Goal: Transaction & Acquisition: Purchase product/service

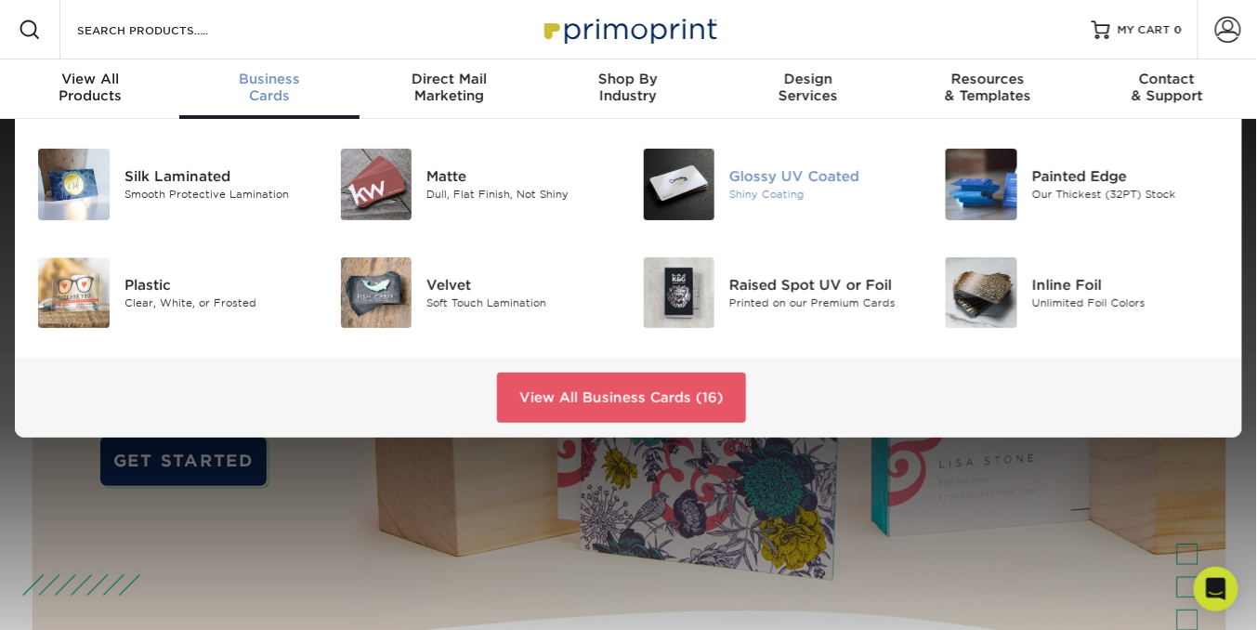
click at [680, 178] on img at bounding box center [680, 185] width 72 height 72
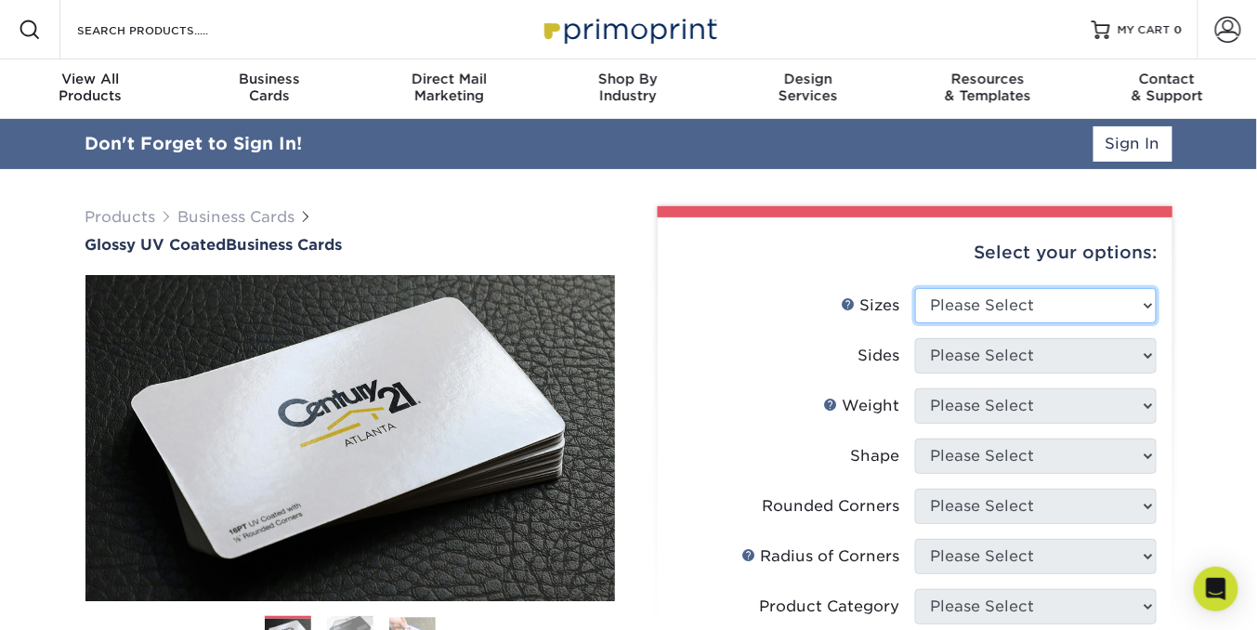
click at [1152, 302] on select "Please Select 1.5" x 3.5" - Mini 1.75" x 3.5" - Mini 2" x 2" - Square 2" x 3" -…" at bounding box center [1036, 305] width 242 height 35
select select "2.00x3.50"
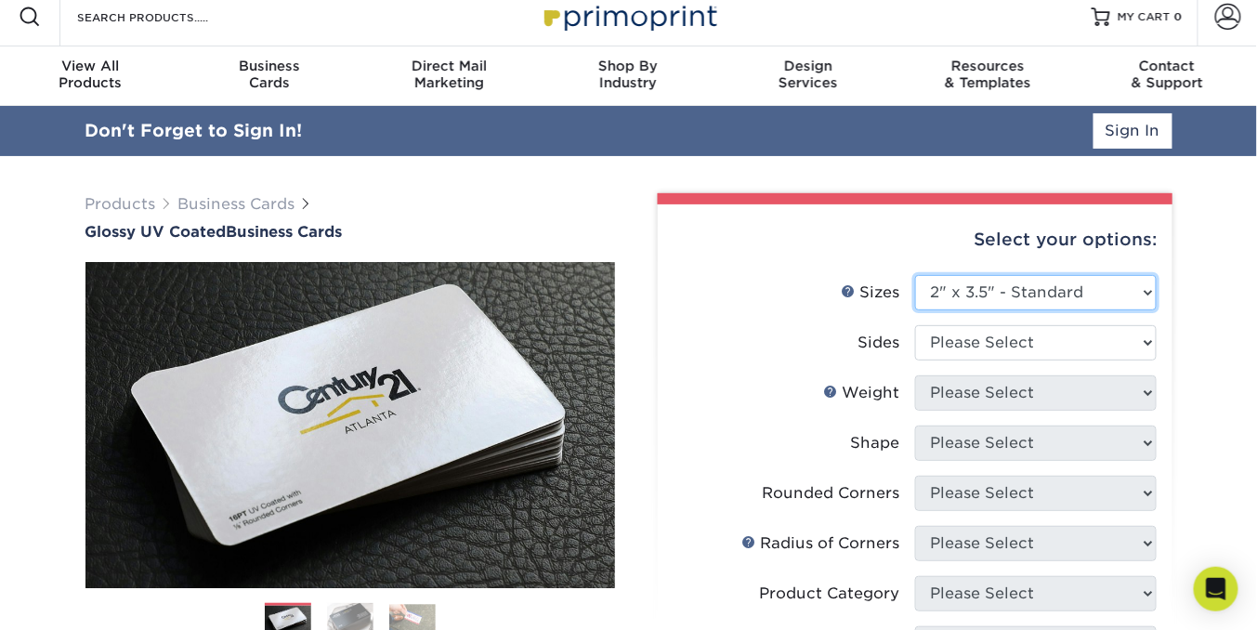
scroll to position [154, 0]
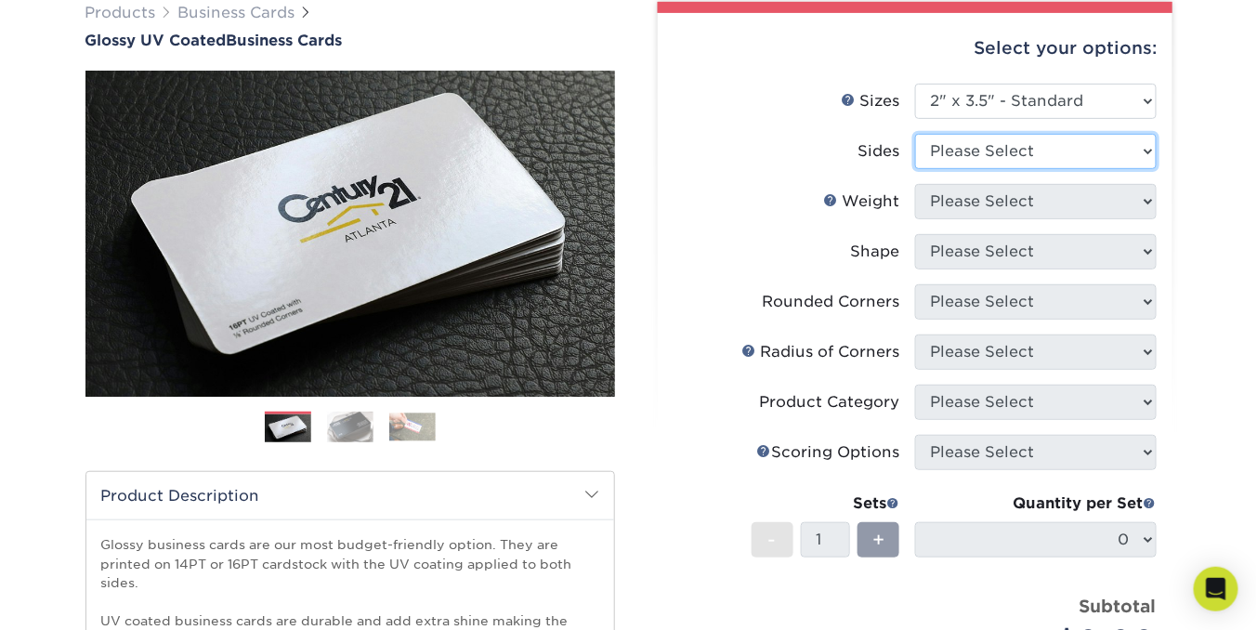
click at [1145, 151] on select "Please Select Print Both Sides Print Front Only" at bounding box center [1036, 151] width 242 height 35
select select "13abbda7-1d64-4f25-8bb2-c179b224825d"
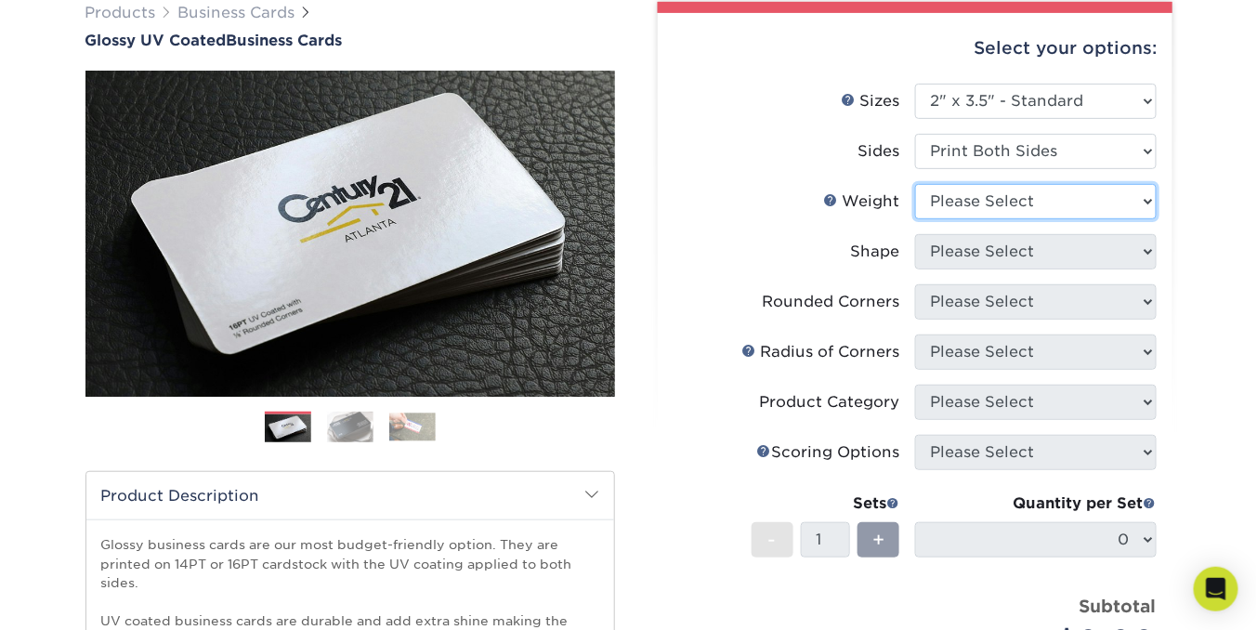
click at [1147, 200] on select "Please Select 16PT 14PT" at bounding box center [1036, 201] width 242 height 35
select select "16PT"
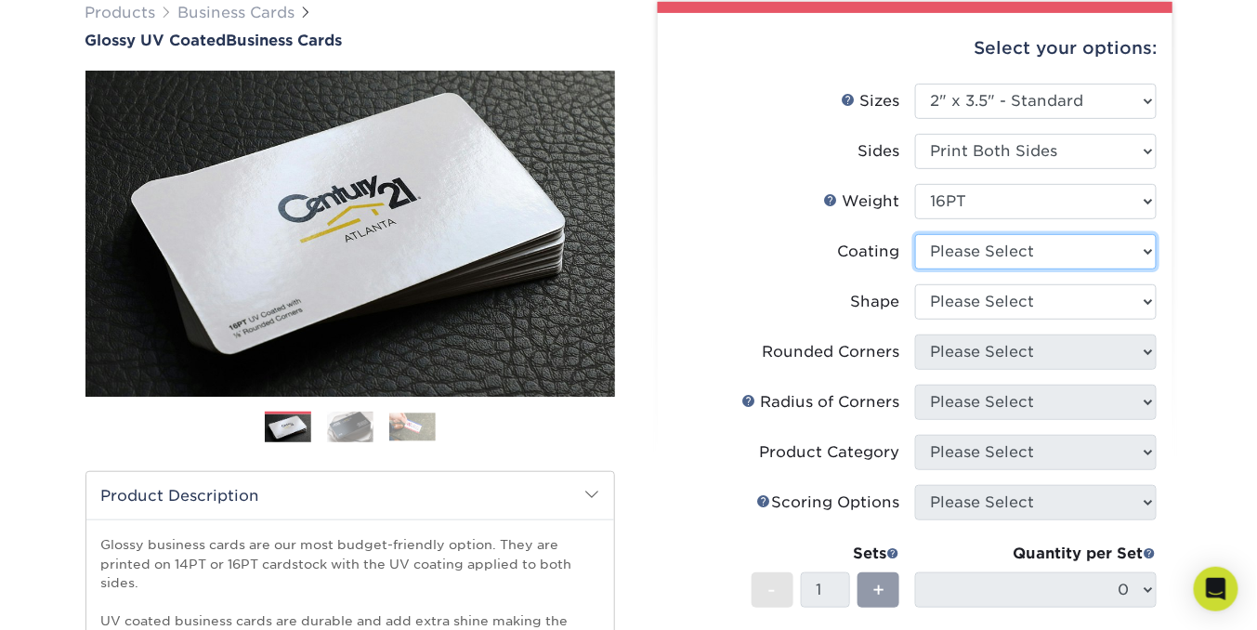
click at [1146, 252] on select at bounding box center [1036, 251] width 242 height 35
select select "1e8116af-acfc-44b1-83dc-8181aa338834"
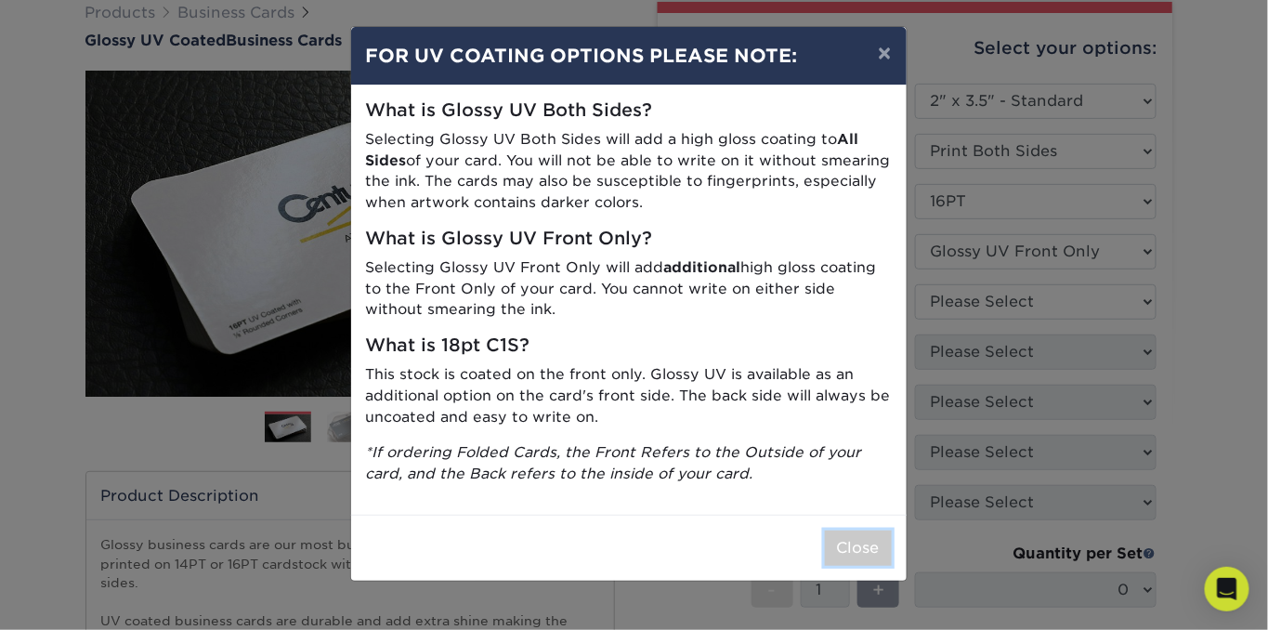
drag, startPoint x: 860, startPoint y: 549, endPoint x: 881, endPoint y: 543, distance: 21.4
click at [865, 547] on button "Close" at bounding box center [858, 547] width 67 height 35
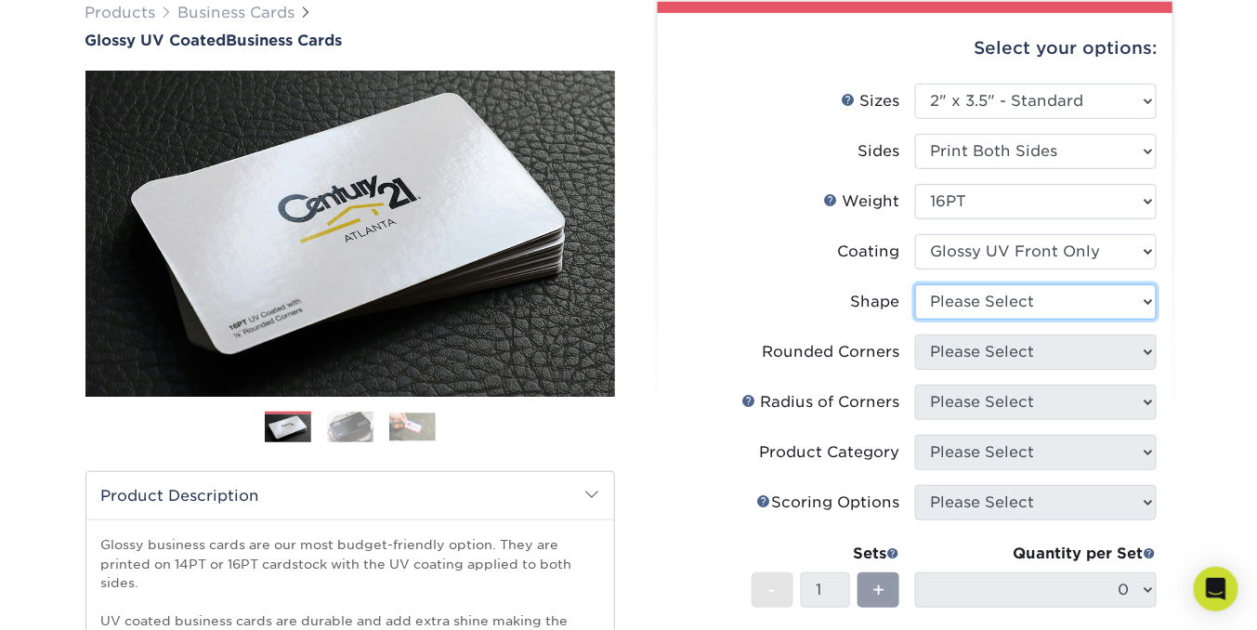
click at [1150, 296] on select "Please Select Standard" at bounding box center [1036, 301] width 242 height 35
select select "standard"
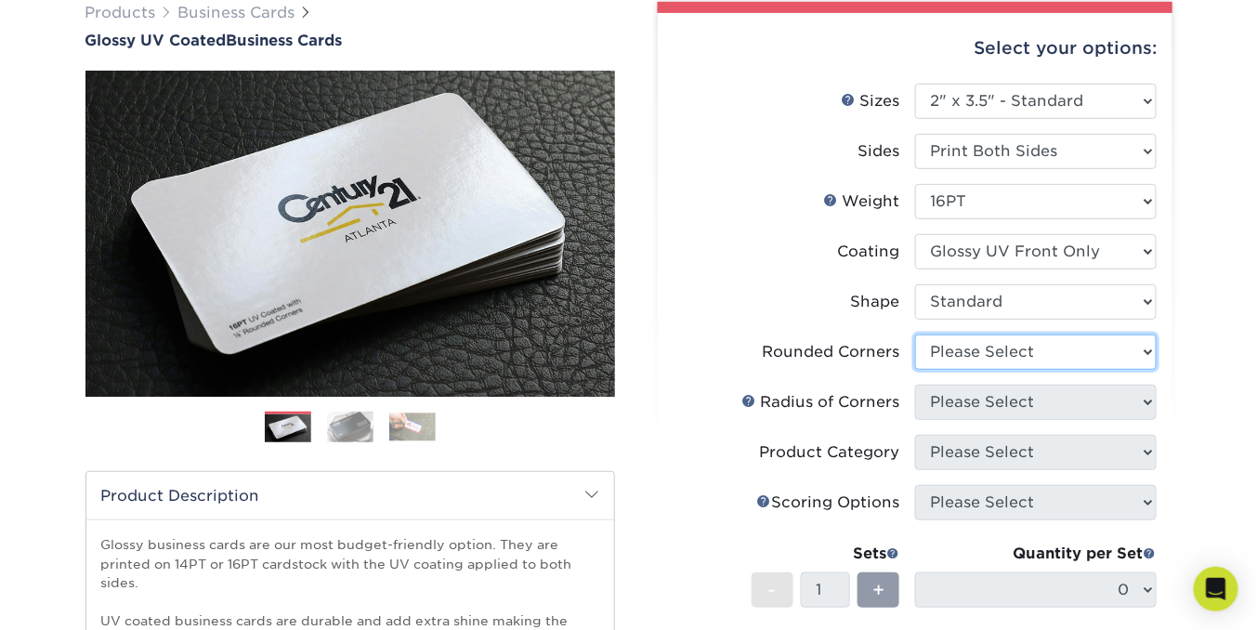
click at [1144, 350] on select "Please Select Yes - Round 2 Corners Yes - Round 4 Corners No" at bounding box center [1036, 351] width 242 height 35
select select "0"
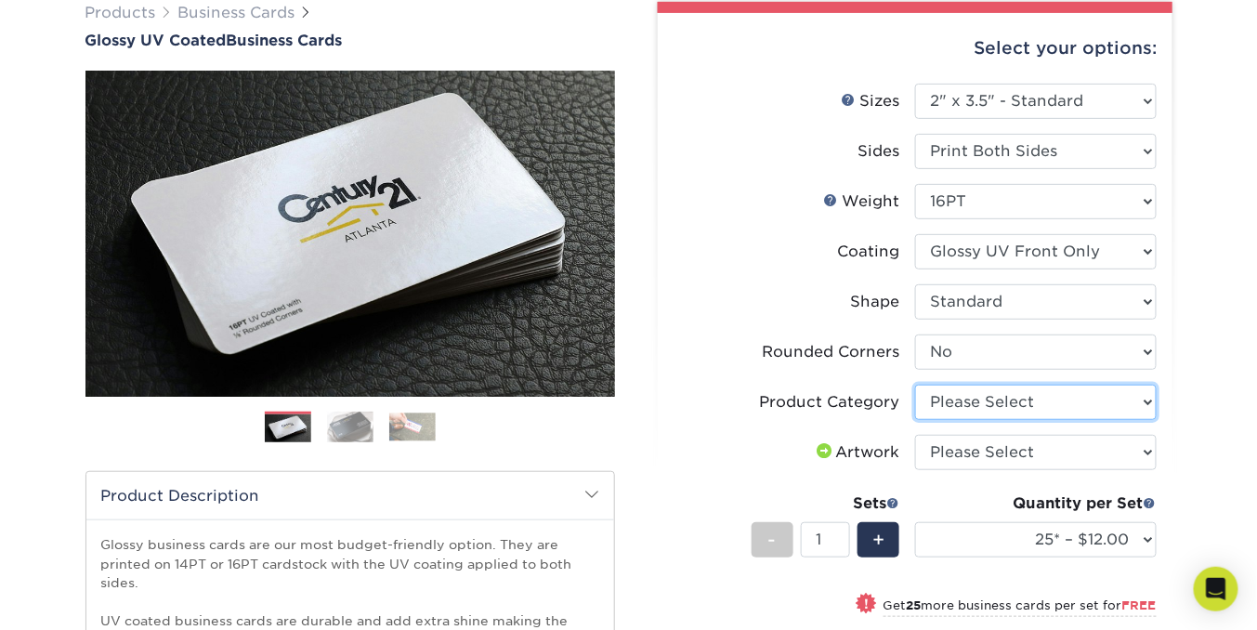
click at [1140, 399] on select "Please Select Business Cards" at bounding box center [1036, 402] width 242 height 35
select select "3b5148f1-0588-4f88-a218-97bcfdce65c1"
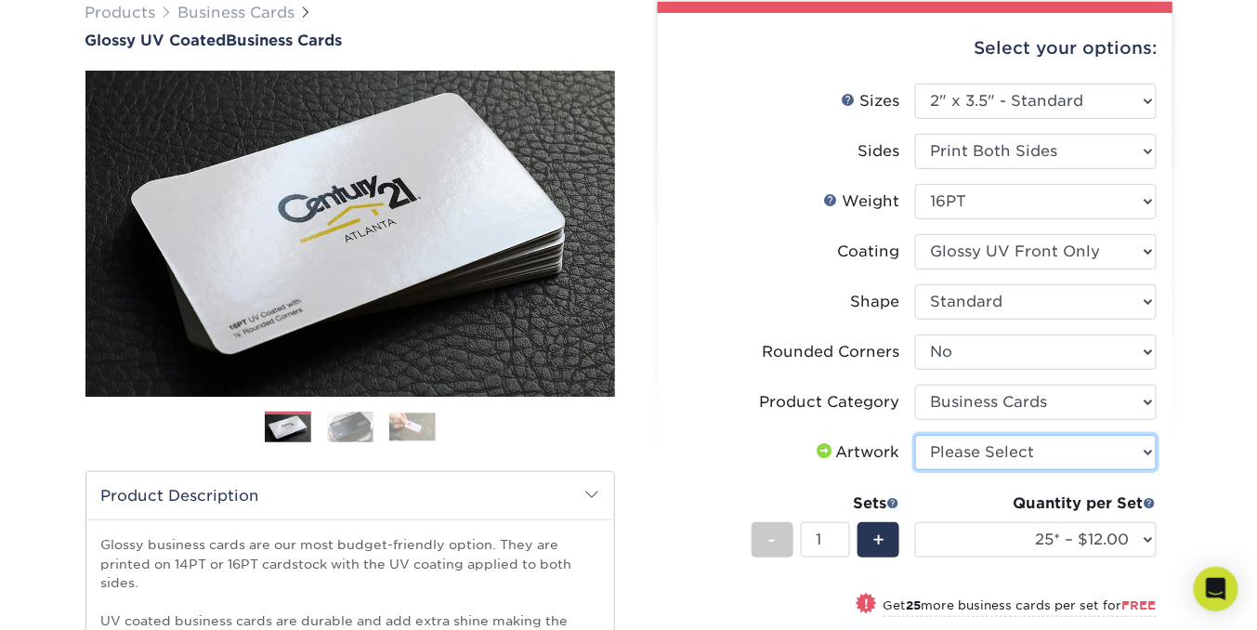
click at [1145, 447] on select "Please Select I will upload files I need a design - $100" at bounding box center [1036, 452] width 242 height 35
select select "upload"
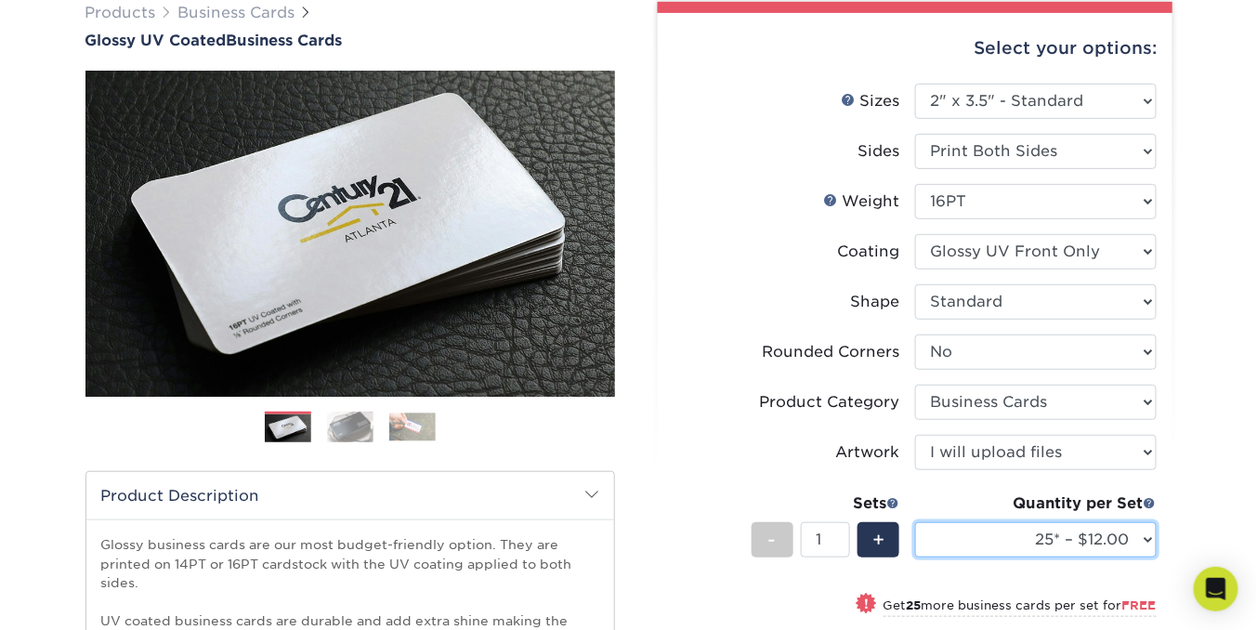
click at [1146, 537] on select "25* – $12.00 50* – $12.00 100* – $12.00 250* – $21.00 500 – $42.00 1000 – $53.0…" at bounding box center [1036, 539] width 242 height 35
select select "250* – $21.00"
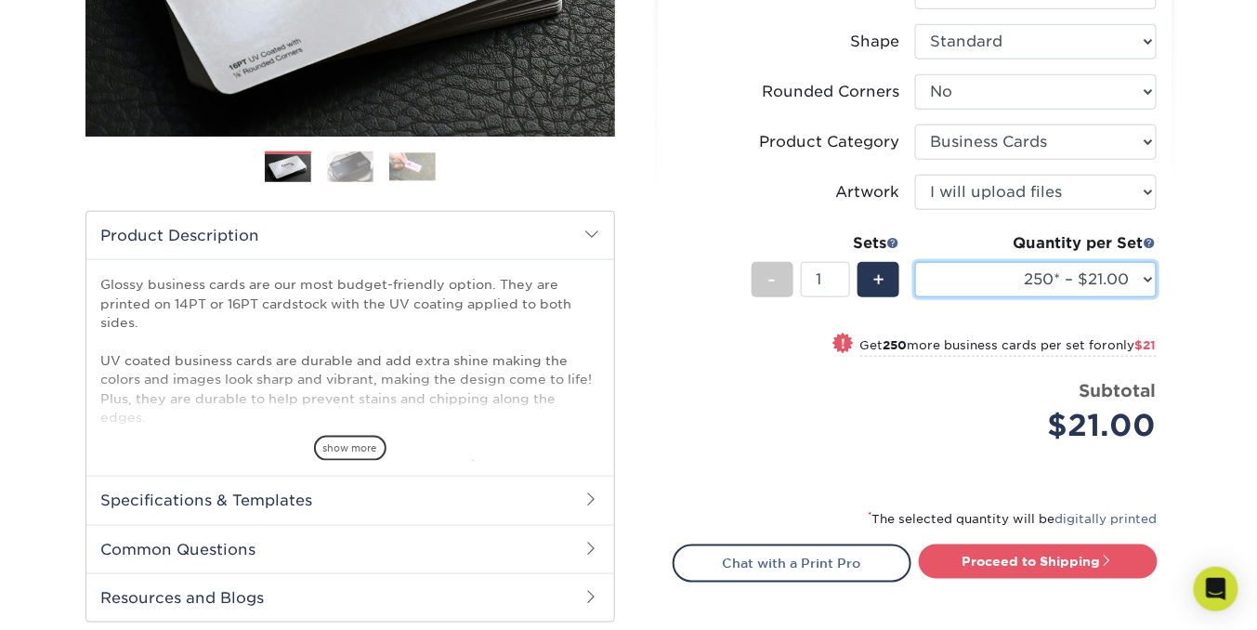
scroll to position [477, 0]
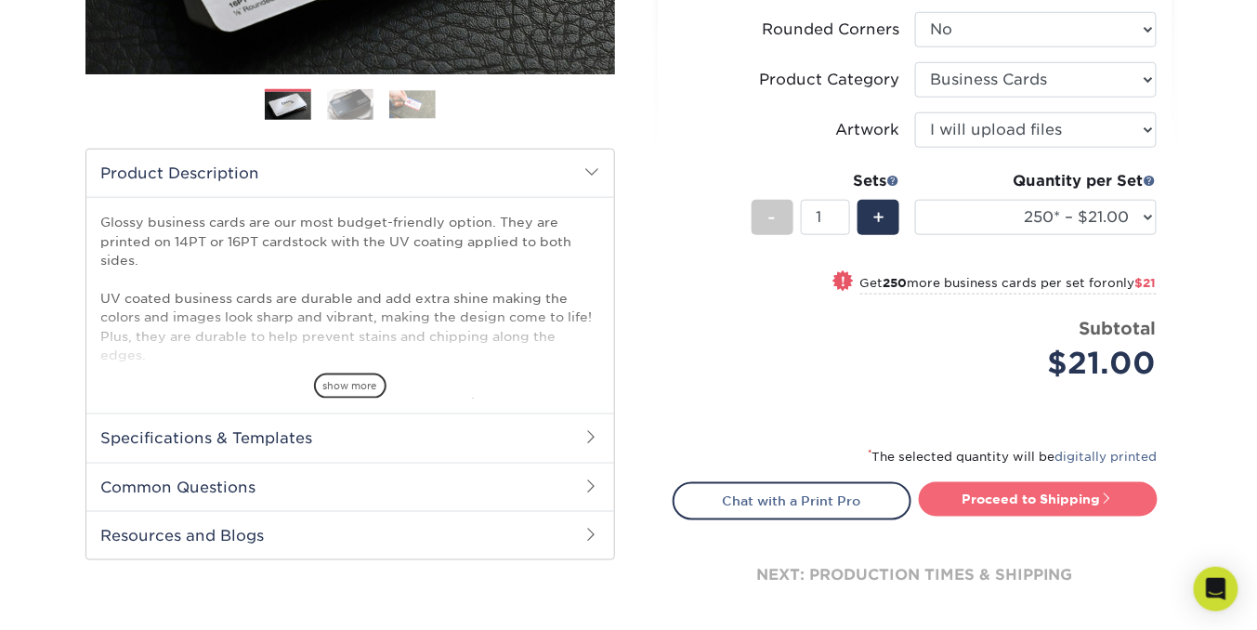
click at [1043, 497] on link "Proceed to Shipping" at bounding box center [1038, 498] width 239 height 33
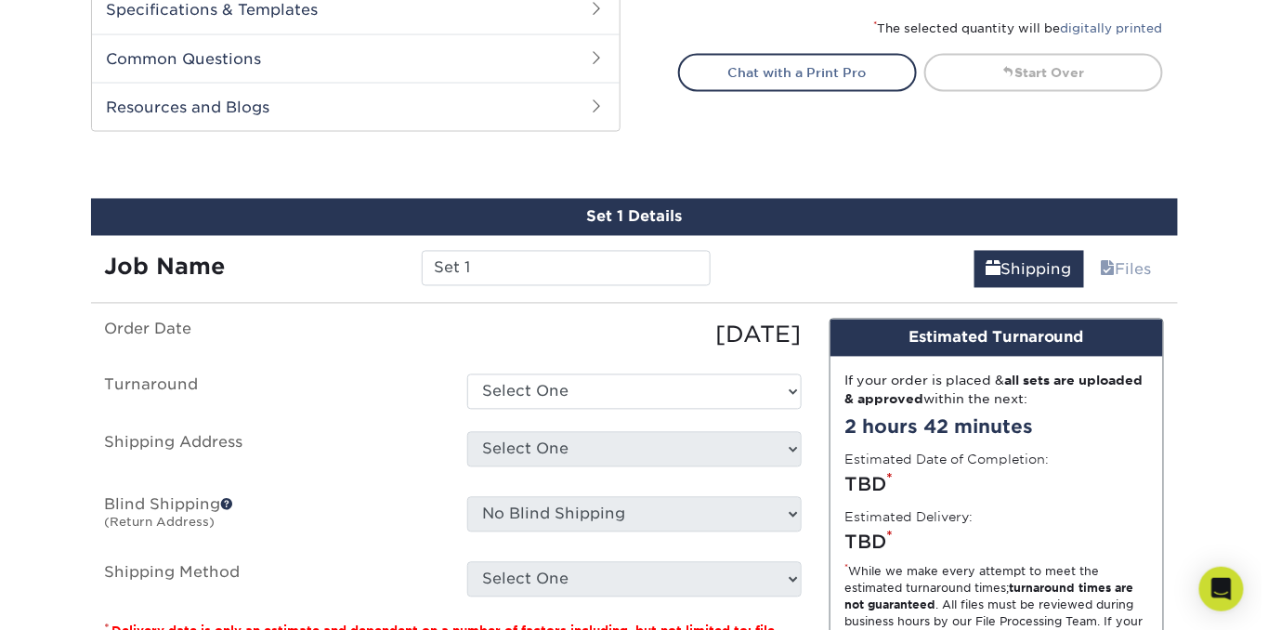
scroll to position [1009, 0]
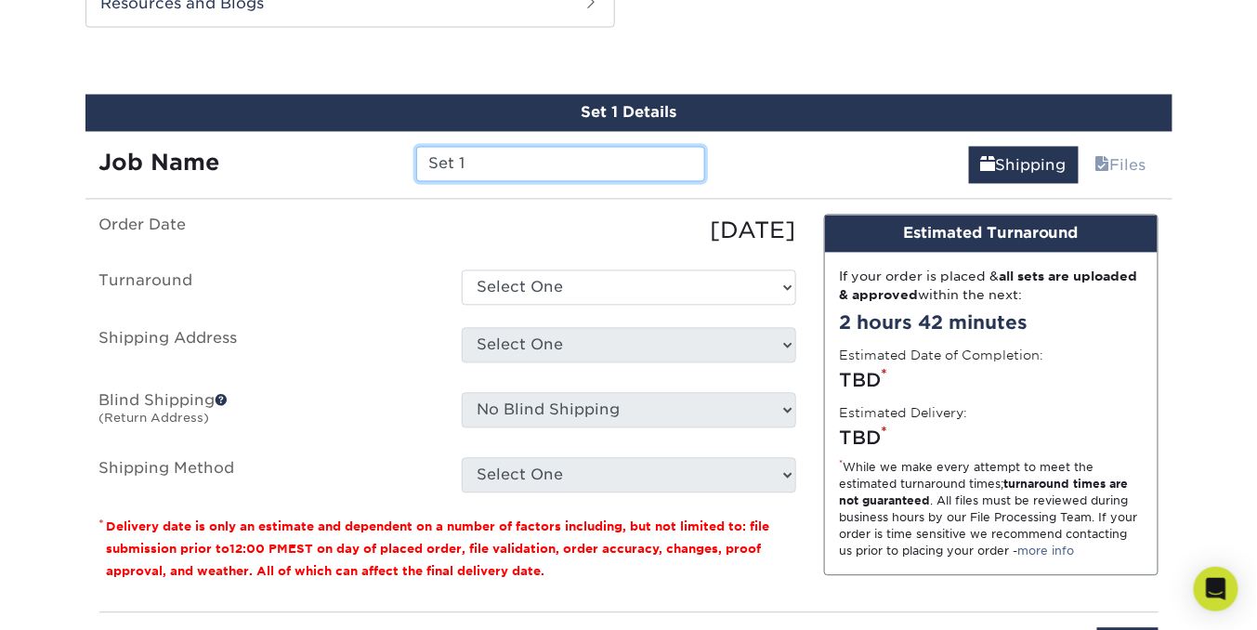
click at [491, 164] on input "Set 1" at bounding box center [560, 164] width 289 height 35
drag, startPoint x: 461, startPoint y: 160, endPoint x: 386, endPoint y: 160, distance: 75.3
click at [386, 160] on div "Job Name Set 1" at bounding box center [402, 164] width 635 height 35
type input "Business Cards - Christy Taylor"
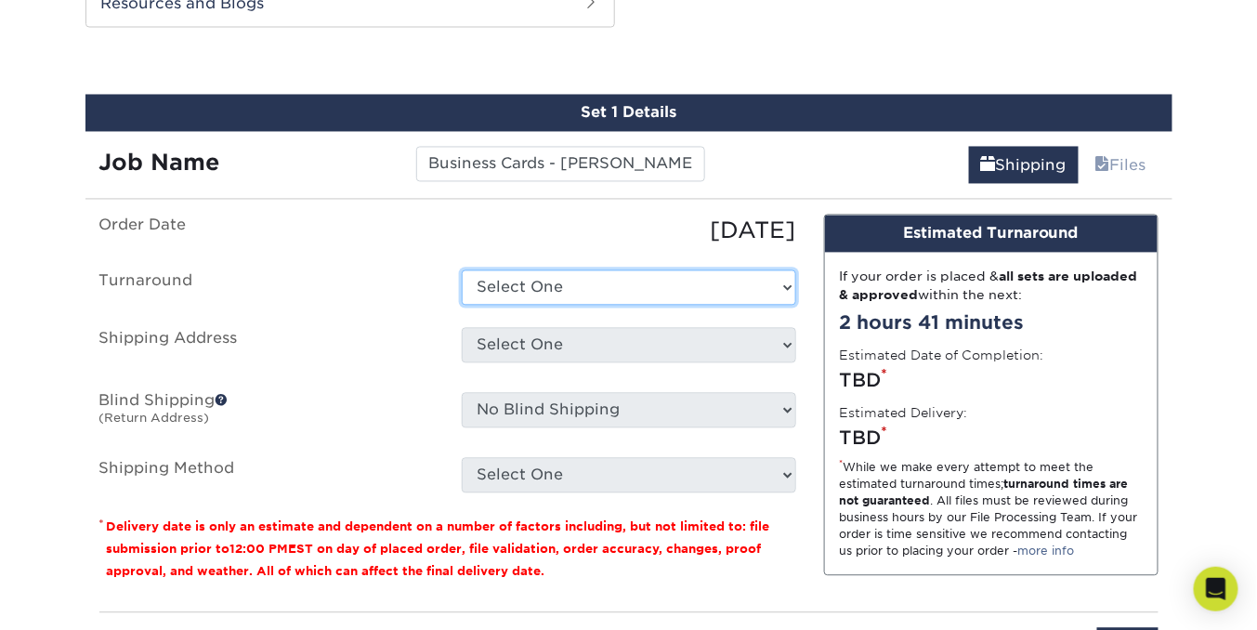
click at [784, 283] on select "Select One 2-4 Business Days 2 Day Next Business Day" at bounding box center [629, 287] width 334 height 35
select select "198971fb-b0f2-4966-ba3b-178a1197b453"
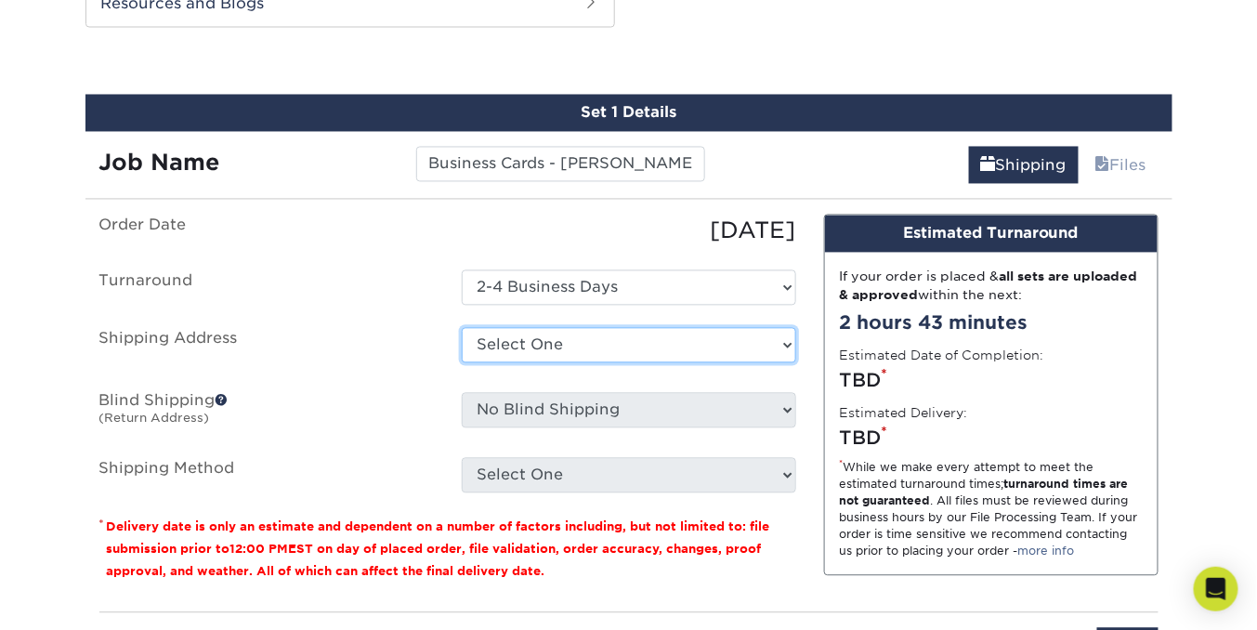
click at [787, 344] on select "Select One + Add New Address - Login" at bounding box center [629, 345] width 334 height 35
select select "newaddress"
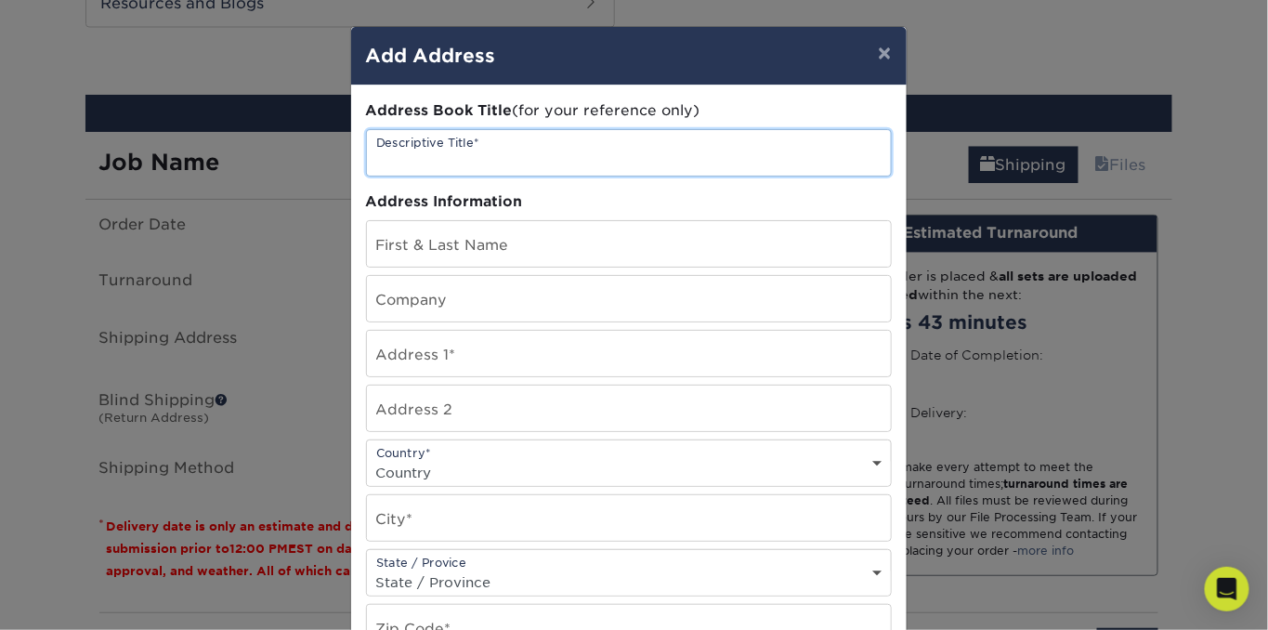
click at [525, 151] on input "text" at bounding box center [629, 153] width 524 height 46
type input "Paul Sansone - Home Address"
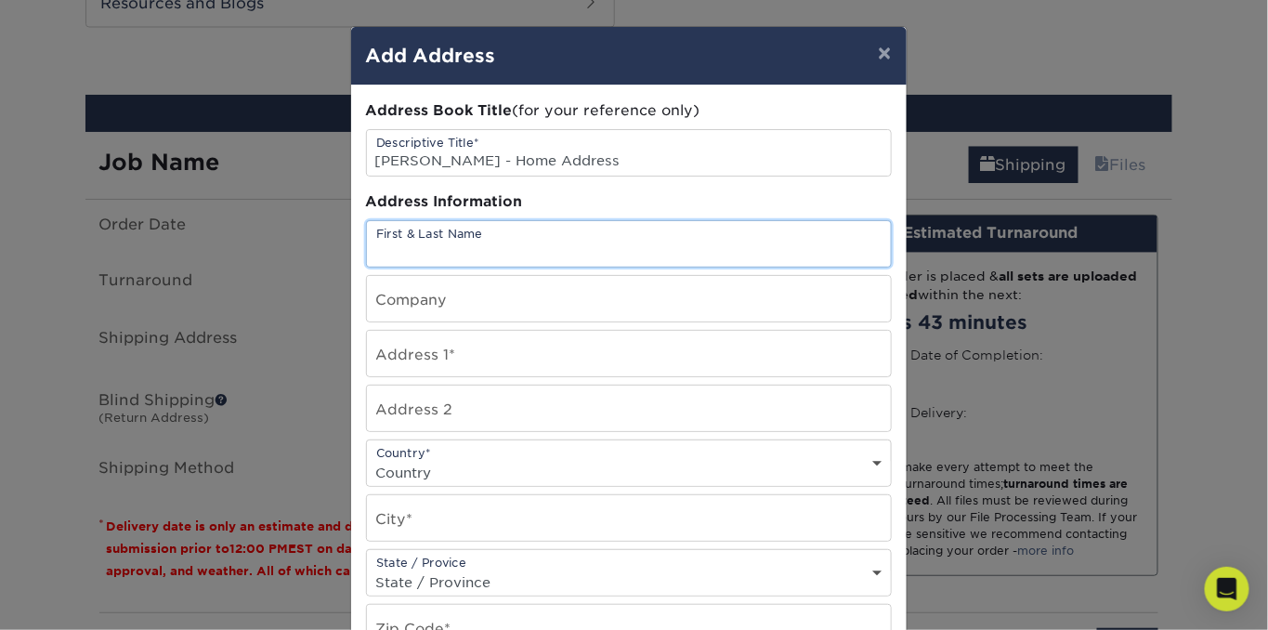
click at [400, 255] on input "text" at bounding box center [629, 244] width 524 height 46
type input "Paul Sansone"
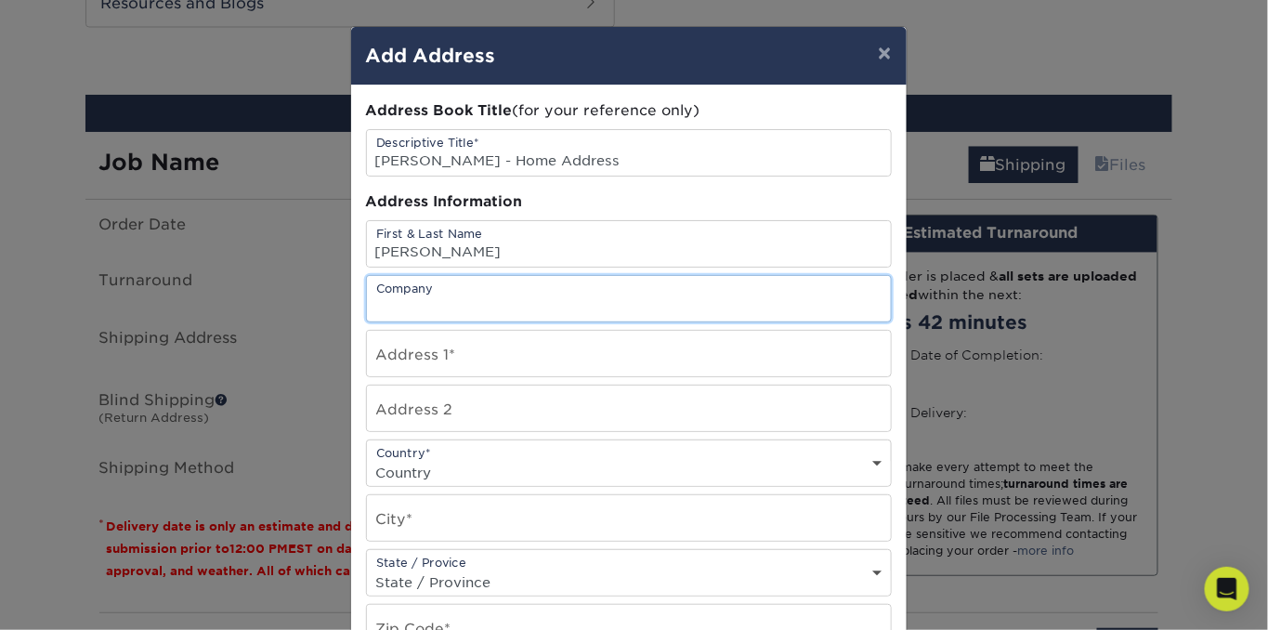
click at [435, 302] on input "text" at bounding box center [629, 299] width 524 height 46
type input "BTX Global Logistics LAX"
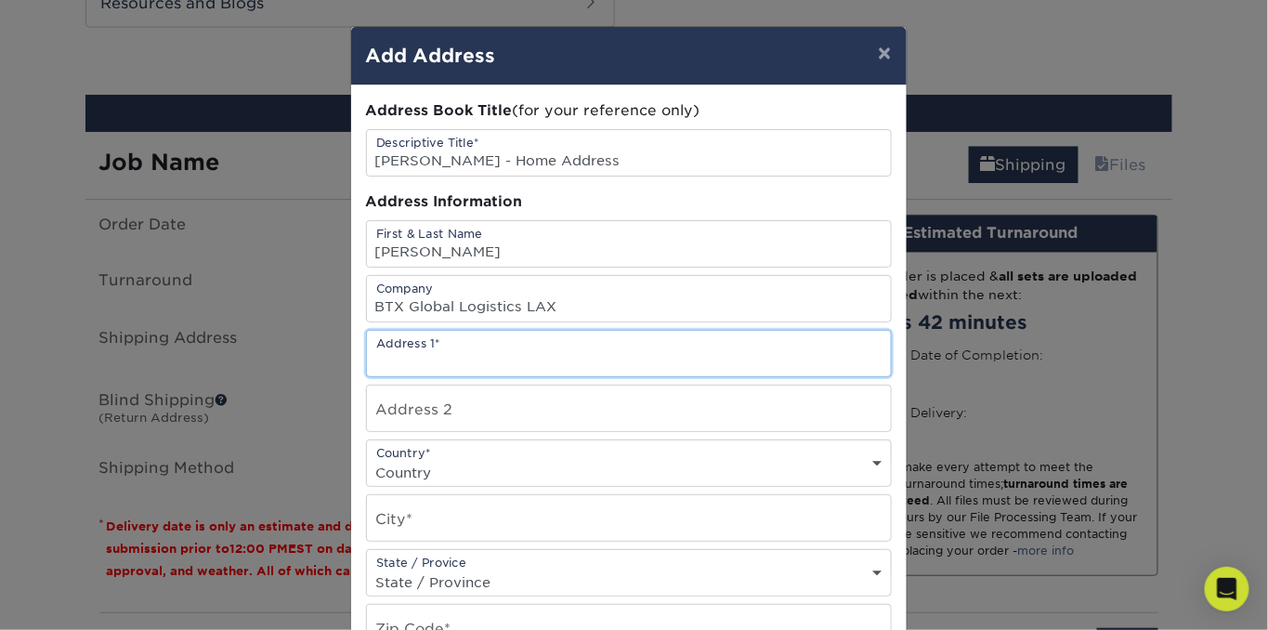
click at [681, 364] on input "text" at bounding box center [629, 354] width 524 height 46
type input "15203 La Maida St."
click at [469, 413] on input "text" at bounding box center [629, 409] width 524 height 46
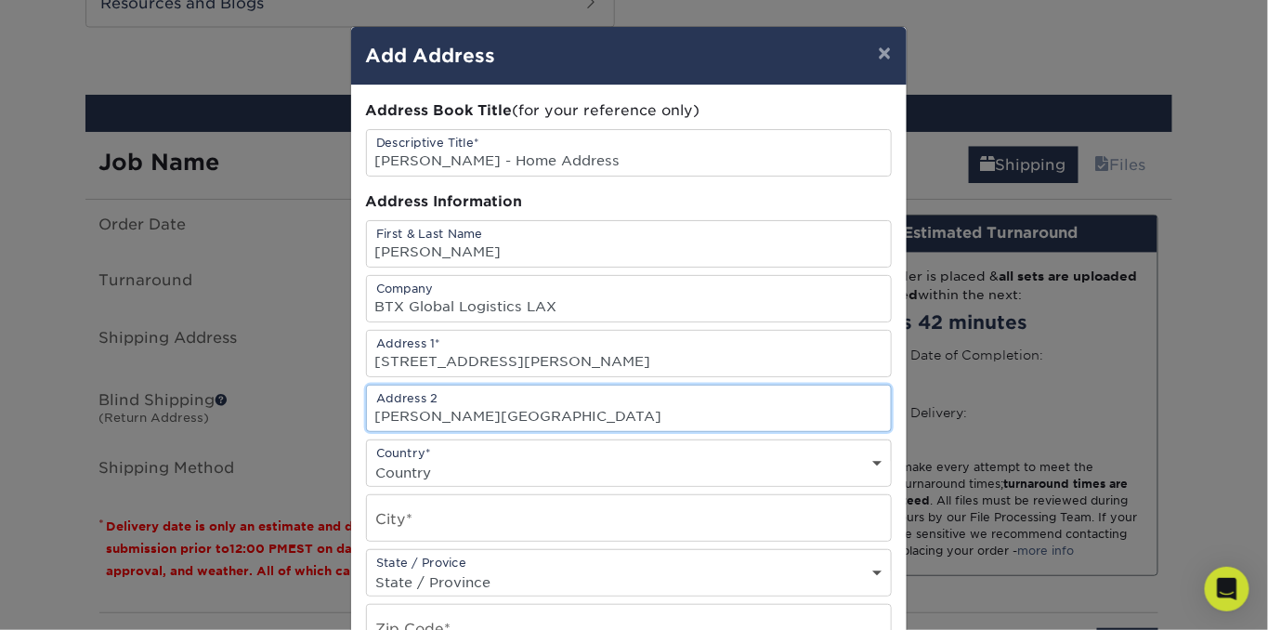
type input "Sherman Oaks"
click at [781, 466] on select "Country United States Canada ----------------------------- Afghanistan Albania …" at bounding box center [629, 472] width 524 height 27
select select "US"
drag, startPoint x: 506, startPoint y: 408, endPoint x: 357, endPoint y: 408, distance: 149.6
click at [357, 408] on div "Address Book Title (for your reference only) Descriptive Title* Paul Sansone - …" at bounding box center [629, 500] width 556 height 831
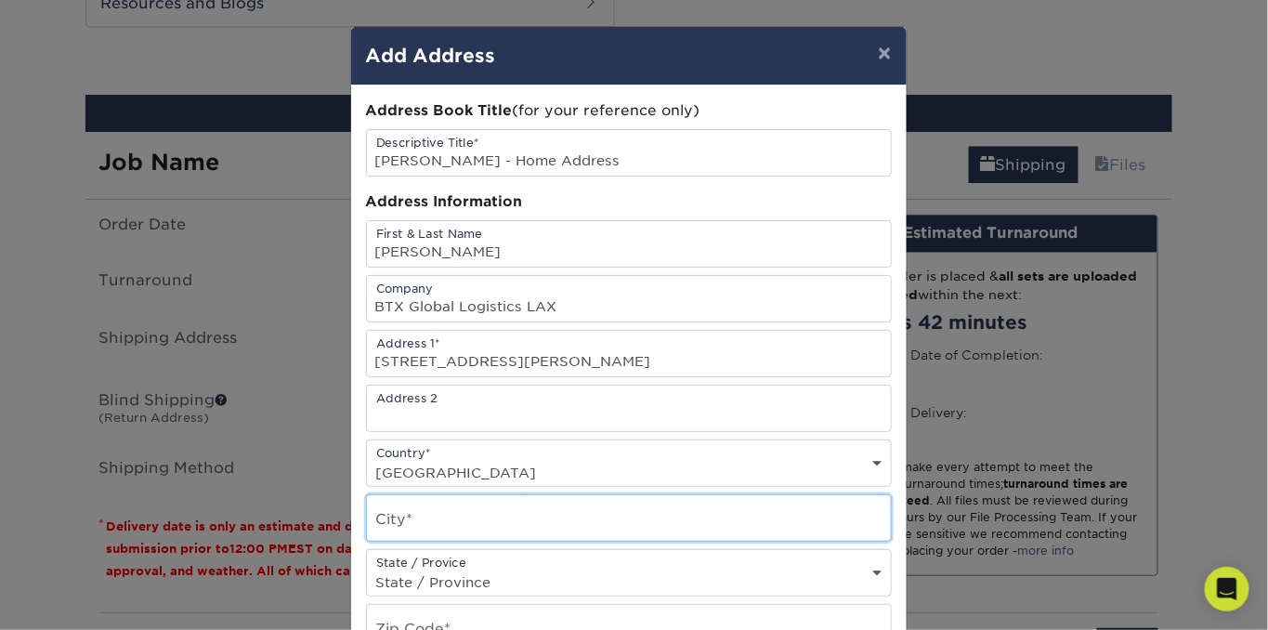
click at [418, 514] on input "text" at bounding box center [629, 518] width 524 height 46
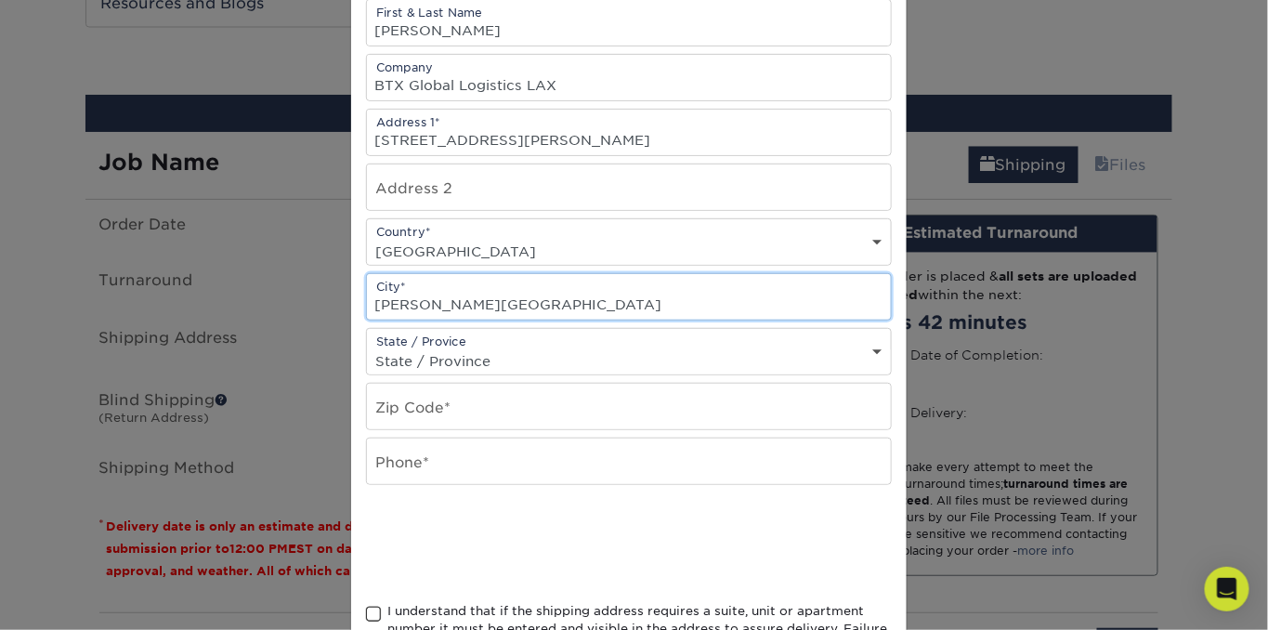
scroll to position [305, 0]
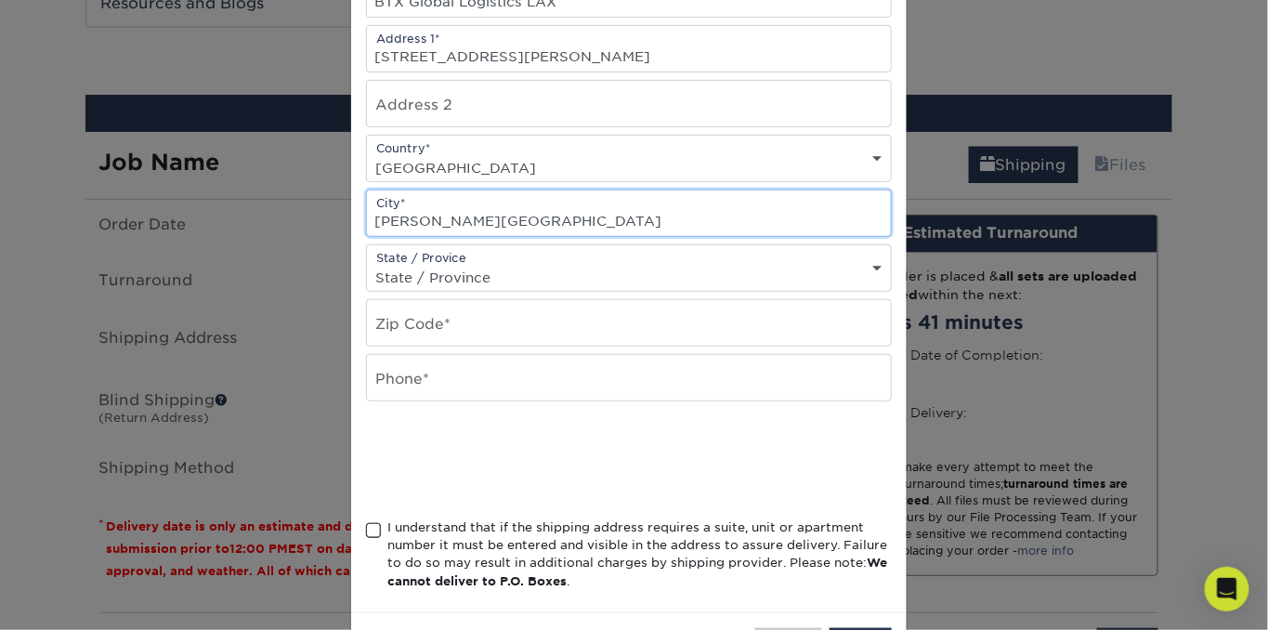
type input "Sherman Oaks"
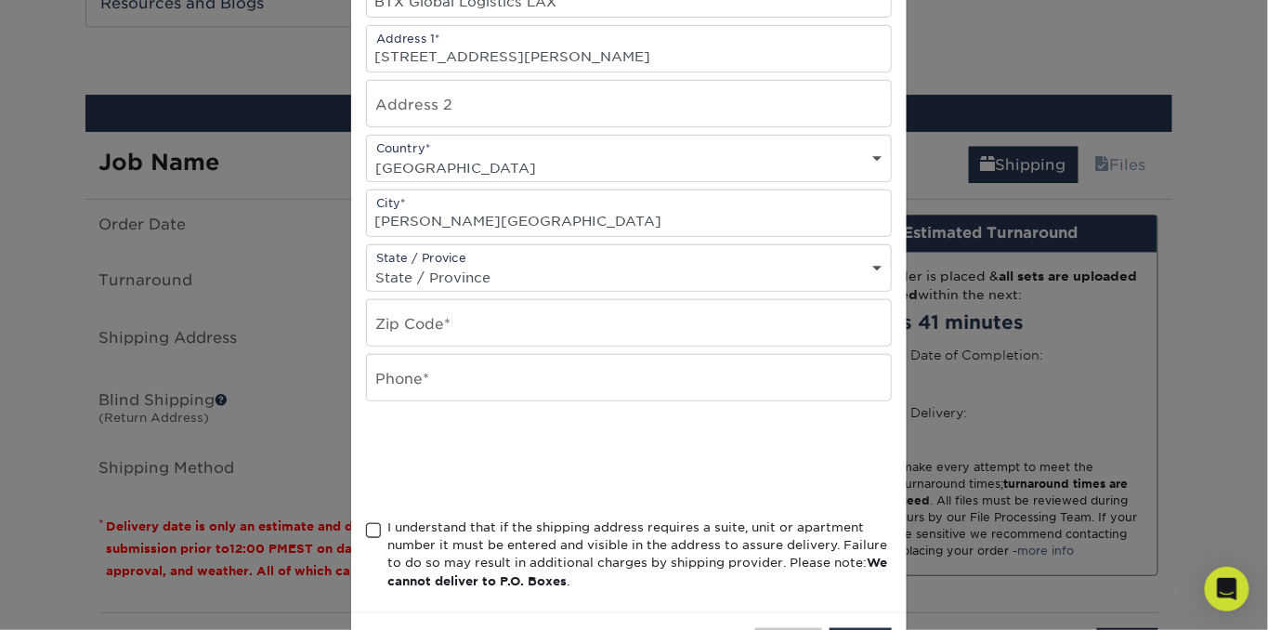
click at [867, 264] on select "State / Province Alabama Alaska Arizona Arkansas California Colorado Connecticu…" at bounding box center [629, 277] width 524 height 27
select select "CA"
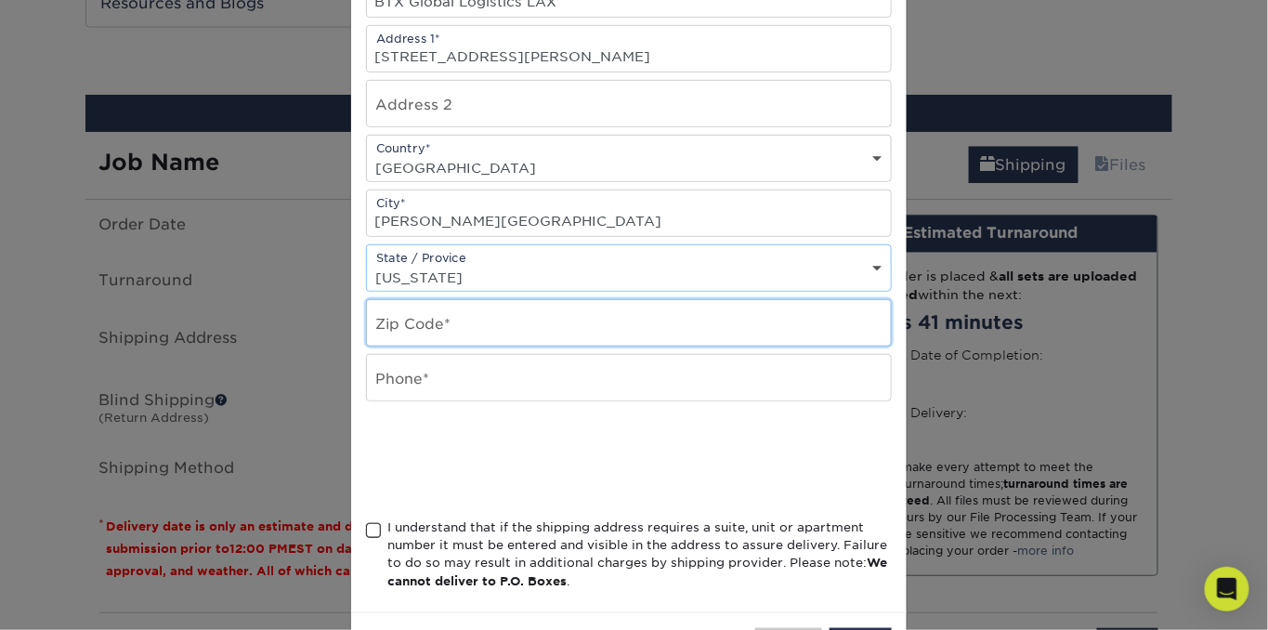
click at [493, 328] on input "text" at bounding box center [629, 323] width 524 height 46
type input "81403"
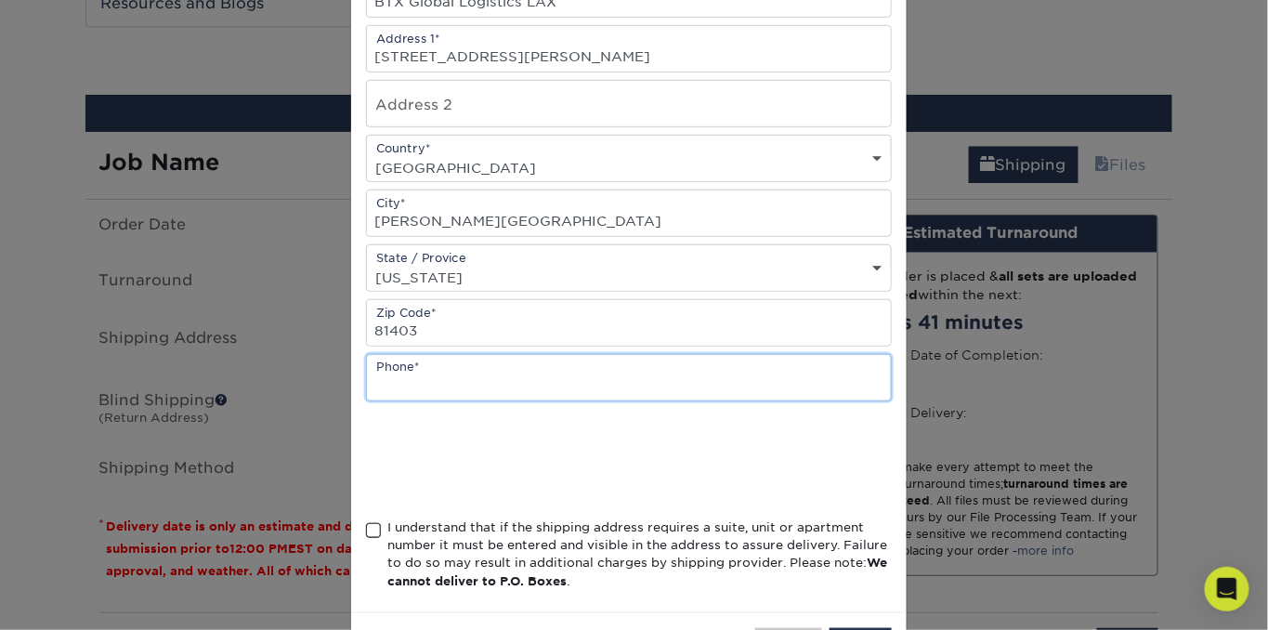
click at [478, 371] on input "text" at bounding box center [629, 378] width 524 height 46
type input "818-970-5547"
click at [368, 529] on span at bounding box center [374, 531] width 16 height 18
click at [0, 0] on input "I understand that if the shipping address requires a suite, unit or apartment n…" at bounding box center [0, 0] width 0 height 0
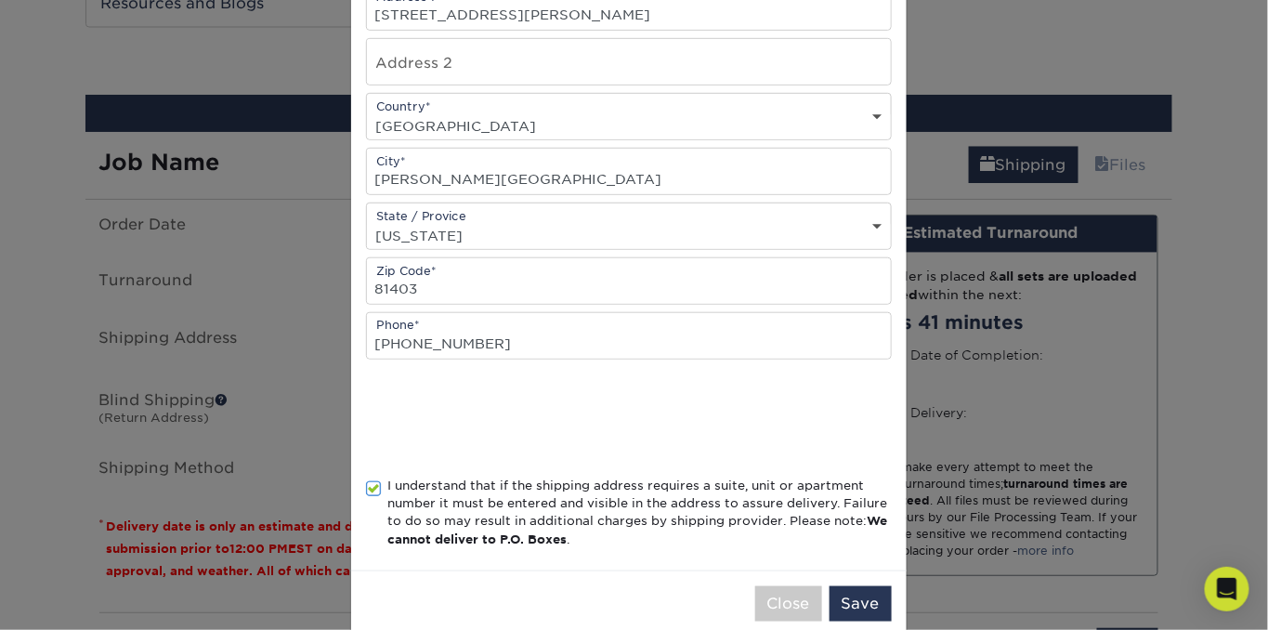
scroll to position [374, 0]
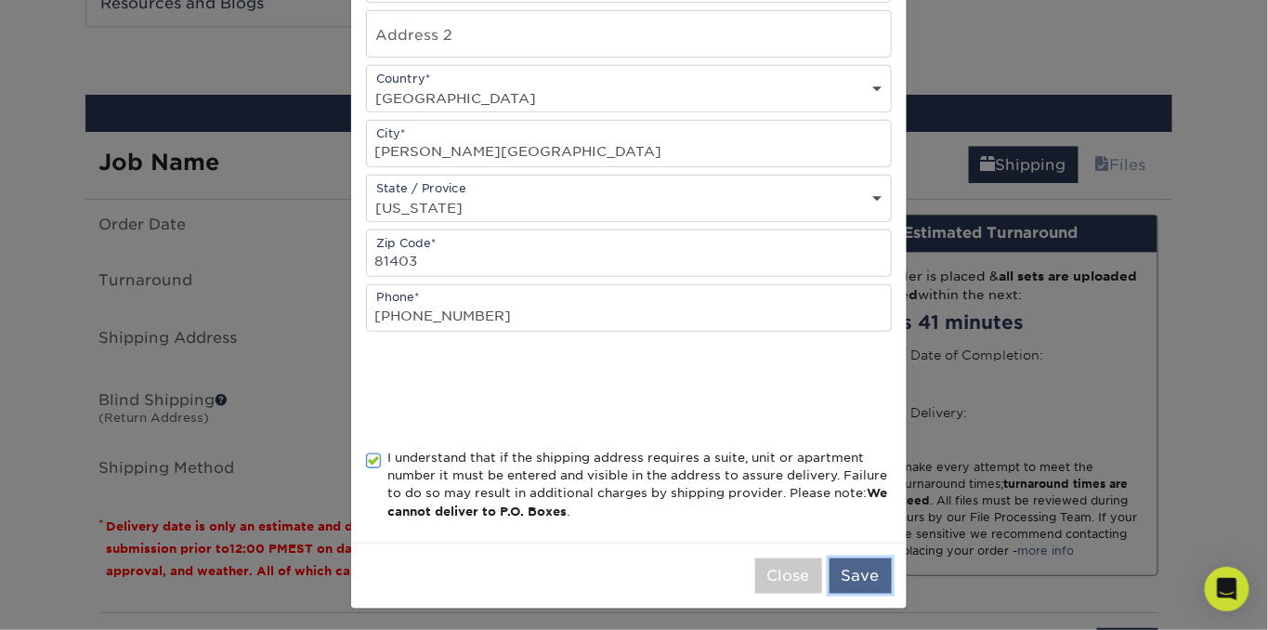
click at [842, 574] on button "Save" at bounding box center [861, 575] width 62 height 35
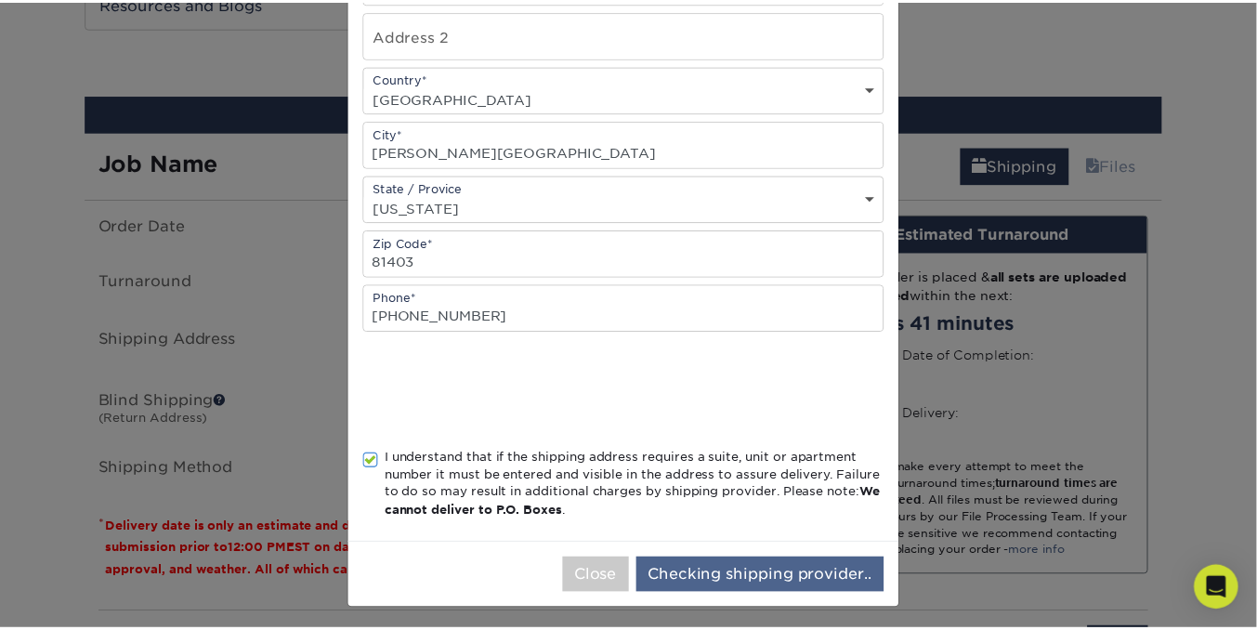
scroll to position [0, 0]
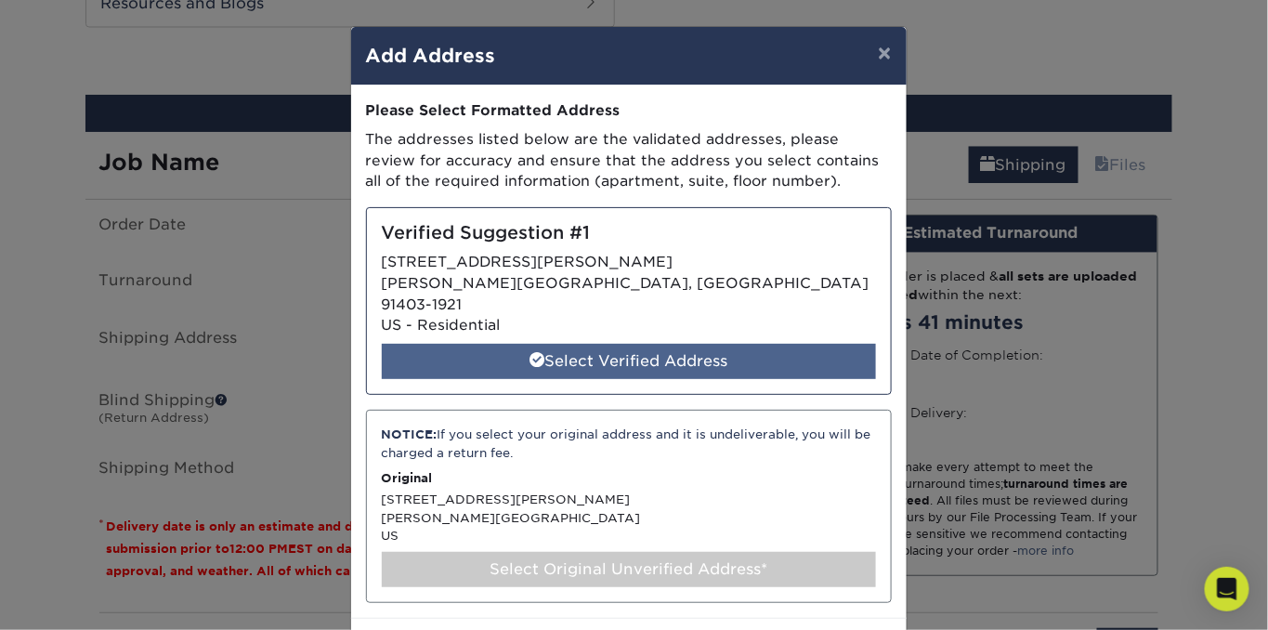
click at [595, 344] on div "Select Verified Address" at bounding box center [629, 361] width 494 height 35
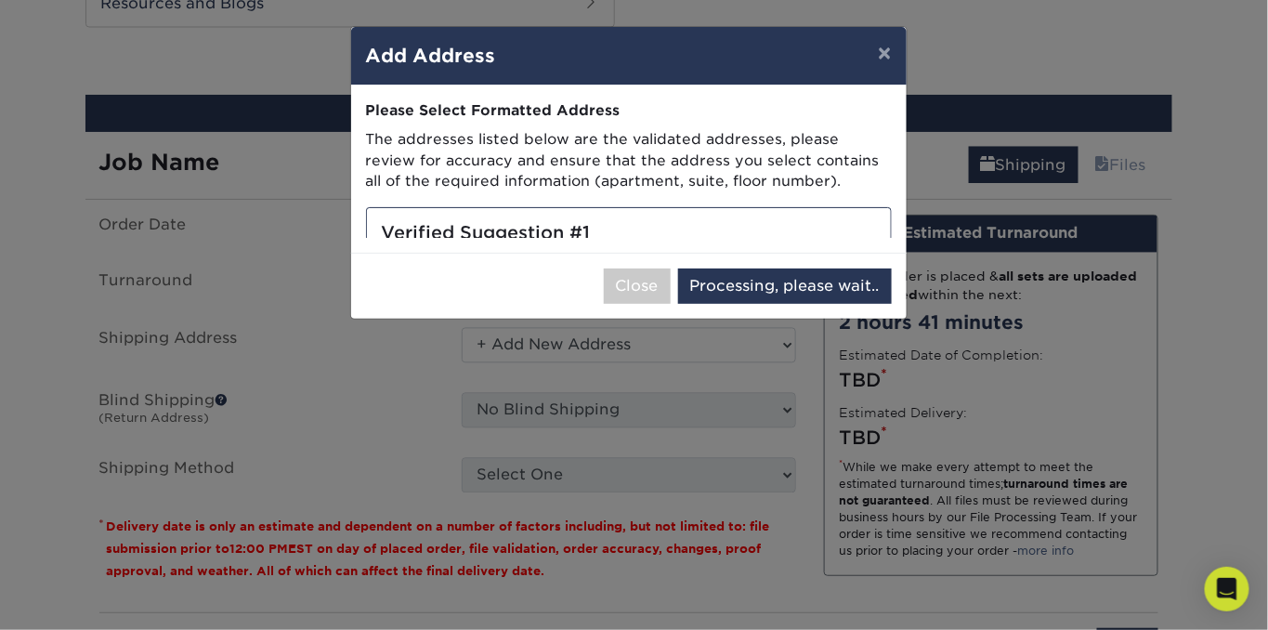
select select "285214"
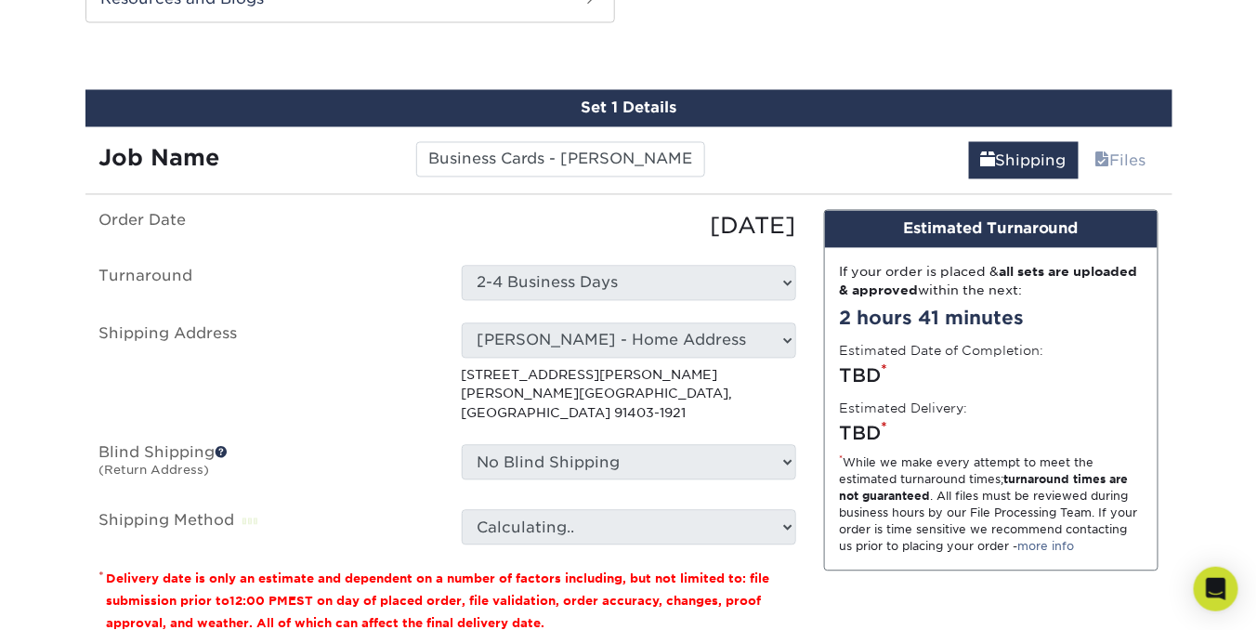
scroll to position [1150, 0]
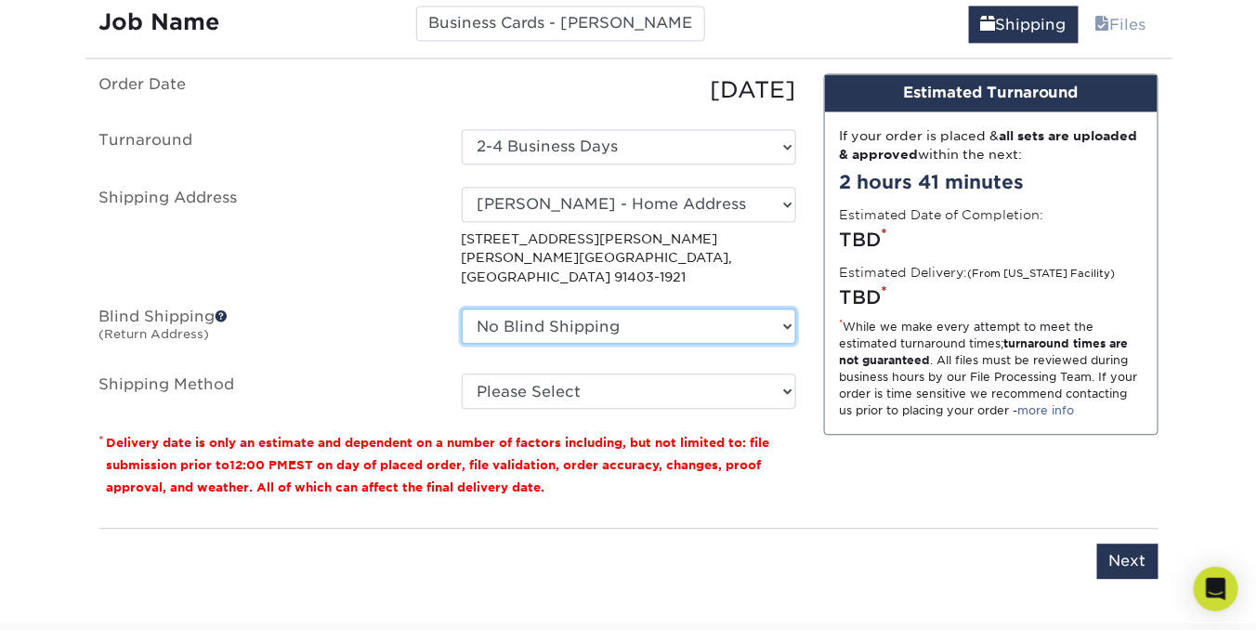
click at [778, 308] on select "No Blind Shipping + Add New Address" at bounding box center [629, 325] width 334 height 35
select select "newaddress"
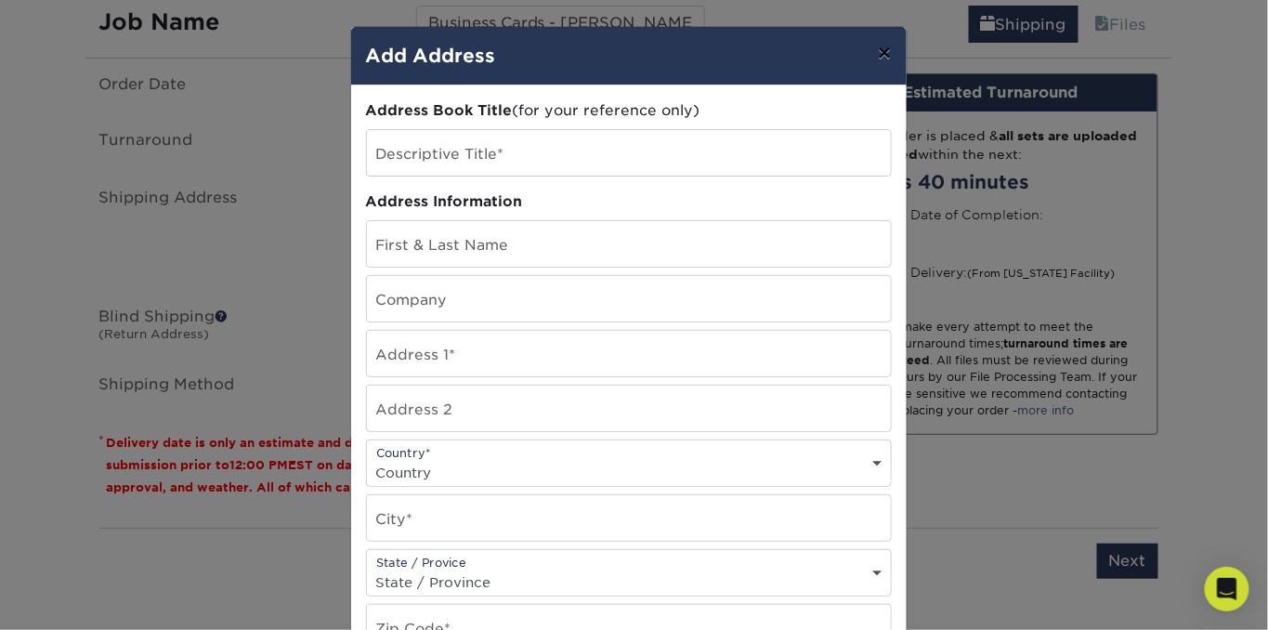
click at [873, 58] on button "×" at bounding box center [884, 53] width 43 height 52
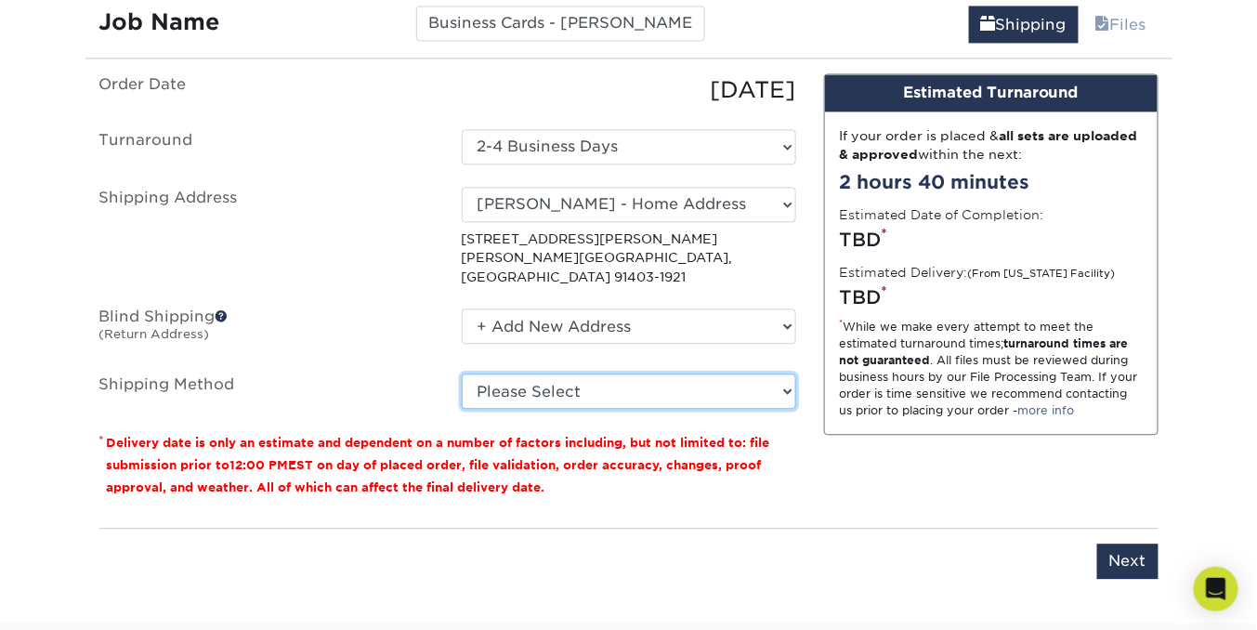
click at [779, 373] on select "Please Select Ground Shipping (+$7.84) 3 Day Shipping Service (+$20.04) 2 Day A…" at bounding box center [629, 390] width 334 height 35
select select "03"
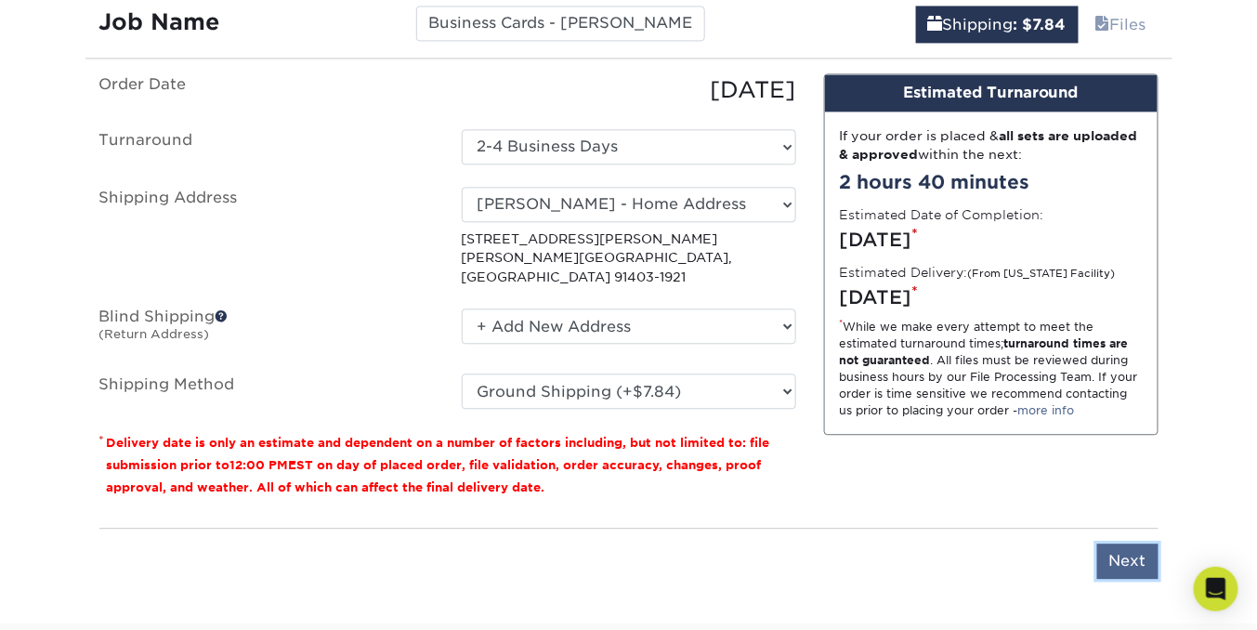
click at [1118, 543] on input "Next" at bounding box center [1127, 560] width 61 height 35
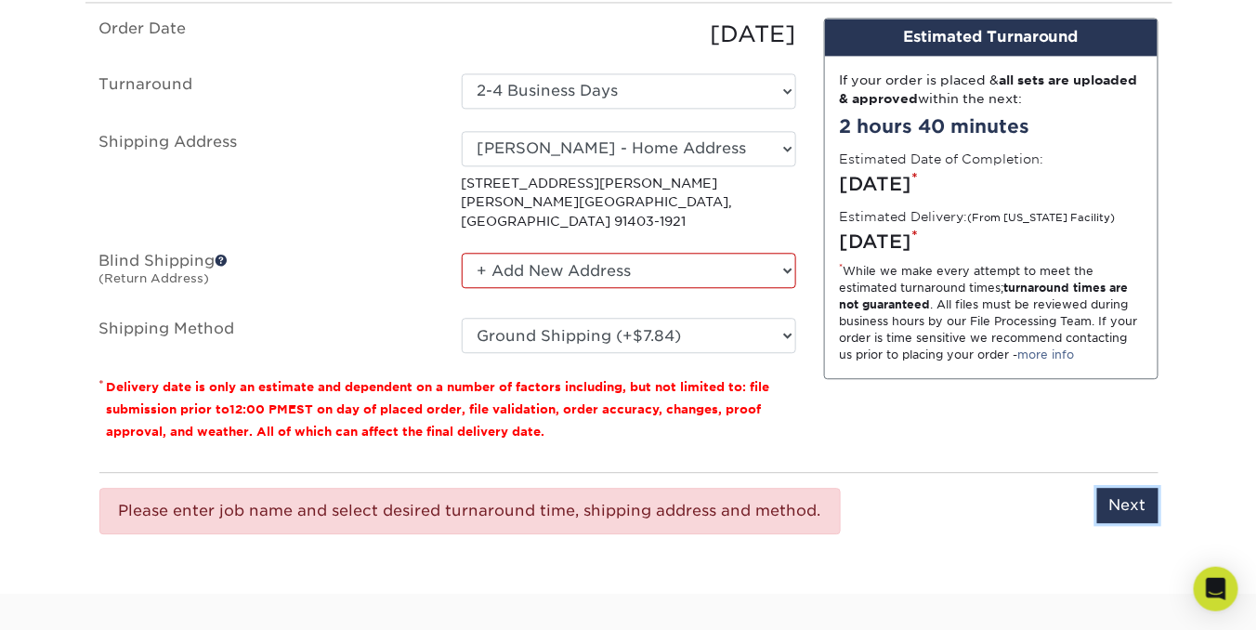
scroll to position [1190, 0]
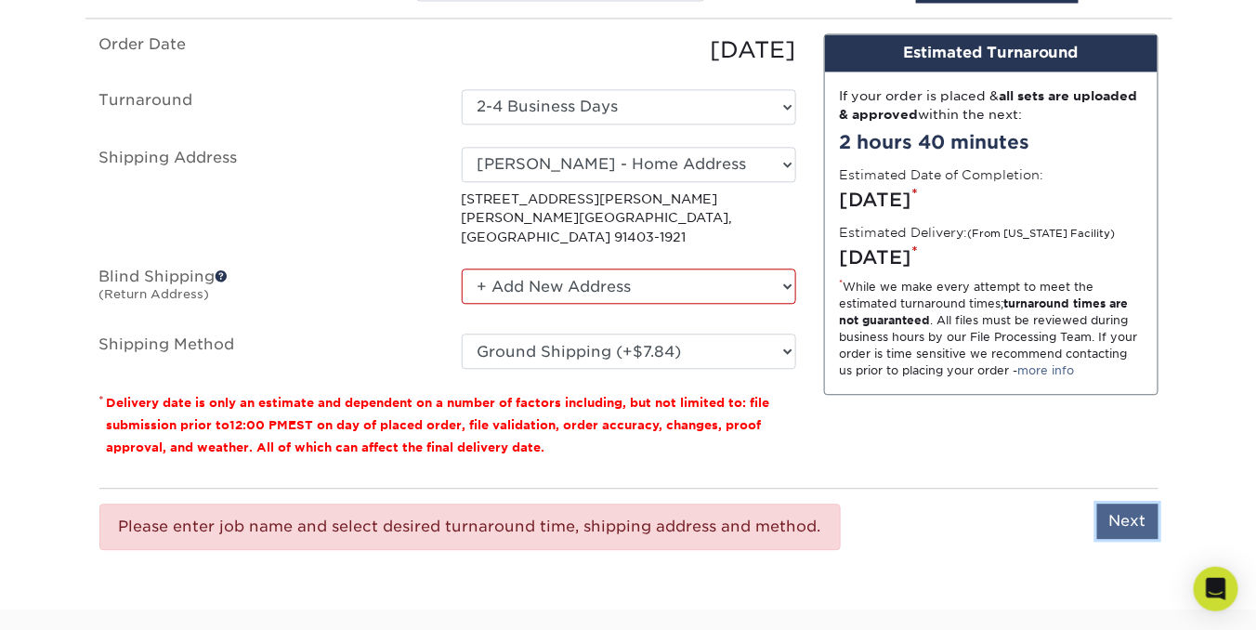
click at [1128, 504] on input "Next" at bounding box center [1127, 521] width 61 height 35
type input "Next"
click at [783, 412] on p "* Delivery date is only an estimate and dependent on a number of factors includ…" at bounding box center [447, 424] width 697 height 67
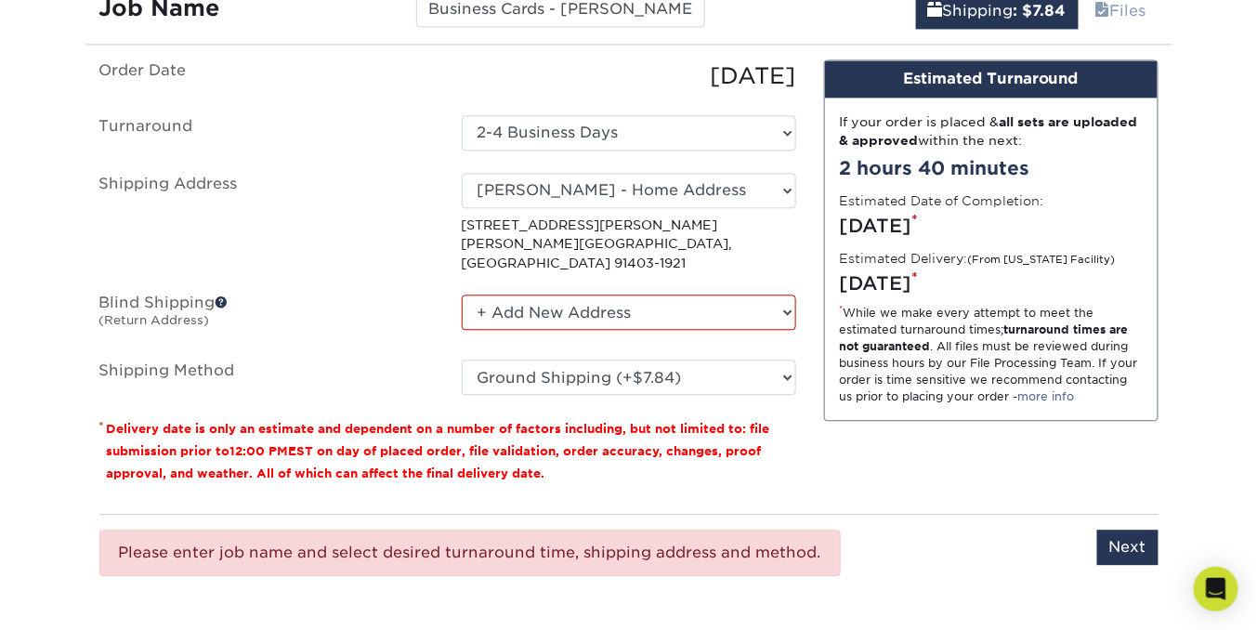
scroll to position [1162, 0]
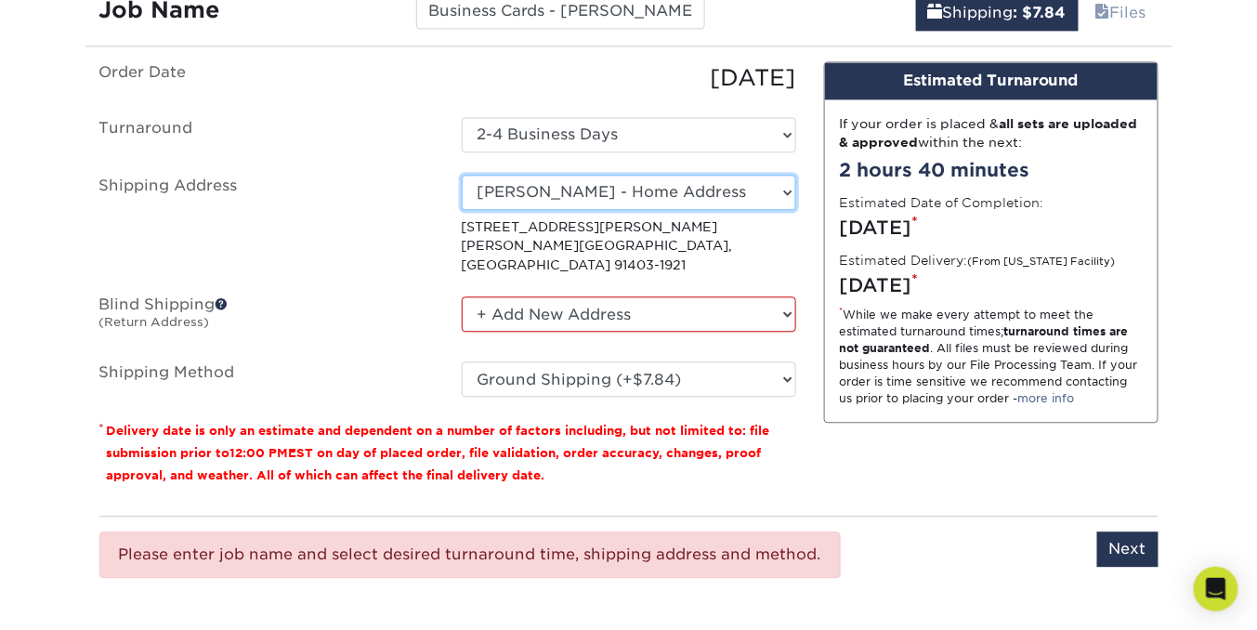
click at [706, 197] on select "Select One Paul Sansone - Home Address + Add New Address - Login" at bounding box center [629, 192] width 334 height 35
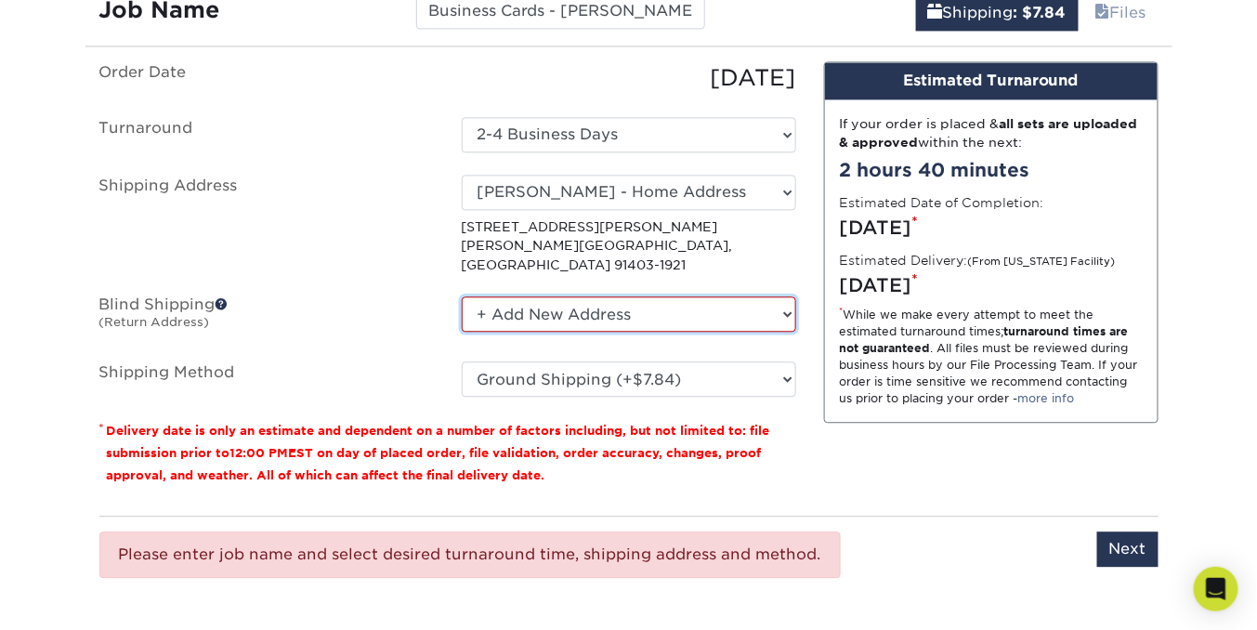
click at [789, 296] on select "No Blind Shipping + Add New Address" at bounding box center [629, 313] width 334 height 35
select select "-1"
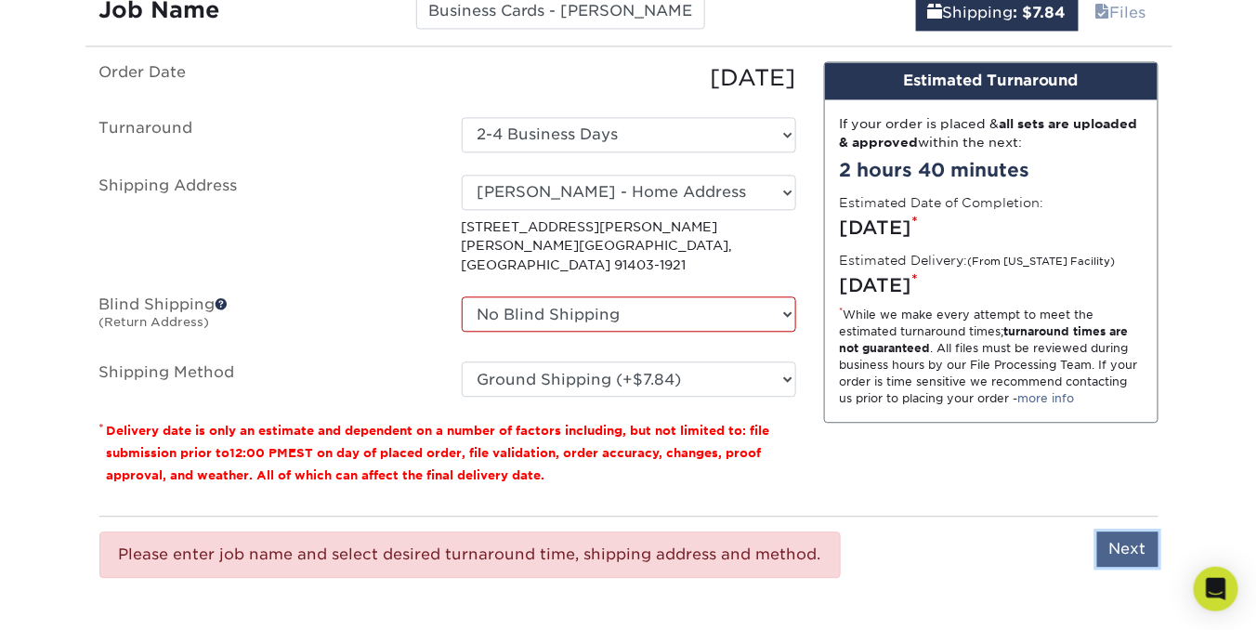
click at [1126, 531] on input "Next" at bounding box center [1127, 548] width 61 height 35
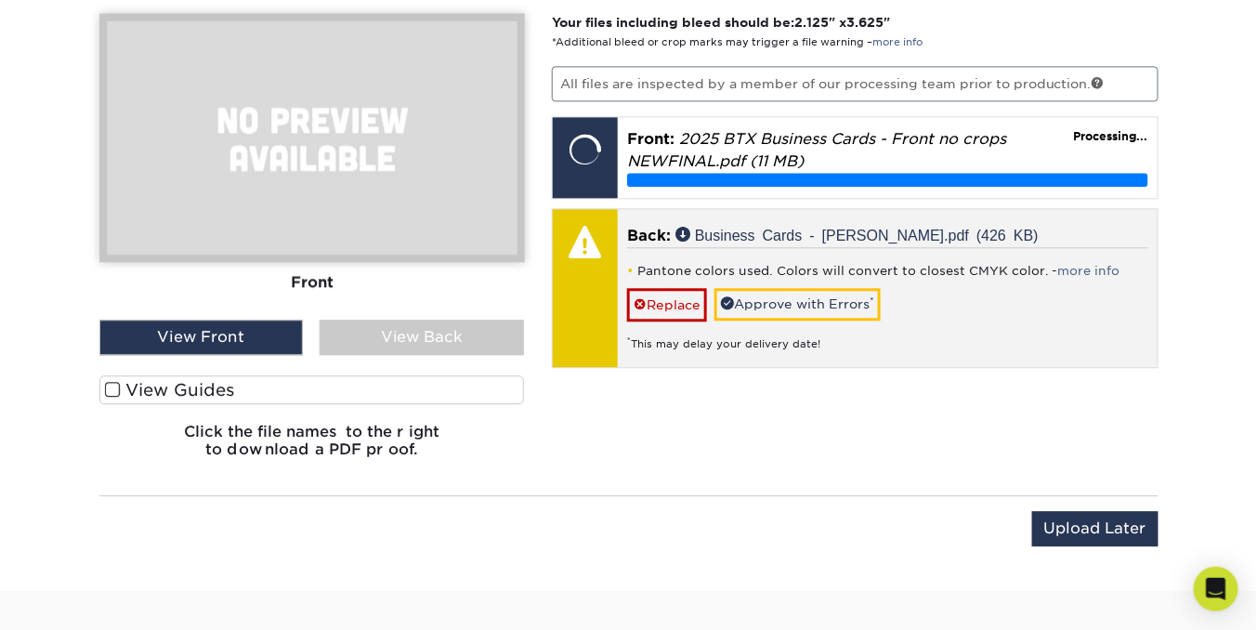
scroll to position [1216, 0]
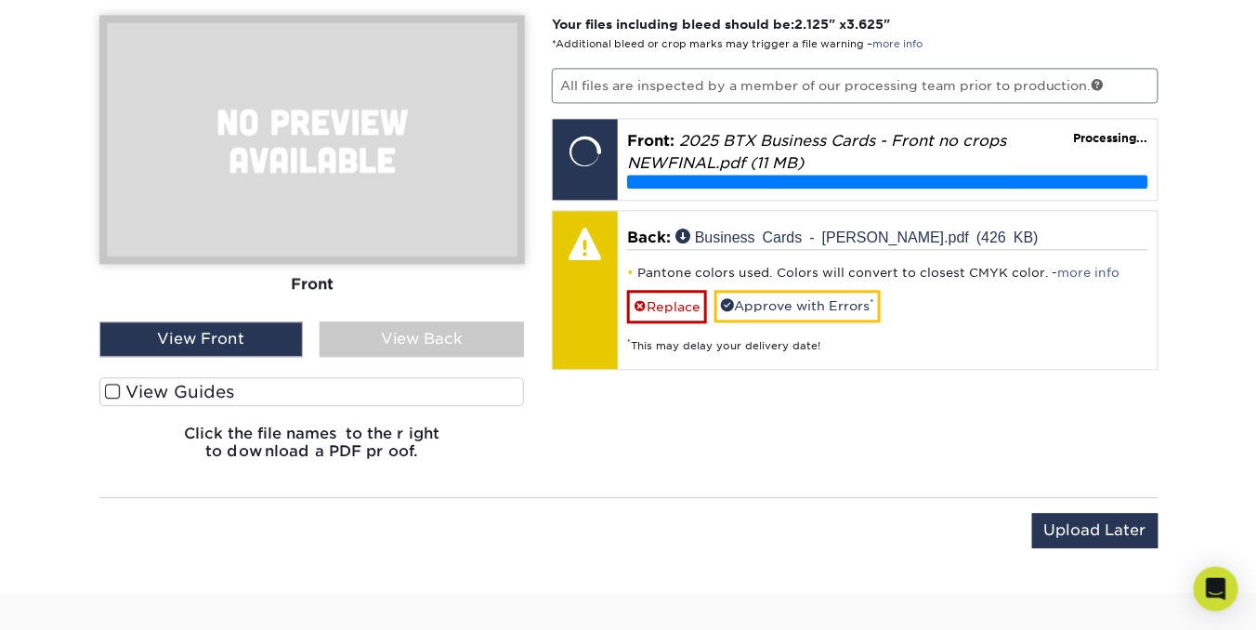
click at [447, 340] on div "View Back" at bounding box center [422, 338] width 204 height 35
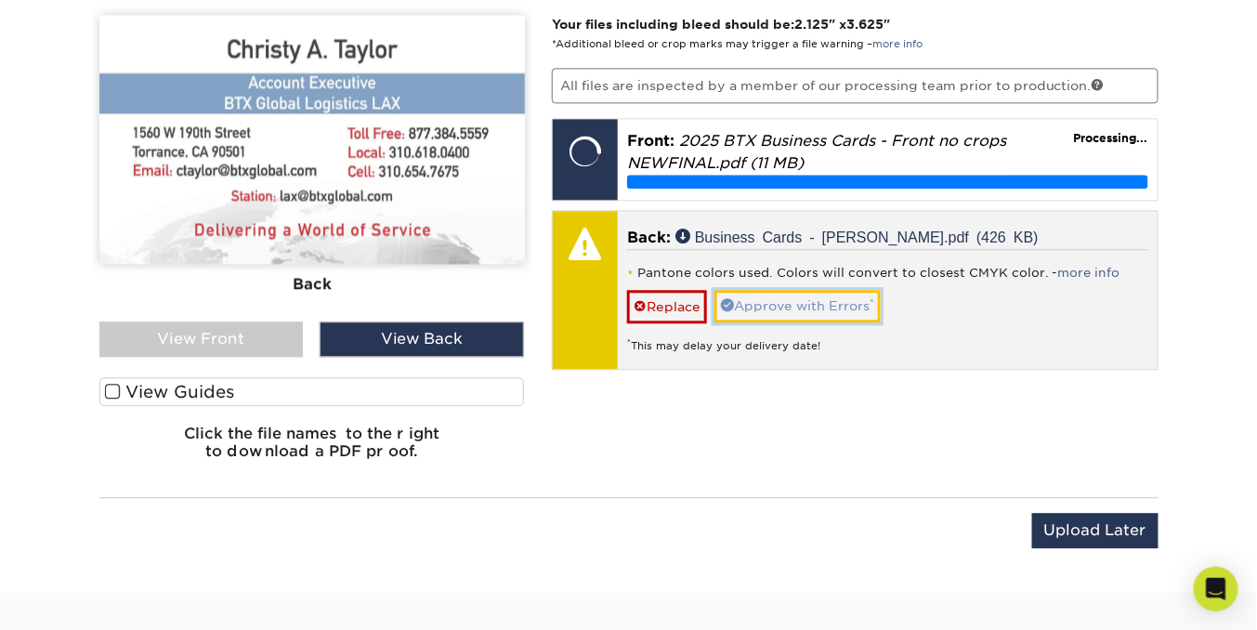
click at [786, 299] on link "Approve with Errors *" at bounding box center [797, 306] width 166 height 32
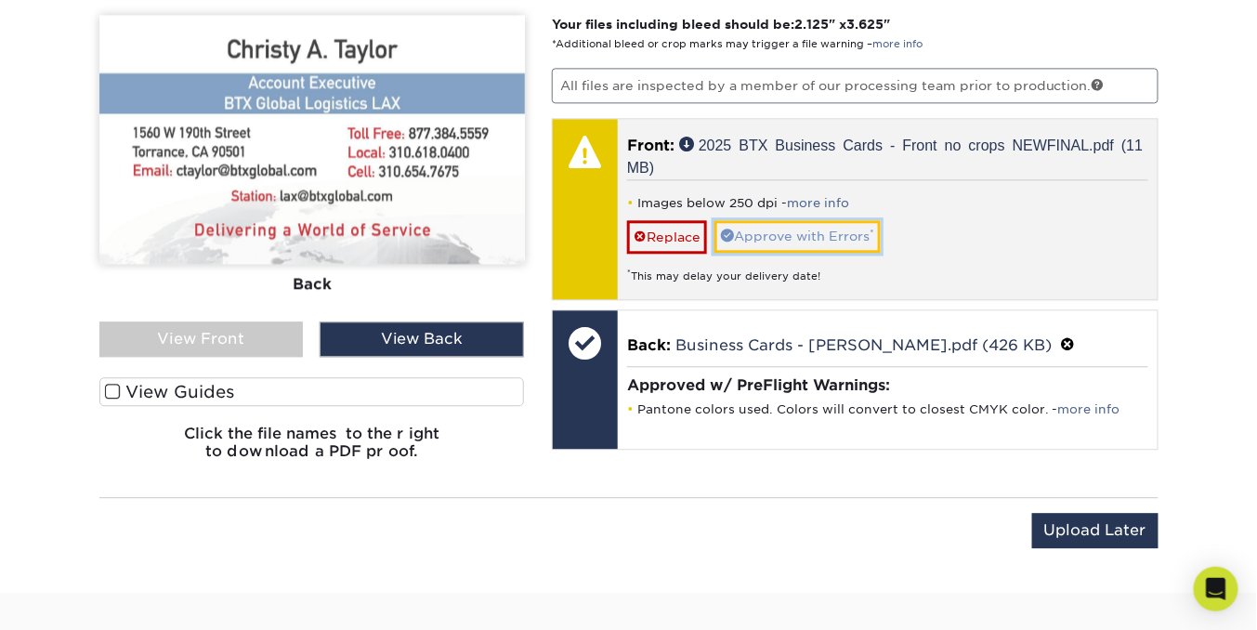
click at [794, 229] on link "Approve with Errors *" at bounding box center [797, 236] width 166 height 32
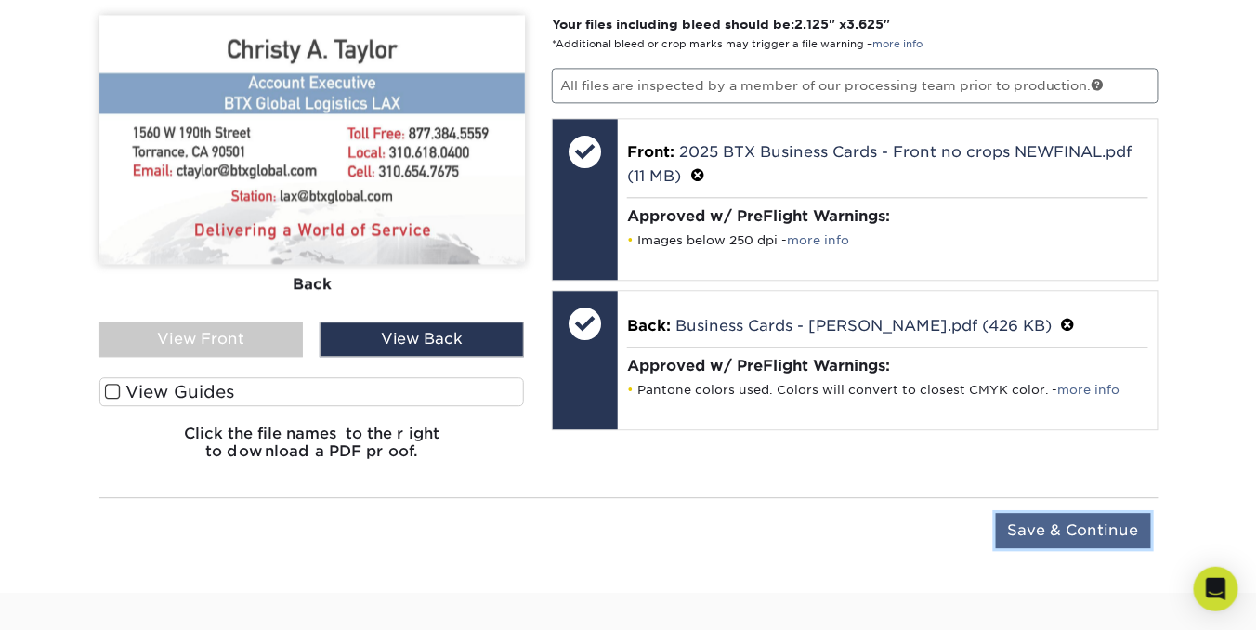
click at [1066, 520] on input "Save & Continue" at bounding box center [1073, 530] width 155 height 35
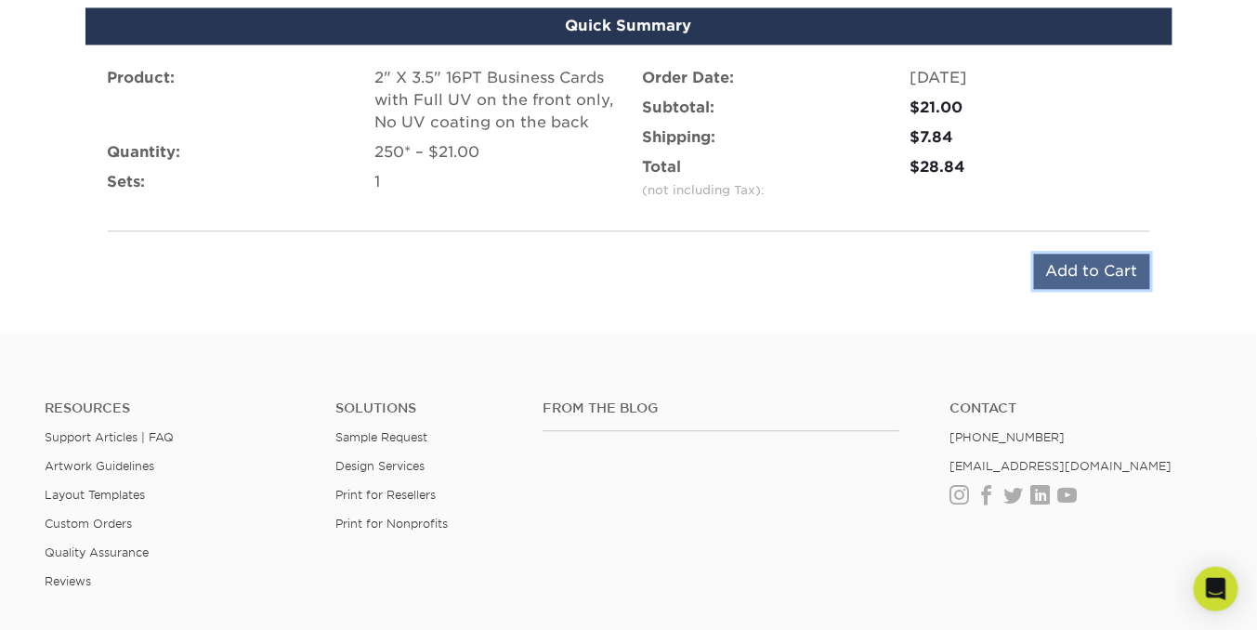
click at [1062, 267] on input "Add to Cart" at bounding box center [1092, 271] width 116 height 35
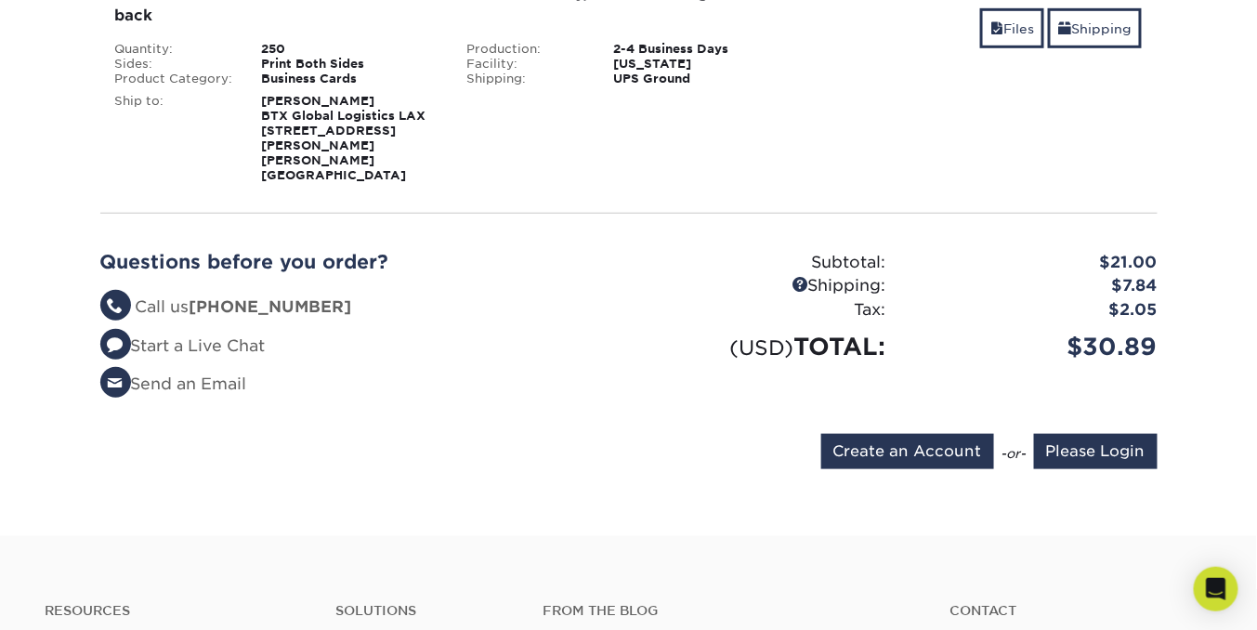
scroll to position [456, 0]
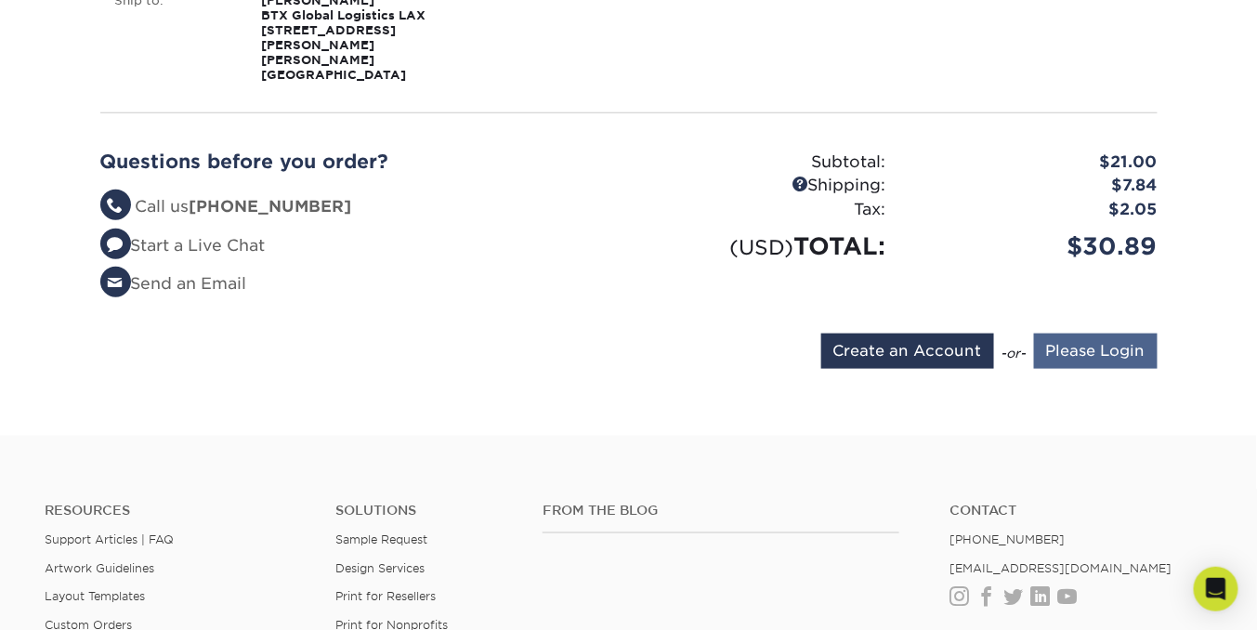
type input "[EMAIL_ADDRESS][DOMAIN_NAME]"
click at [1082, 334] on input "Please Login" at bounding box center [1096, 351] width 124 height 35
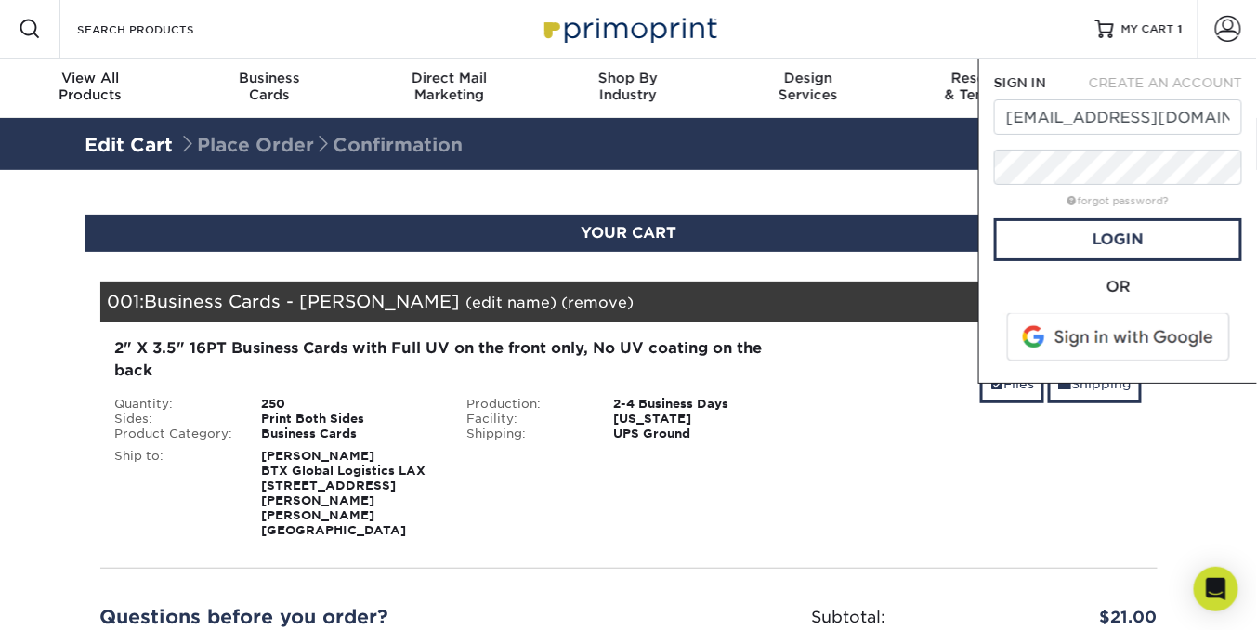
scroll to position [0, 0]
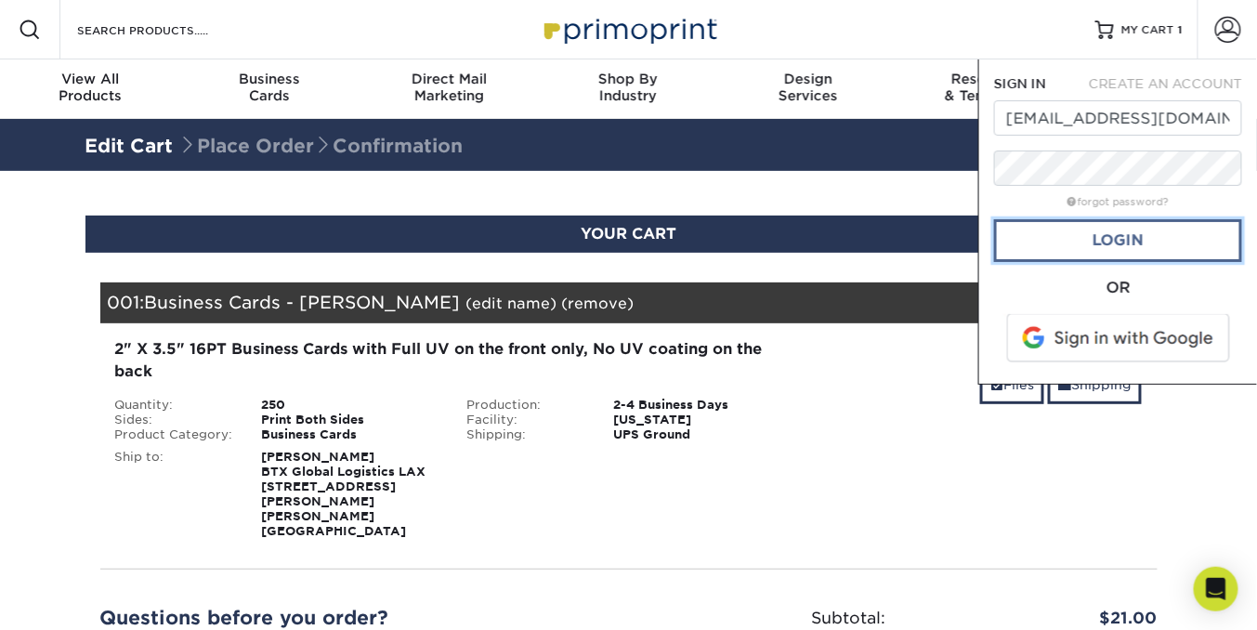
click at [1127, 239] on link "Login" at bounding box center [1118, 240] width 248 height 43
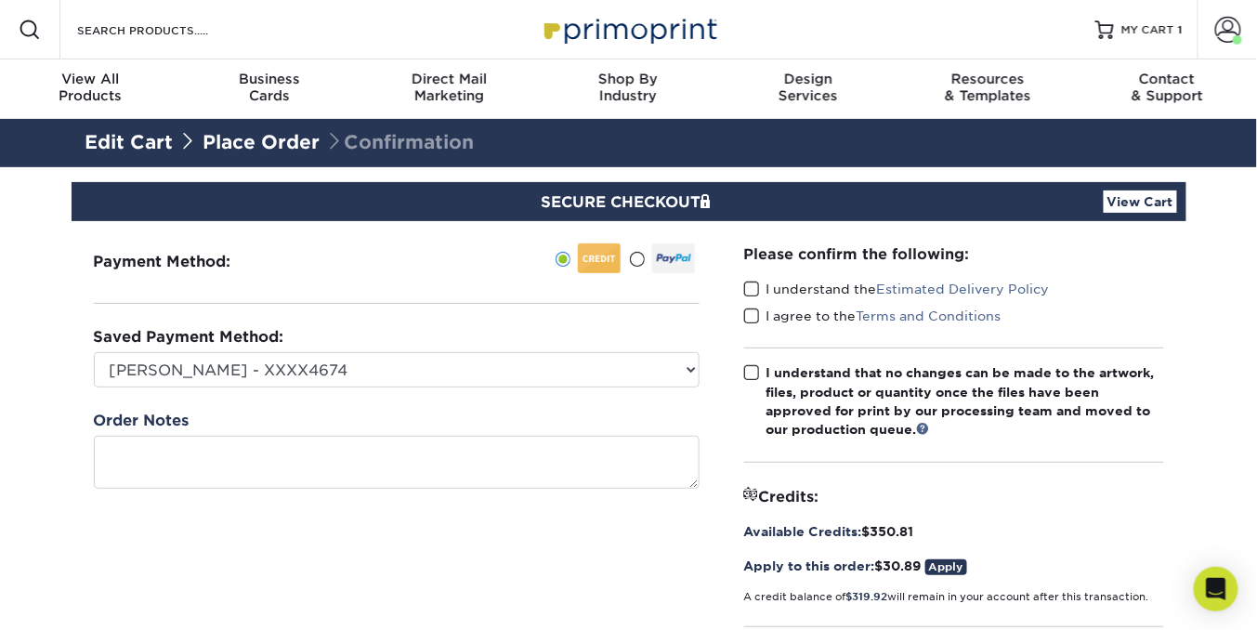
click at [753, 288] on span at bounding box center [752, 290] width 16 height 18
click at [0, 0] on input "I understand the Estimated Delivery Policy" at bounding box center [0, 0] width 0 height 0
click at [752, 314] on span at bounding box center [752, 317] width 16 height 18
click at [0, 0] on input "I agree to the Terms and Conditions" at bounding box center [0, 0] width 0 height 0
click at [751, 373] on span at bounding box center [752, 373] width 16 height 18
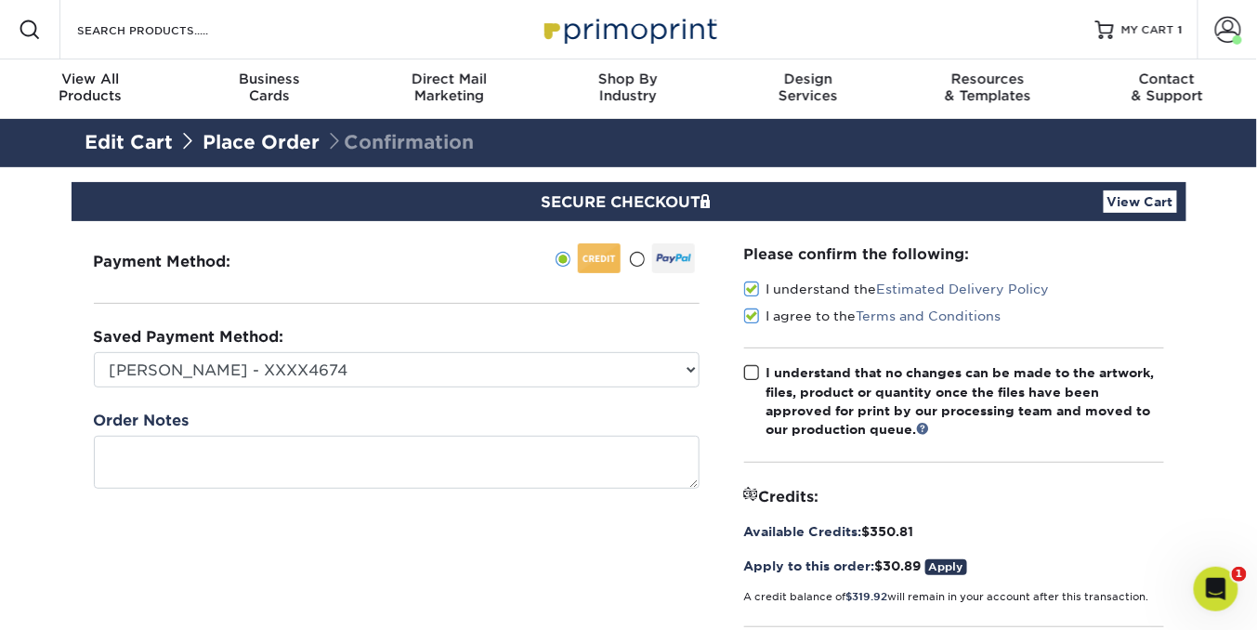
click at [0, 0] on input "I understand that no changes can be made to the artwork, files, product or quan…" at bounding box center [0, 0] width 0 height 0
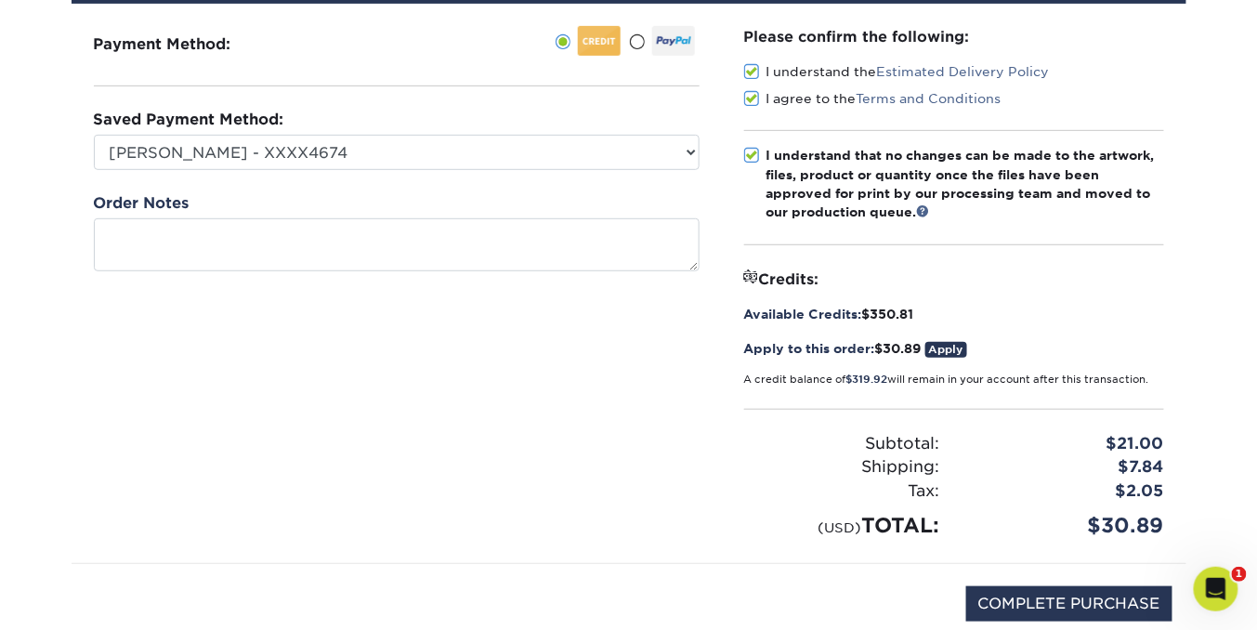
scroll to position [338, 0]
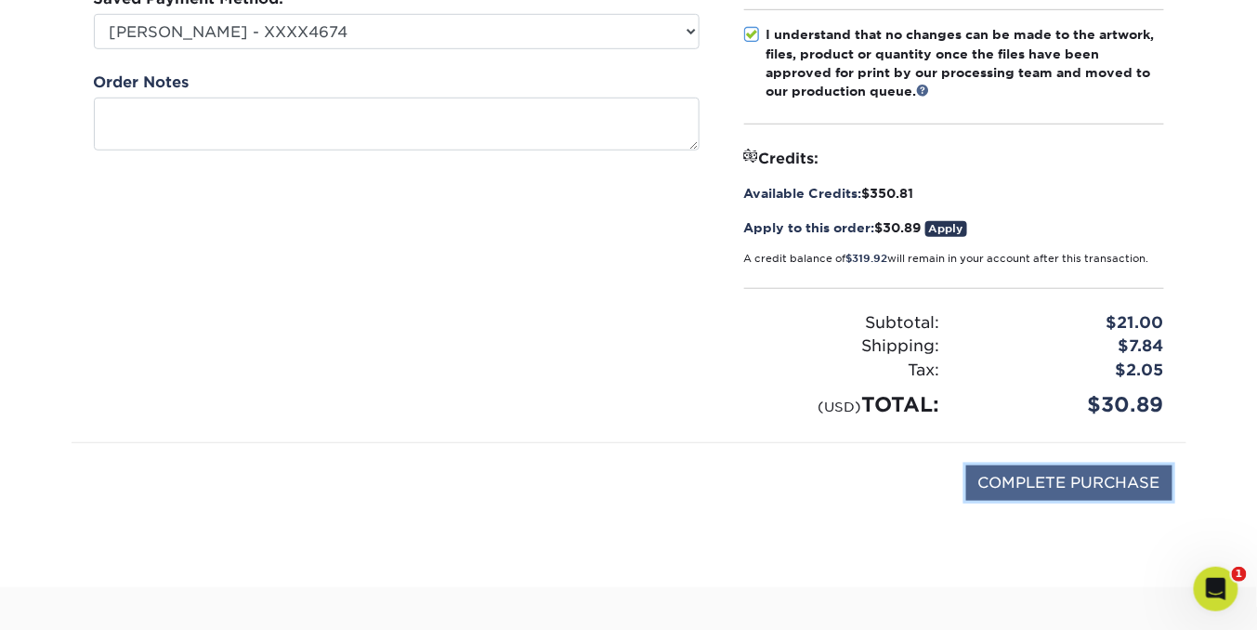
click at [1068, 487] on input "COMPLETE PURCHASE" at bounding box center [1069, 482] width 206 height 35
type input "PROCESSING, PLEASE WAIT..."
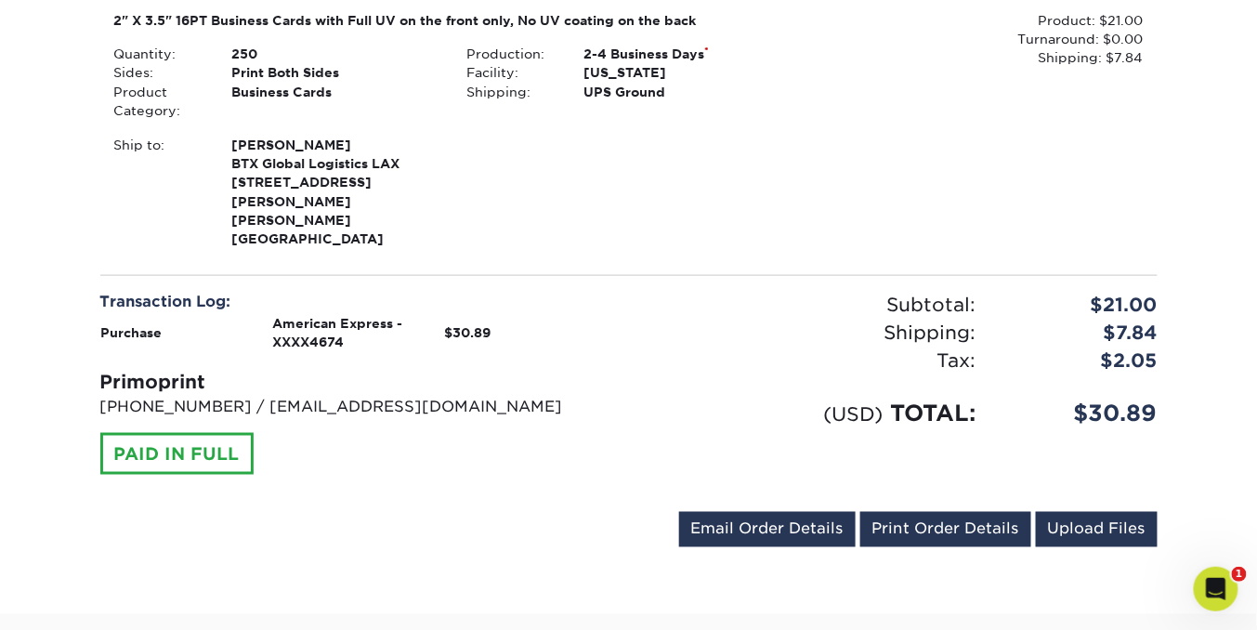
scroll to position [556, 0]
click at [947, 512] on link "Print Order Details" at bounding box center [945, 529] width 171 height 35
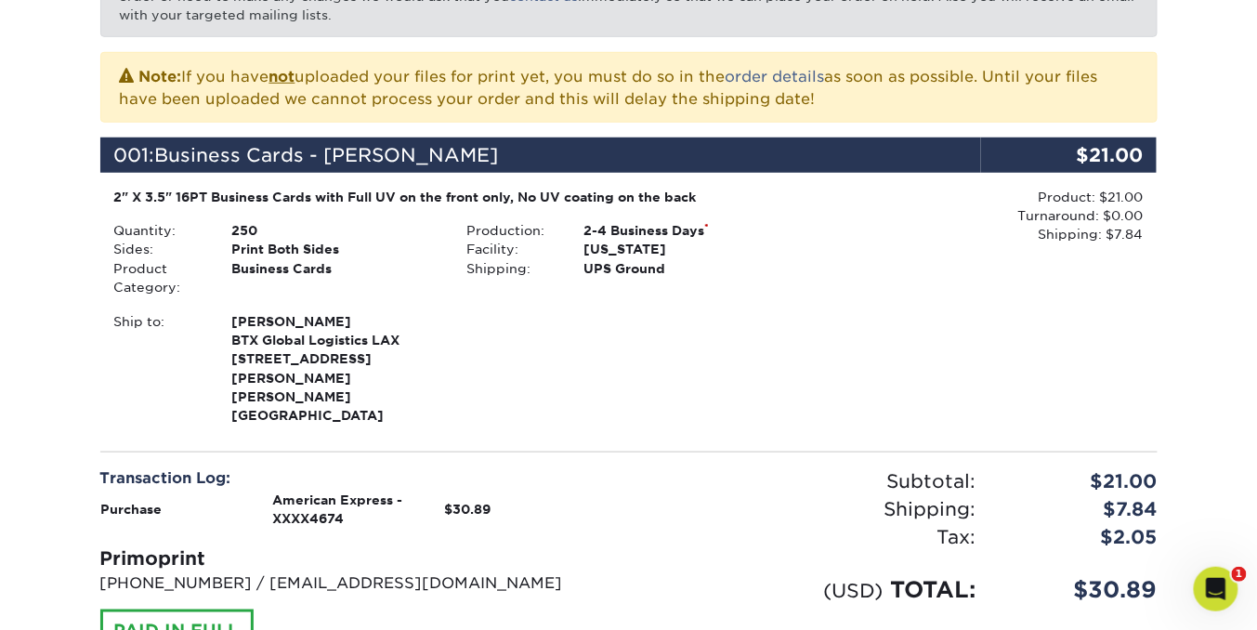
scroll to position [86, 0]
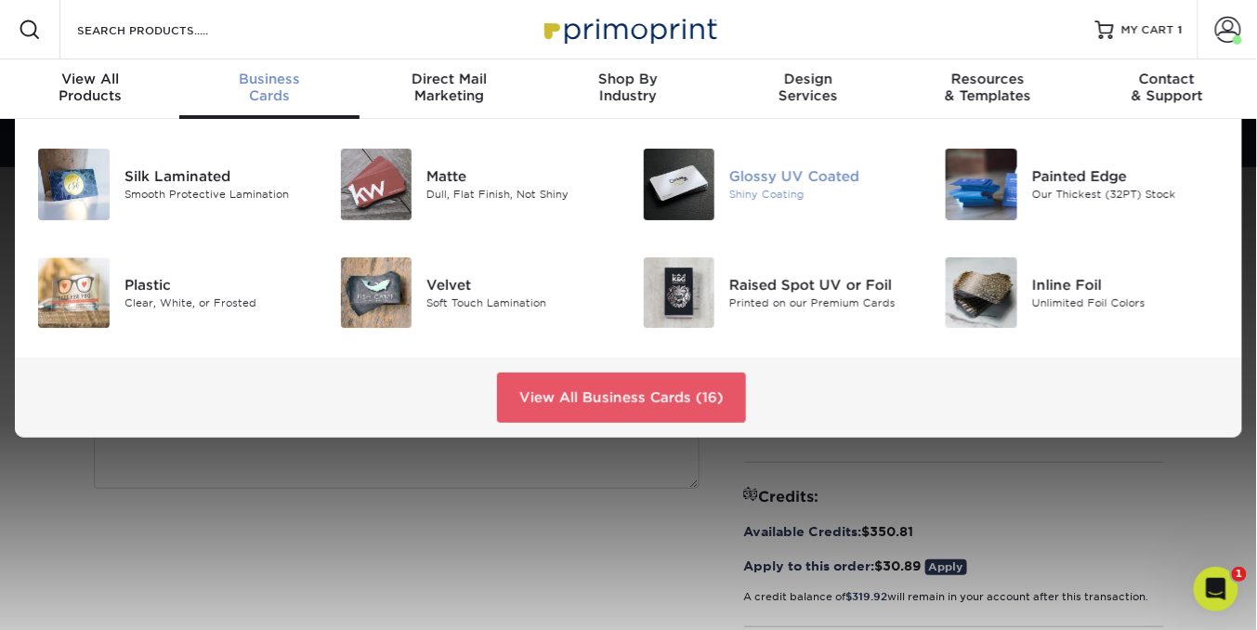
click at [682, 171] on img at bounding box center [680, 185] width 72 height 72
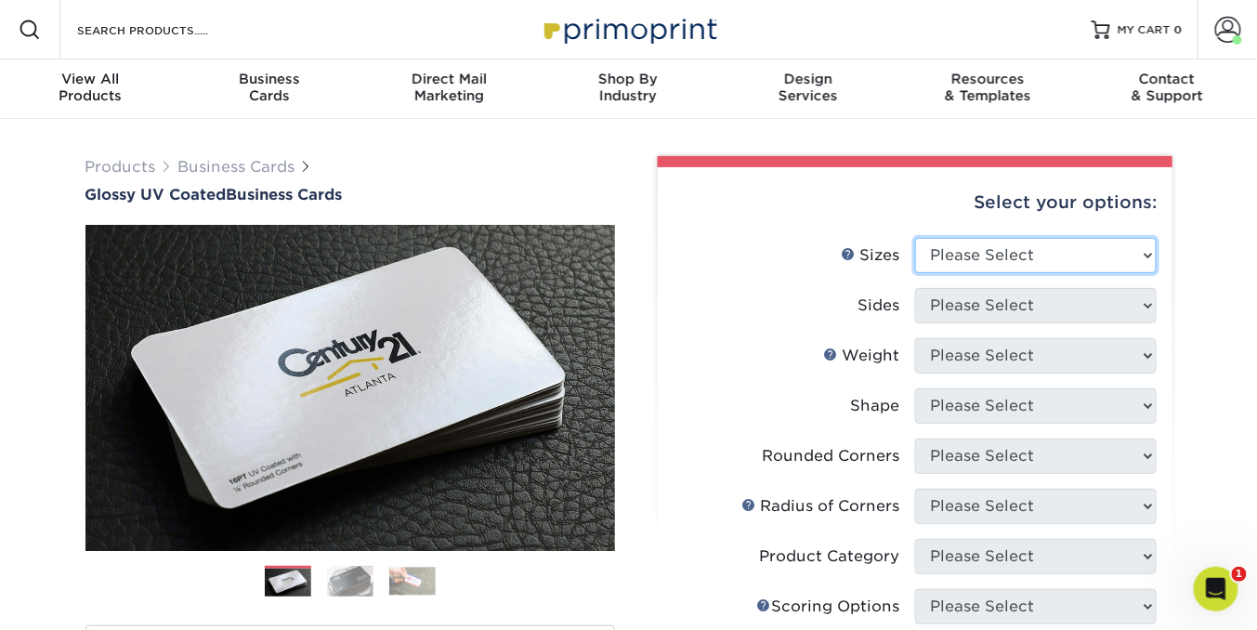
click at [1147, 253] on select "Please Select 1.5" x 3.5" - Mini 1.75" x 3.5" - Mini 2" x 2" - Square 2" x 3" -…" at bounding box center [1036, 255] width 242 height 35
select select "2.00x3.50"
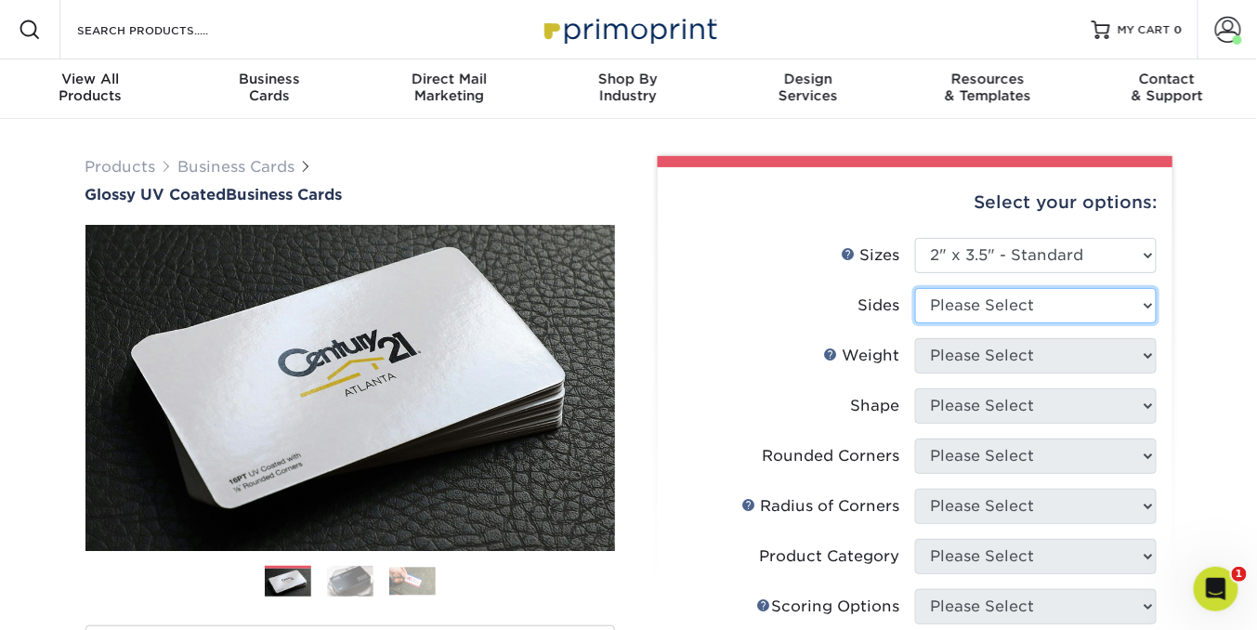
click at [1147, 305] on select "Please Select Print Both Sides Print Front Only" at bounding box center [1036, 305] width 242 height 35
select select "13abbda7-1d64-4f25-8bb2-c179b224825d"
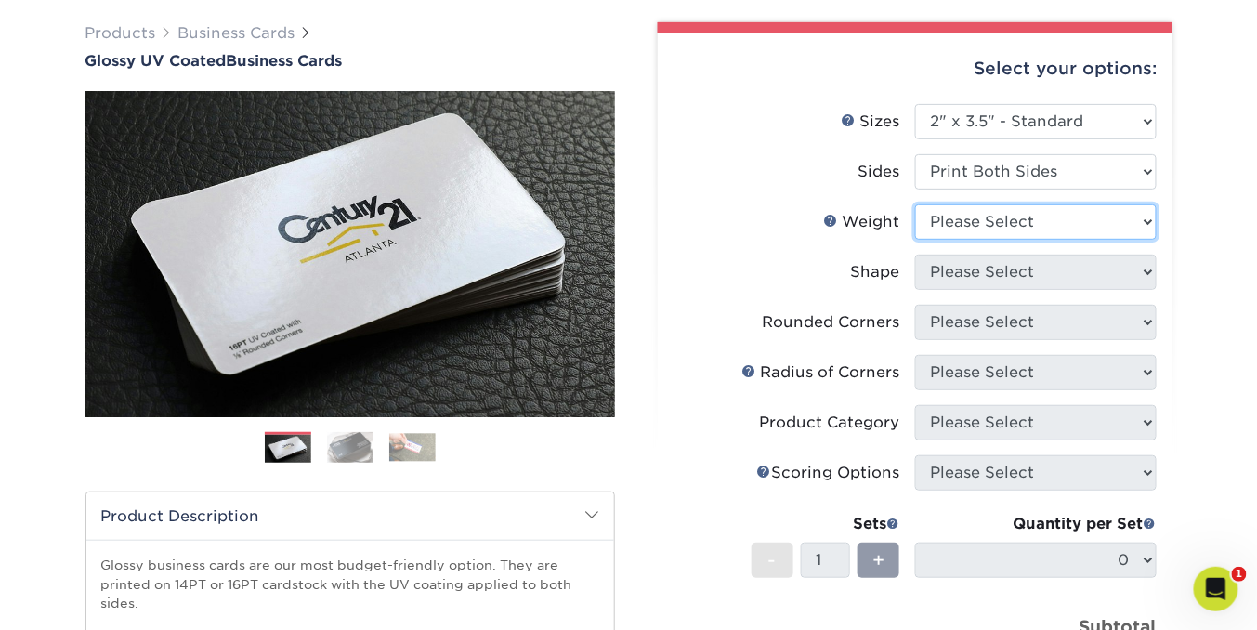
click at [1144, 217] on select "Please Select 16PT 14PT" at bounding box center [1036, 221] width 242 height 35
select select "16PT"
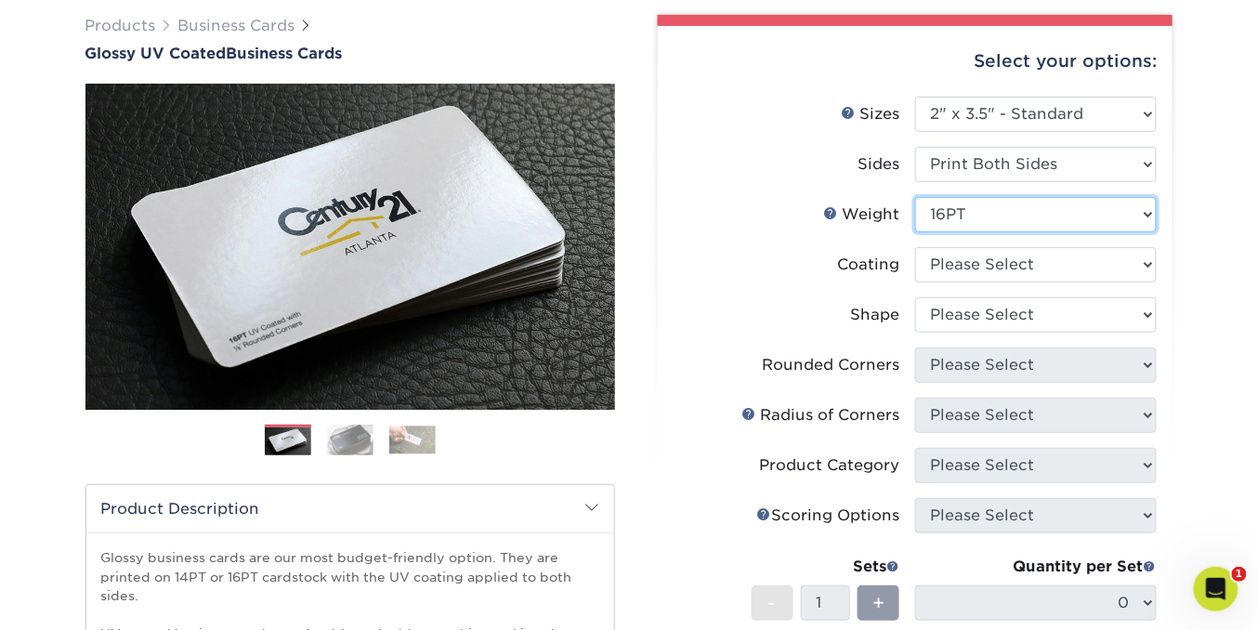
scroll to position [154, 0]
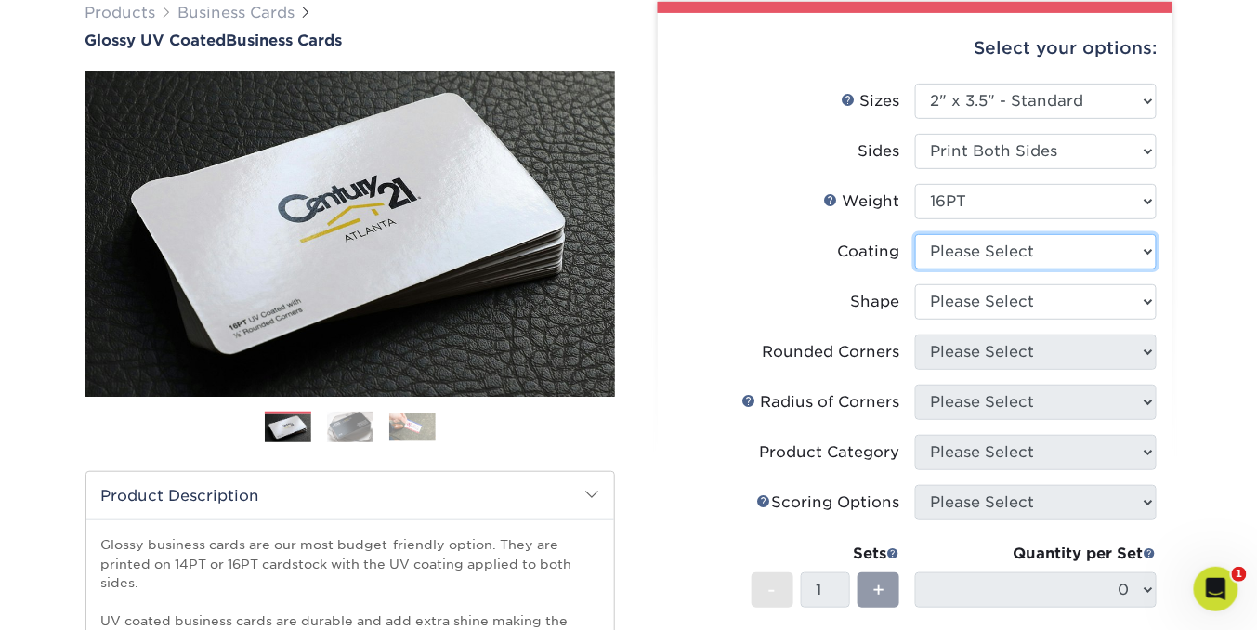
click at [1145, 248] on select at bounding box center [1036, 251] width 242 height 35
select select "1e8116af-acfc-44b1-83dc-8181aa338834"
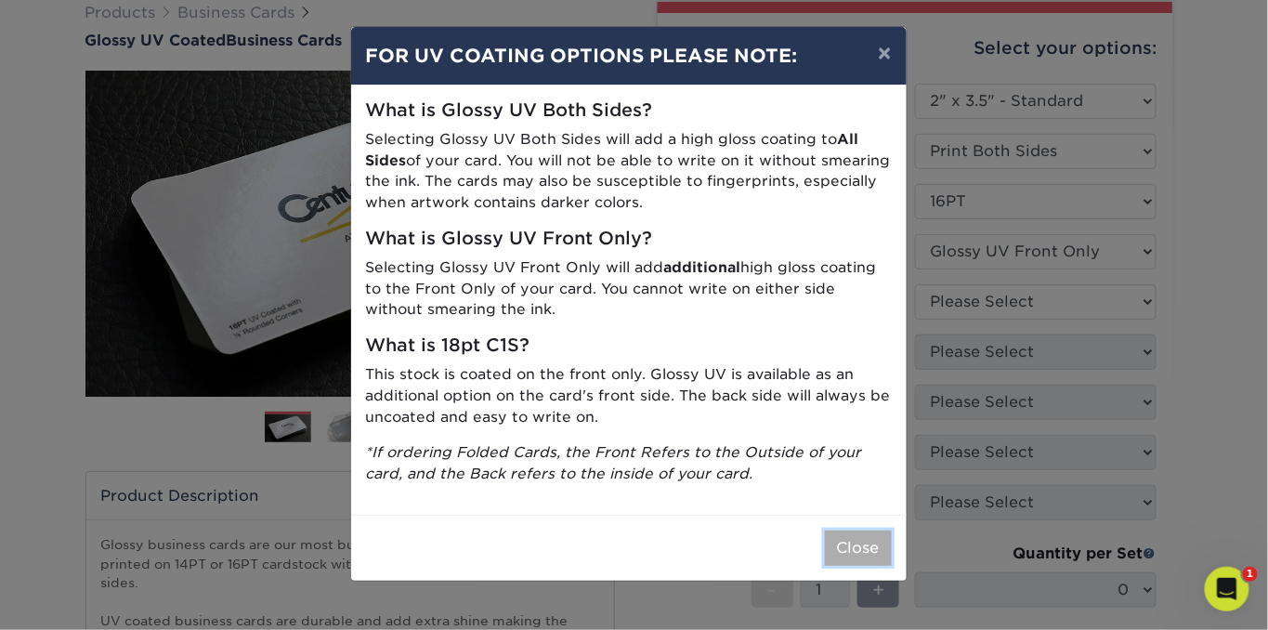
click at [857, 541] on button "Close" at bounding box center [858, 547] width 67 height 35
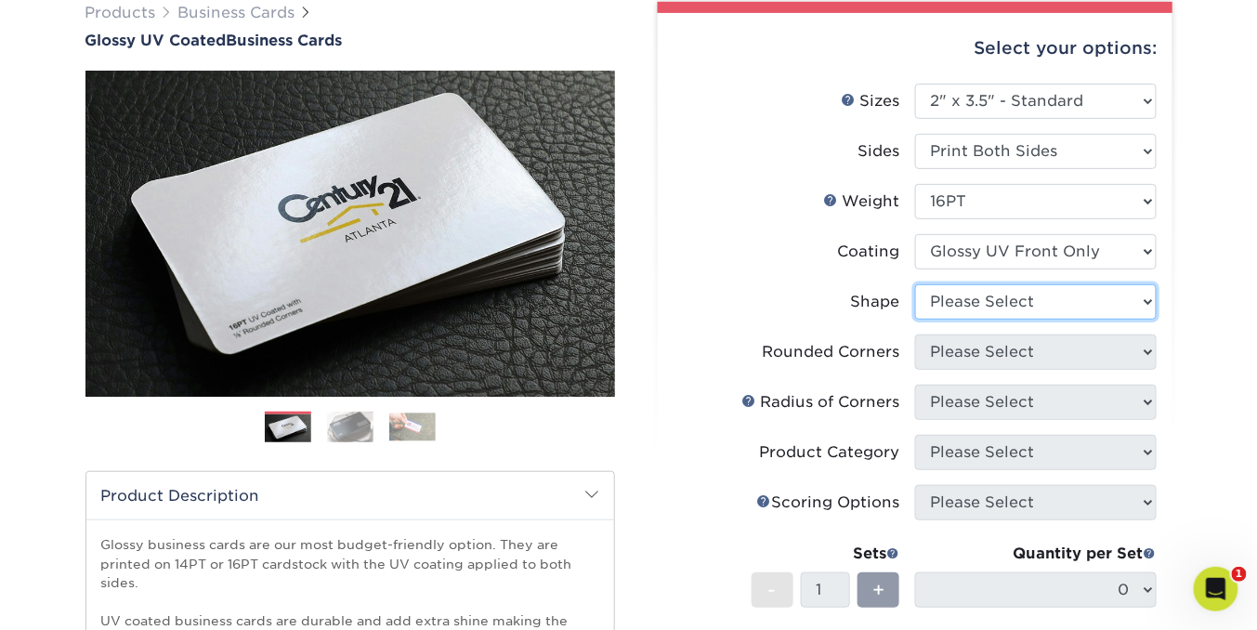
click at [1147, 304] on select "Please Select Standard" at bounding box center [1036, 301] width 242 height 35
select select "standard"
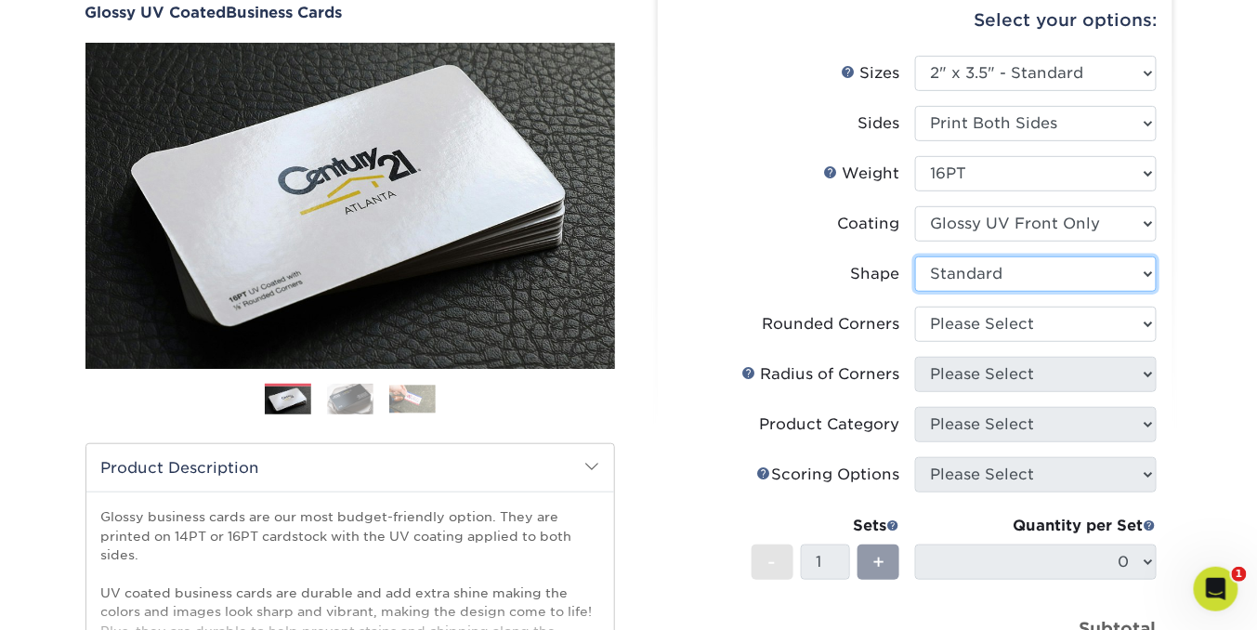
scroll to position [191, 0]
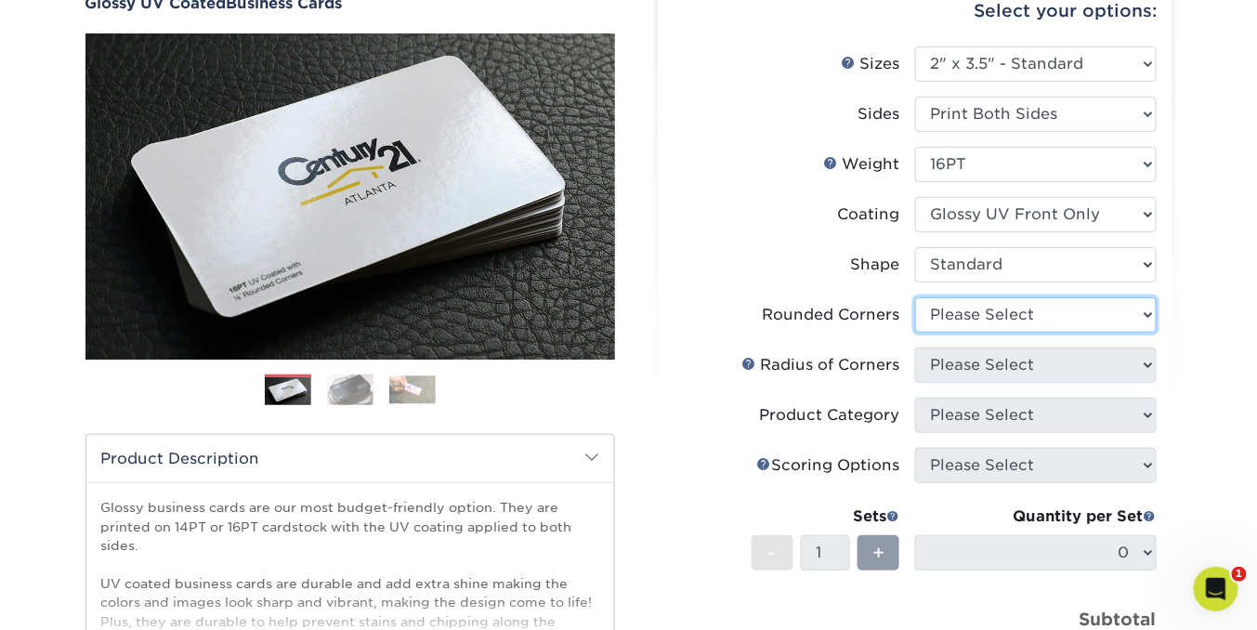
click at [1133, 311] on select "Please Select Yes - Round 2 Corners Yes - Round 4 Corners No" at bounding box center [1036, 314] width 242 height 35
select select "0"
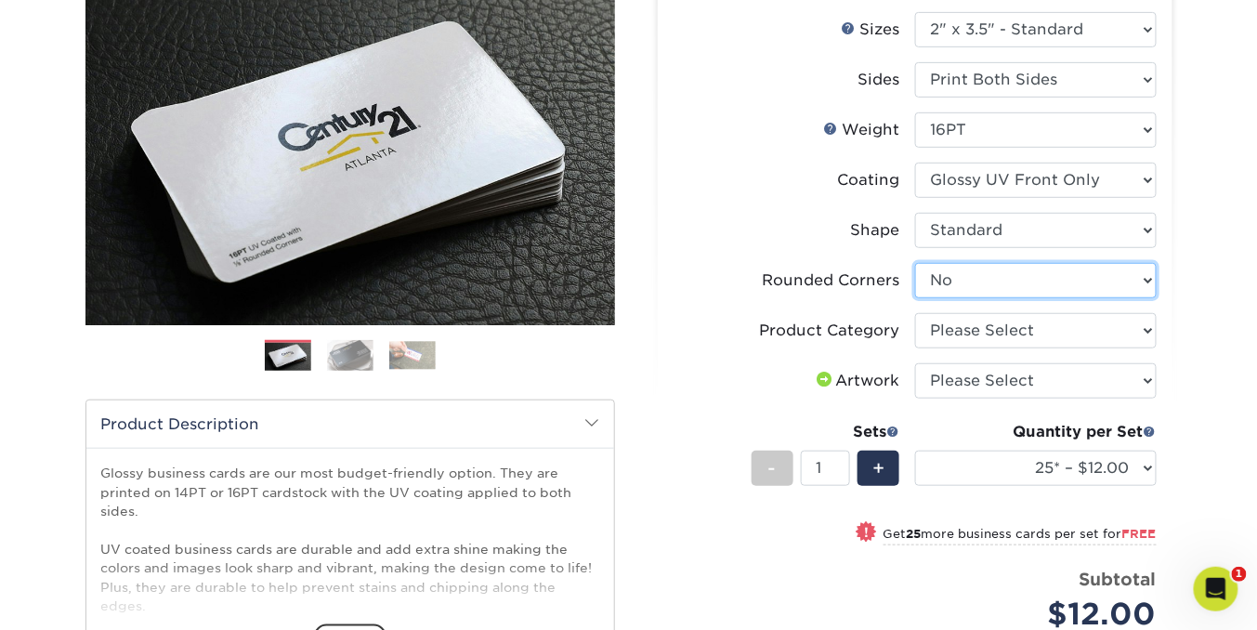
scroll to position [240, 0]
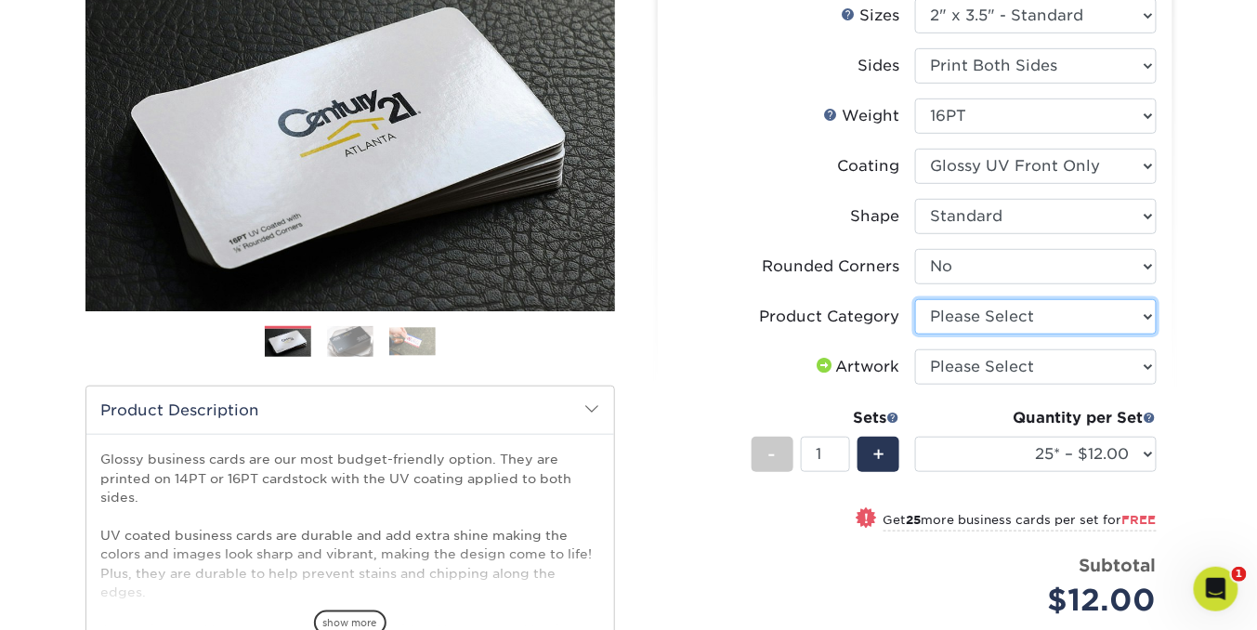
click at [1147, 315] on select "Please Select Business Cards" at bounding box center [1036, 316] width 242 height 35
select select "3b5148f1-0588-4f88-a218-97bcfdce65c1"
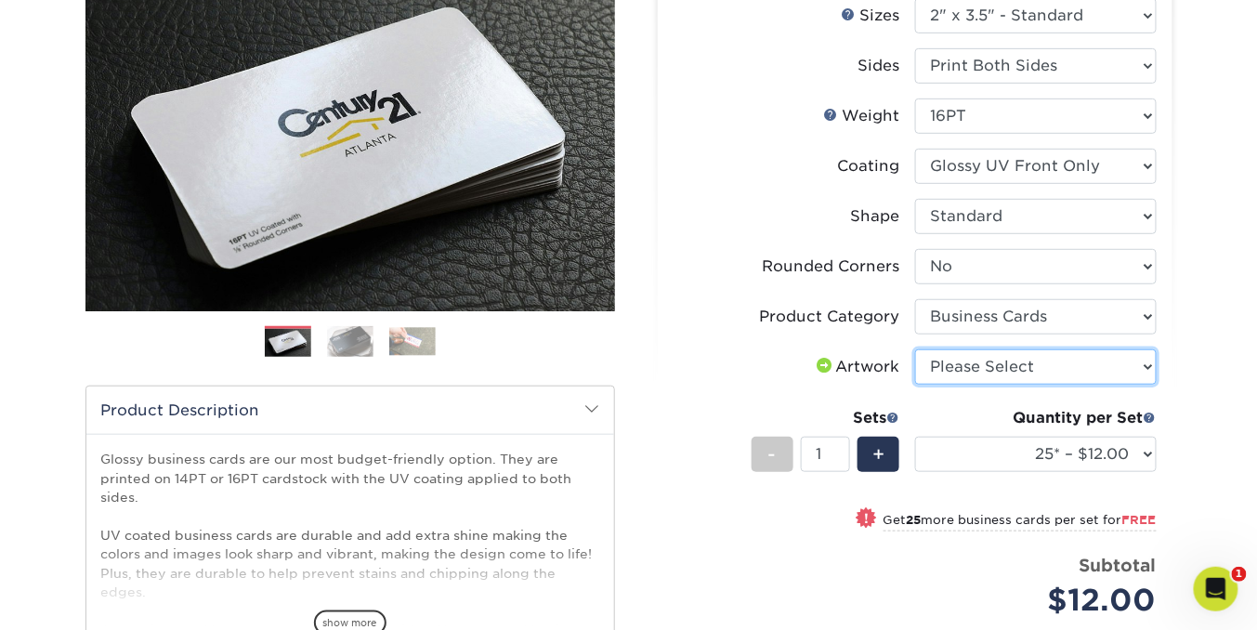
click at [1146, 363] on select "Please Select I will upload files I need a design - $100" at bounding box center [1036, 366] width 242 height 35
select select "upload"
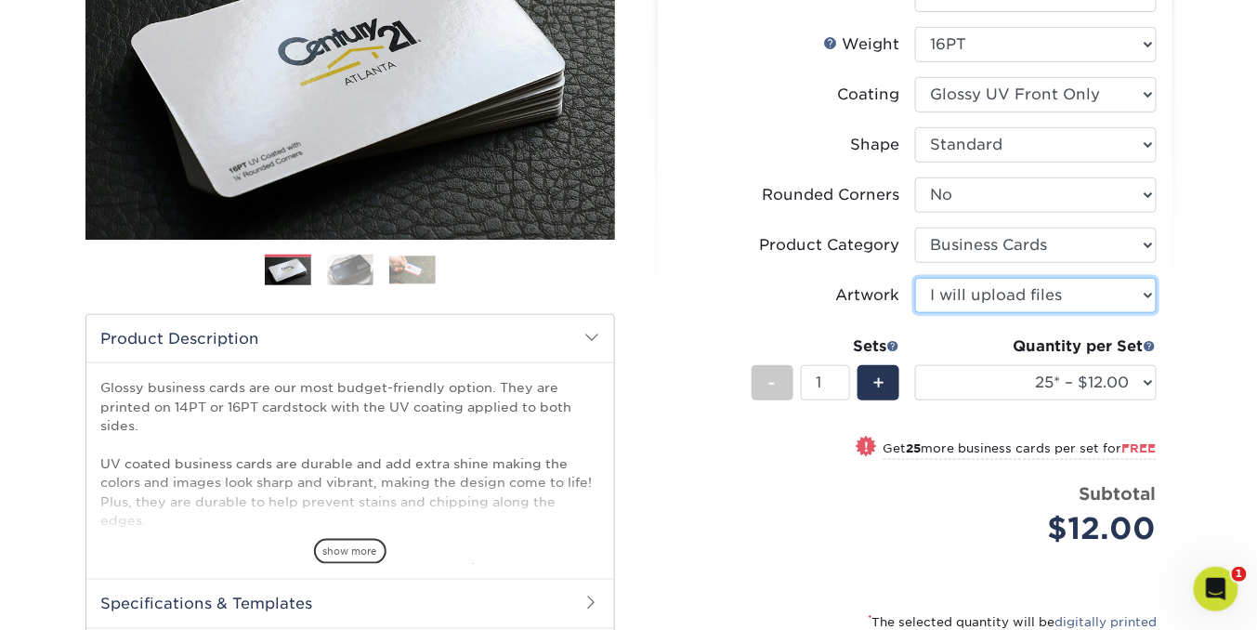
scroll to position [478, 0]
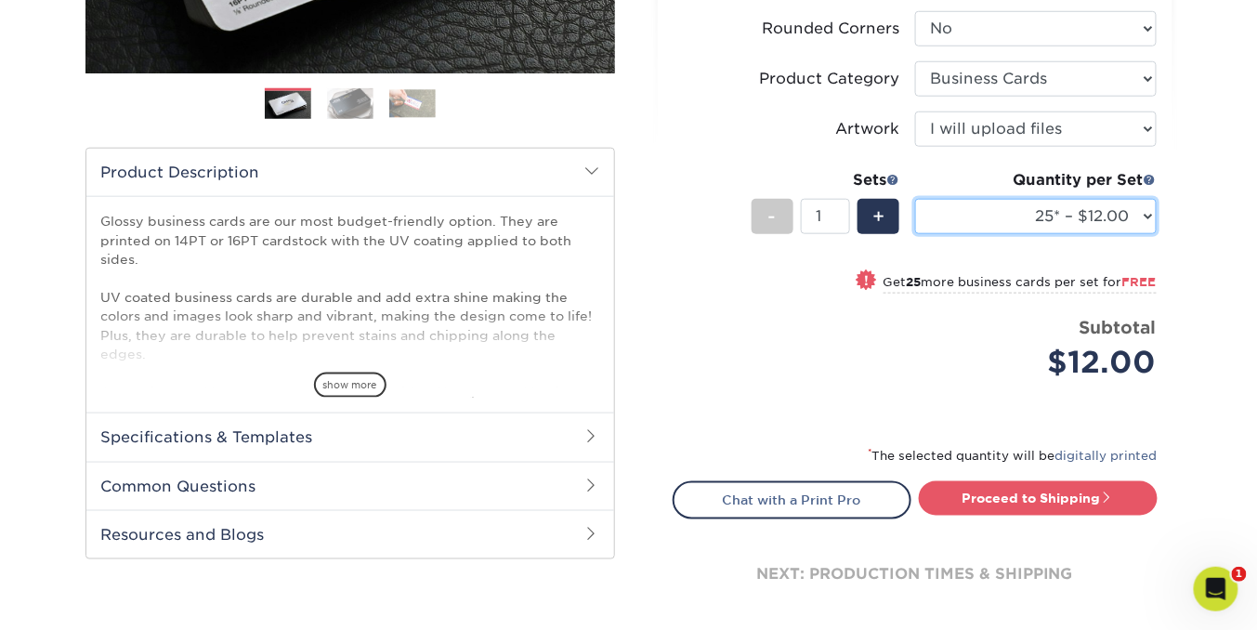
click at [1145, 217] on select "25* – $12.00 50* – $12.00 100* – $12.00 250* – $21.00 500 – $42.00 1000 – $53.0…" at bounding box center [1036, 216] width 242 height 35
select select "250* – $21.00"
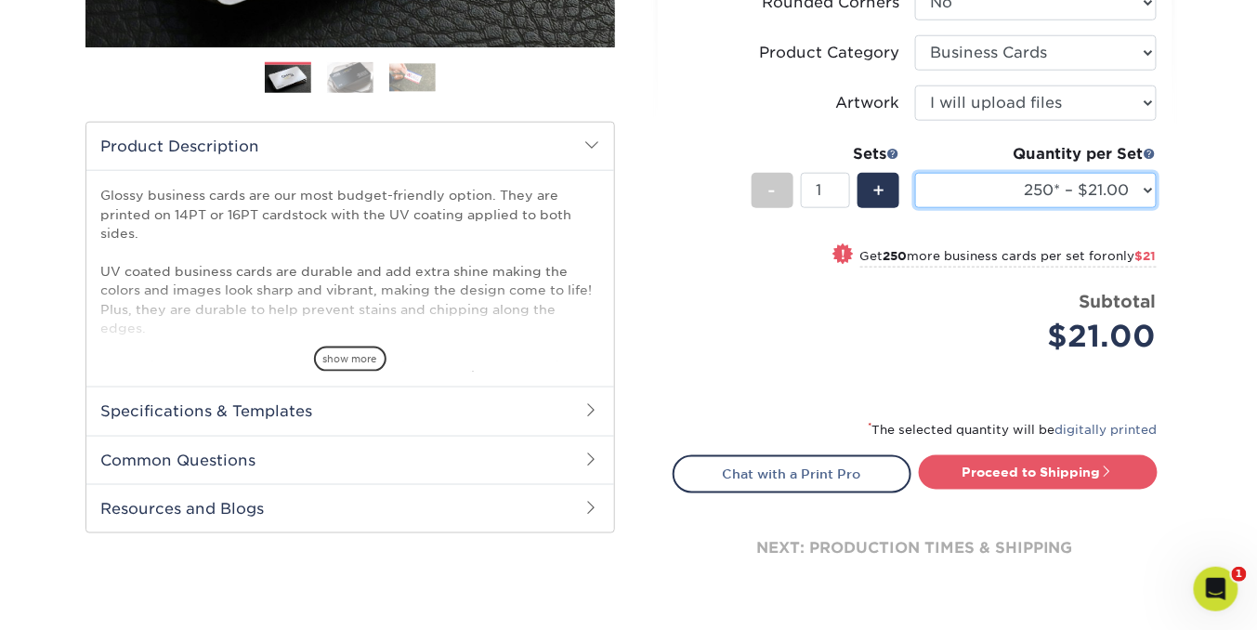
scroll to position [504, 0]
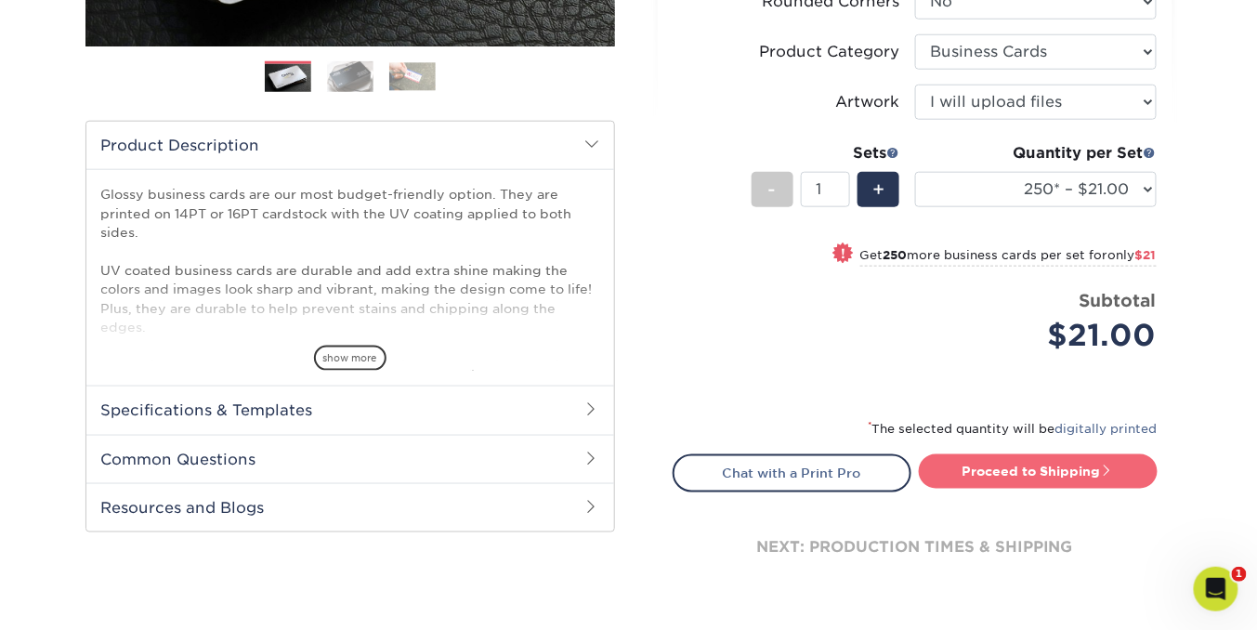
click at [1012, 467] on link "Proceed to Shipping" at bounding box center [1038, 470] width 239 height 33
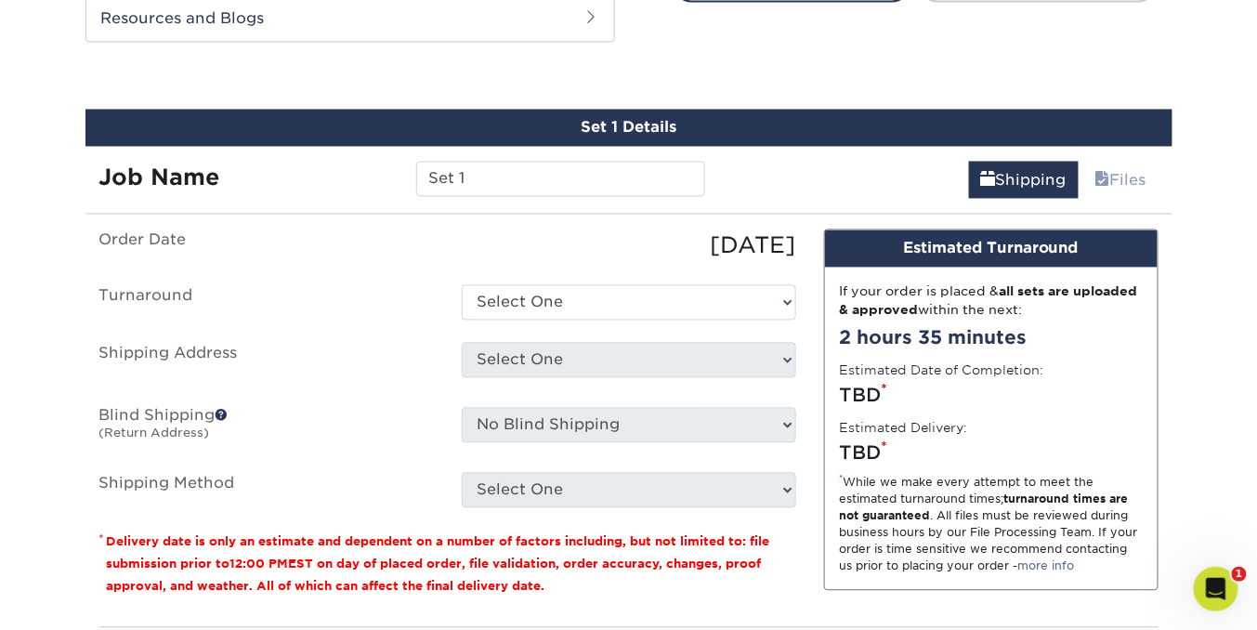
scroll to position [1009, 0]
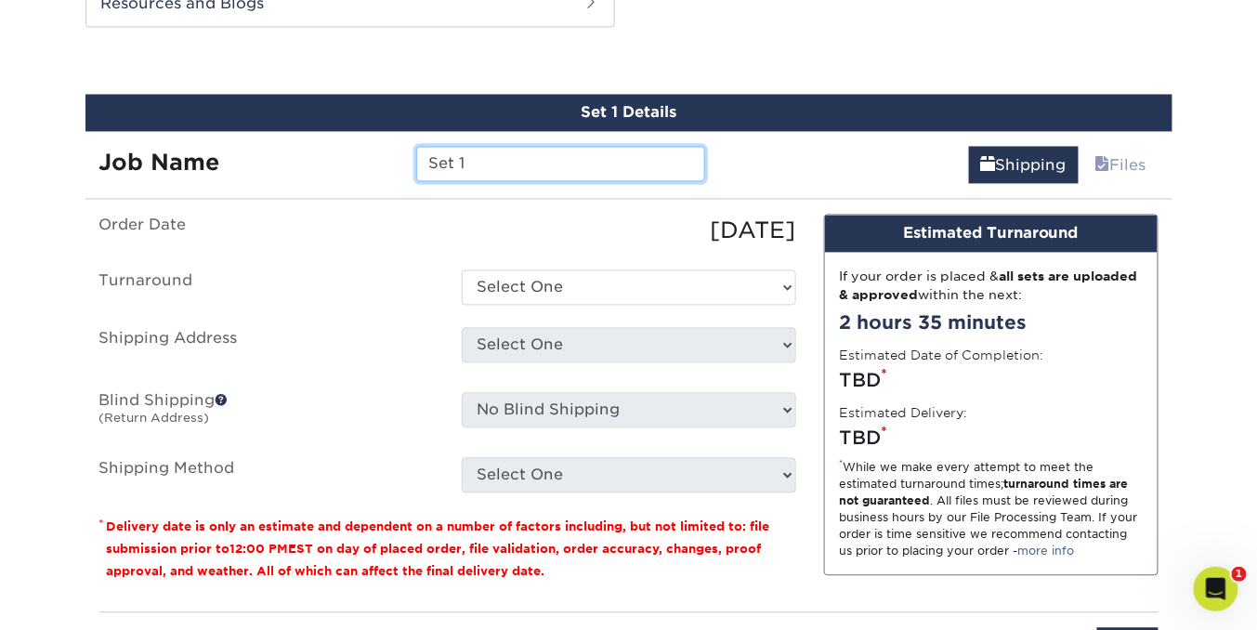
click at [496, 158] on input "Set 1" at bounding box center [560, 164] width 289 height 35
drag, startPoint x: 478, startPoint y: 159, endPoint x: 384, endPoint y: 152, distance: 94.1
click at [384, 152] on div "Job Name Set 1" at bounding box center [402, 164] width 635 height 35
type input "Business Cards - Hollie Ackrill"
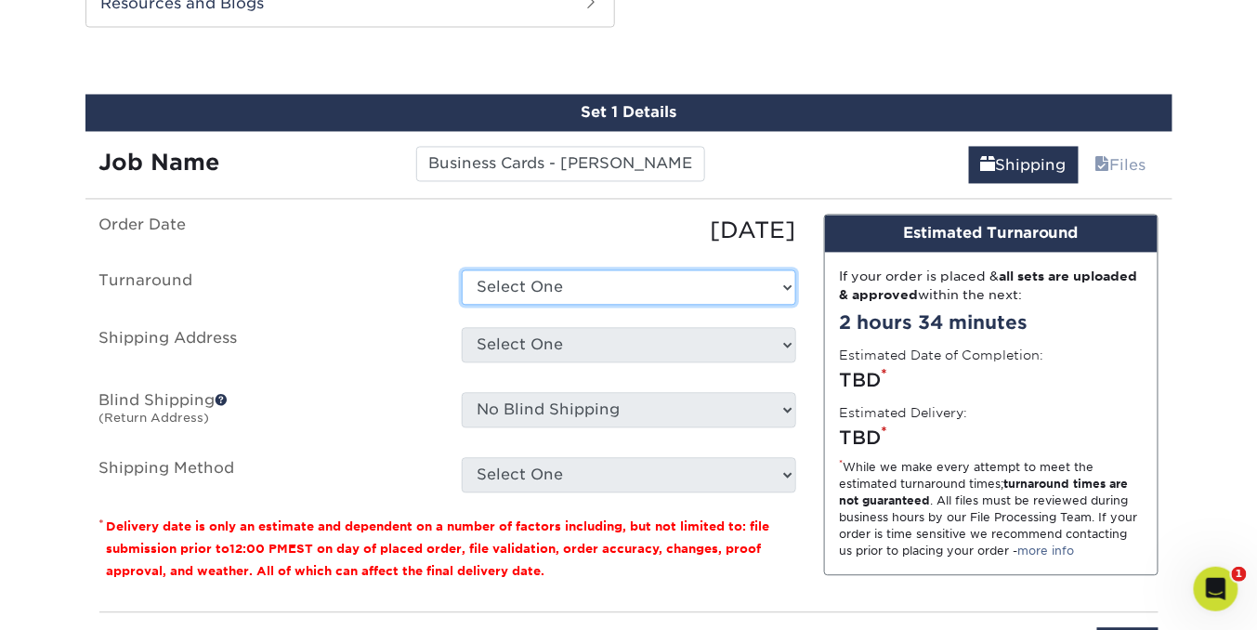
click at [775, 281] on select "Select One 2-4 Business Days 2 Day Next Business Day" at bounding box center [629, 287] width 334 height 35
select select "198971fb-b0f2-4966-ba3b-178a1197b453"
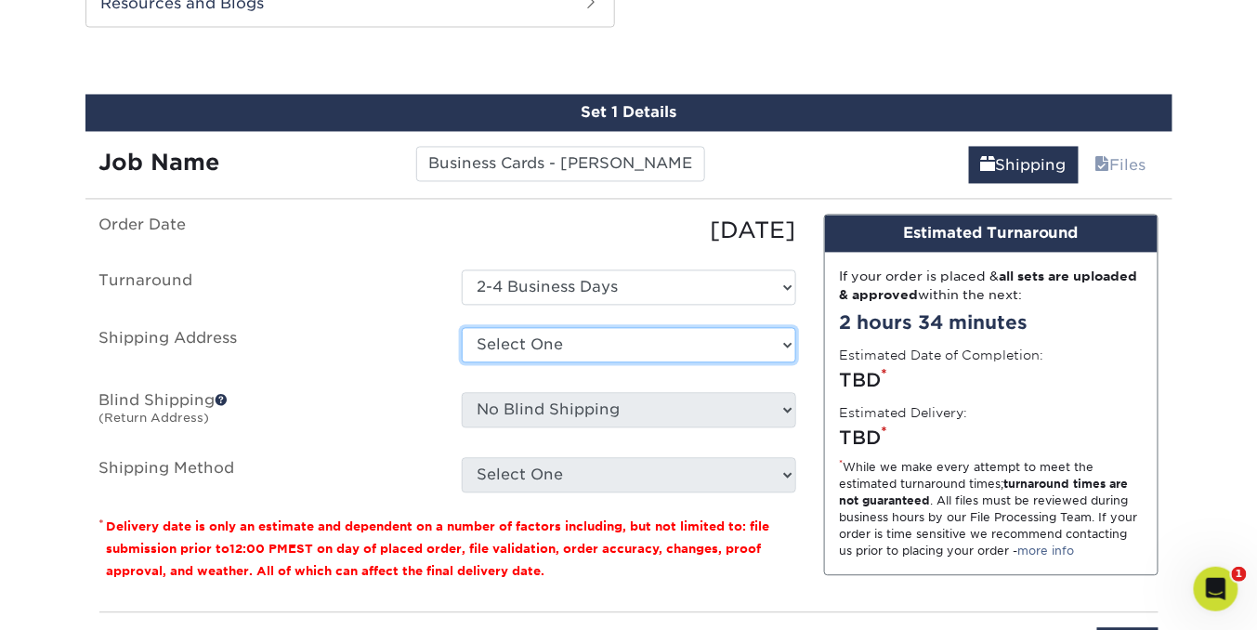
click at [786, 346] on select "Select One Andrea Brown Home Address 2020 Air Cargo Hotel - Nashville Amanda Du…" at bounding box center [629, 345] width 334 height 35
select select "285214"
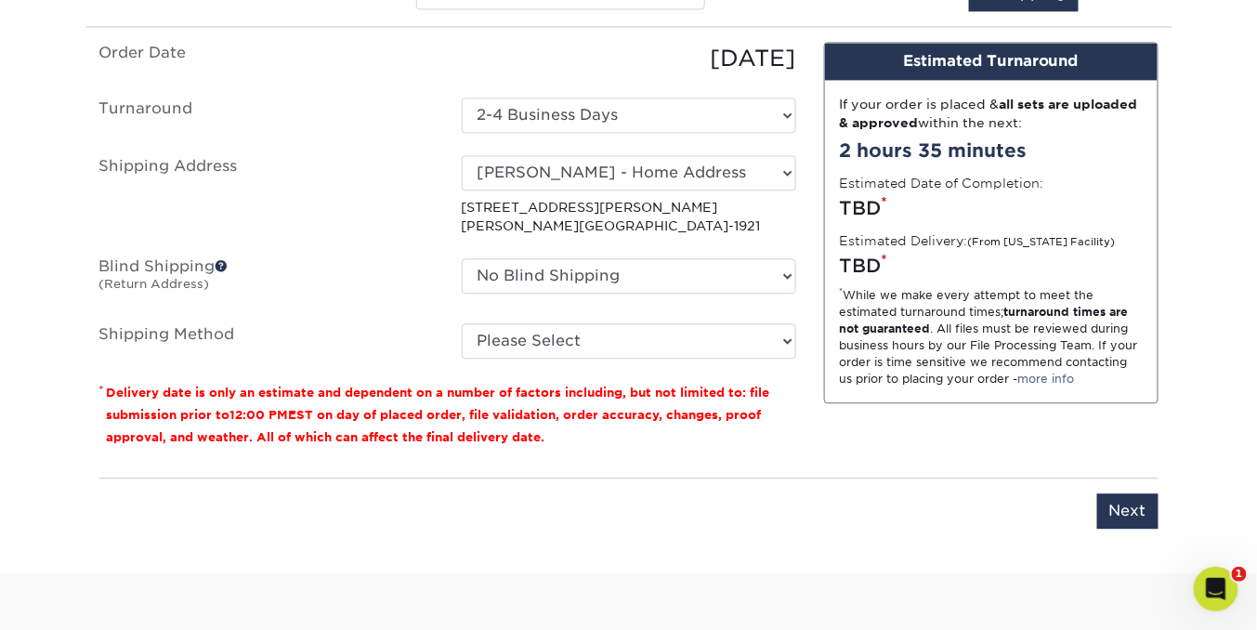
scroll to position [1197, 0]
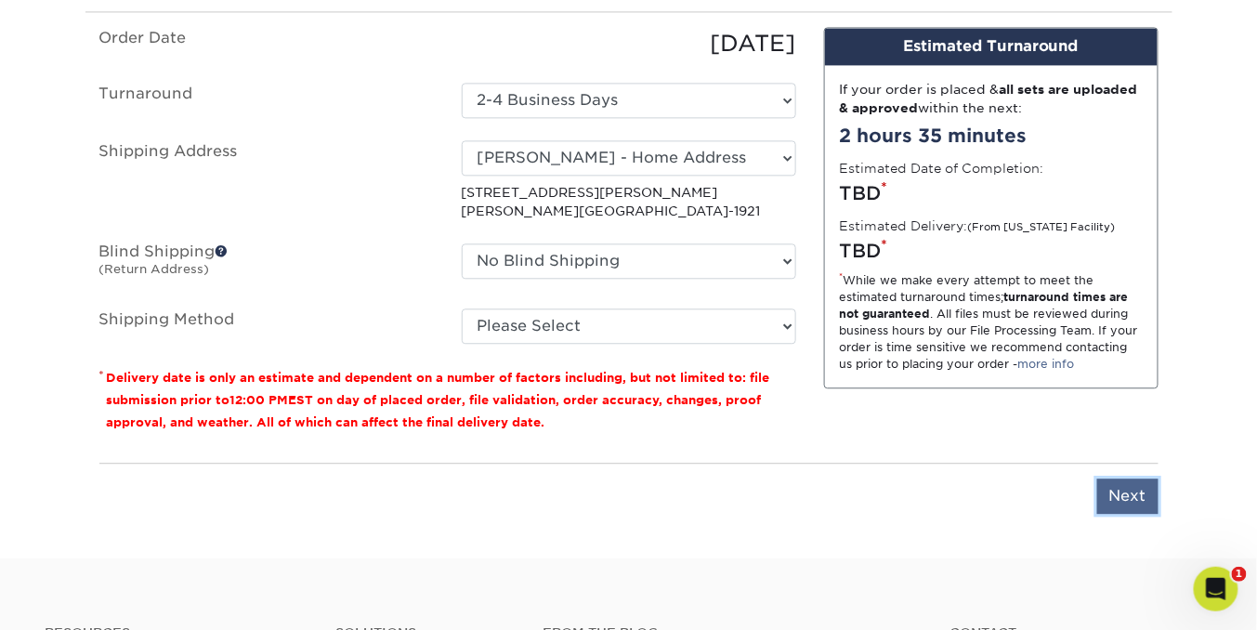
click at [1117, 488] on input "Next" at bounding box center [1127, 495] width 61 height 35
type input "Next"
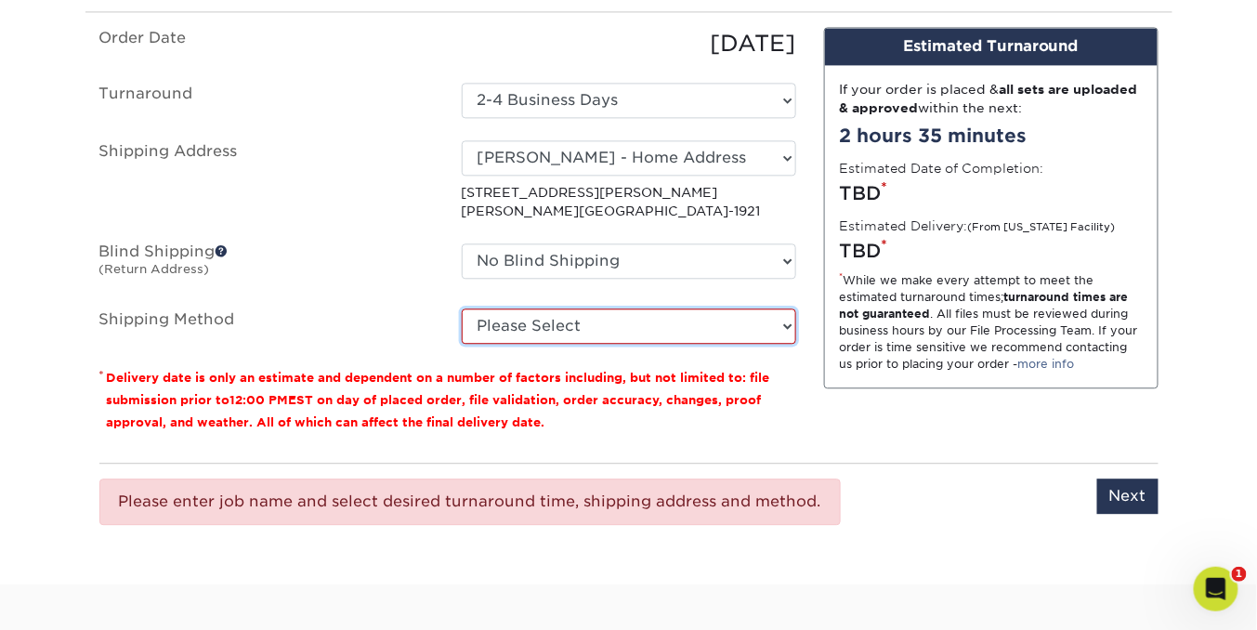
click at [790, 324] on select "Please Select Ground Shipping (+$7.84) 3 Day Shipping Service (+$20.04) 2 Day A…" at bounding box center [629, 325] width 334 height 35
select select "03"
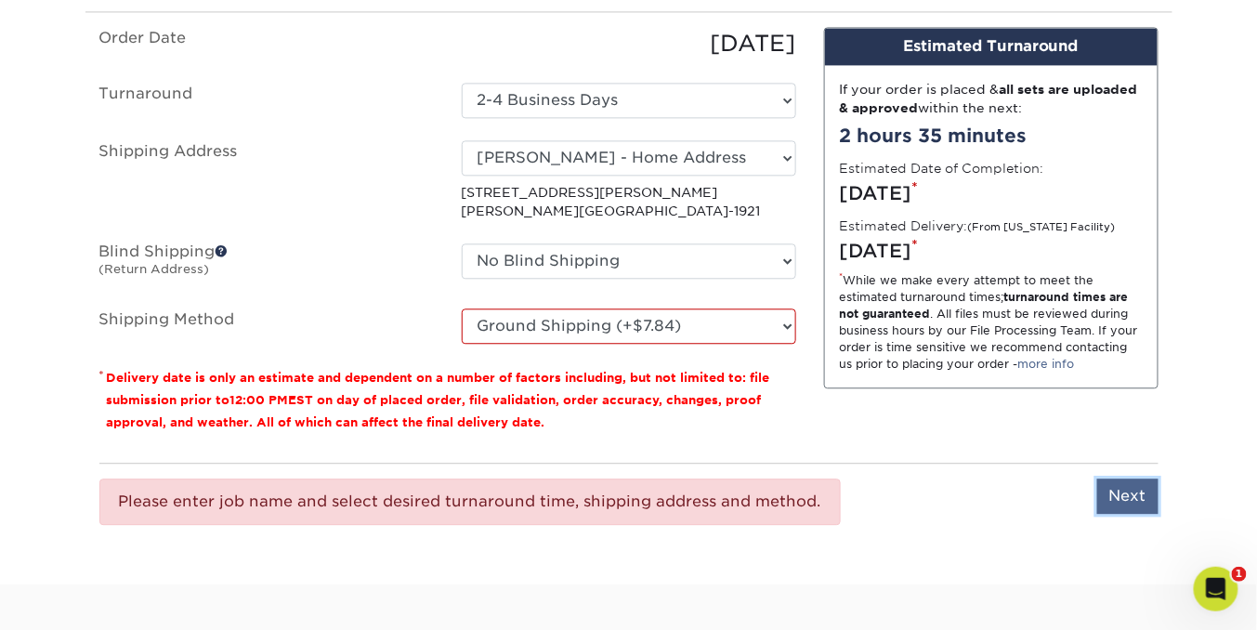
click at [1127, 489] on input "Next" at bounding box center [1127, 495] width 61 height 35
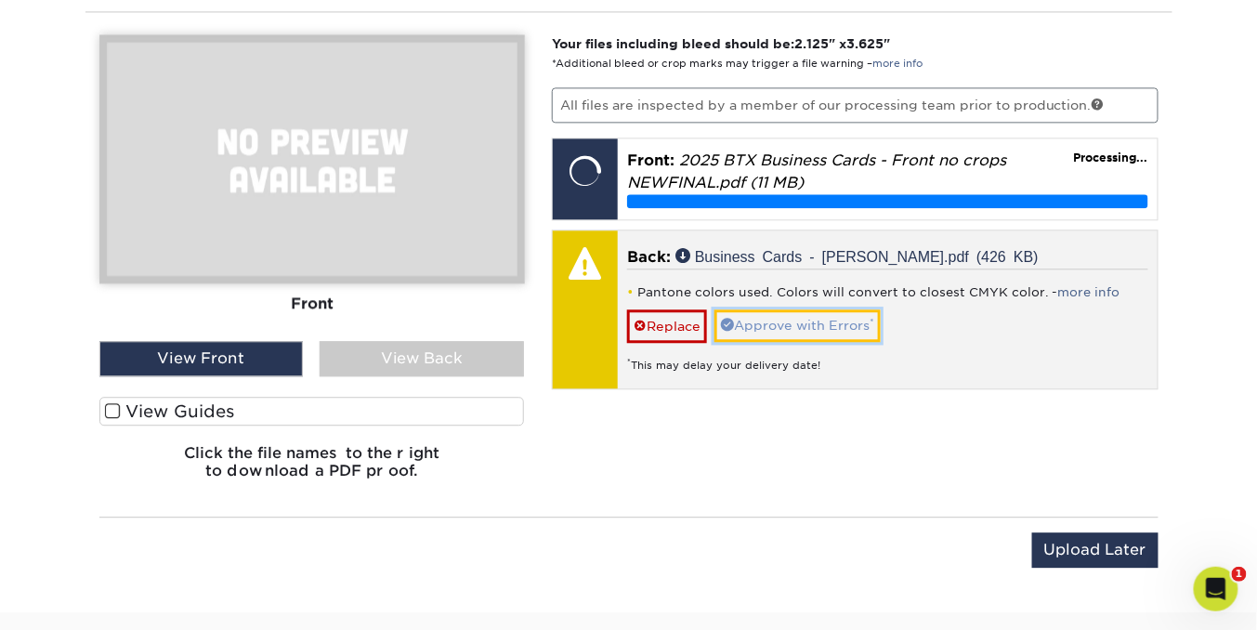
click at [774, 320] on link "Approve with Errors *" at bounding box center [797, 325] width 166 height 32
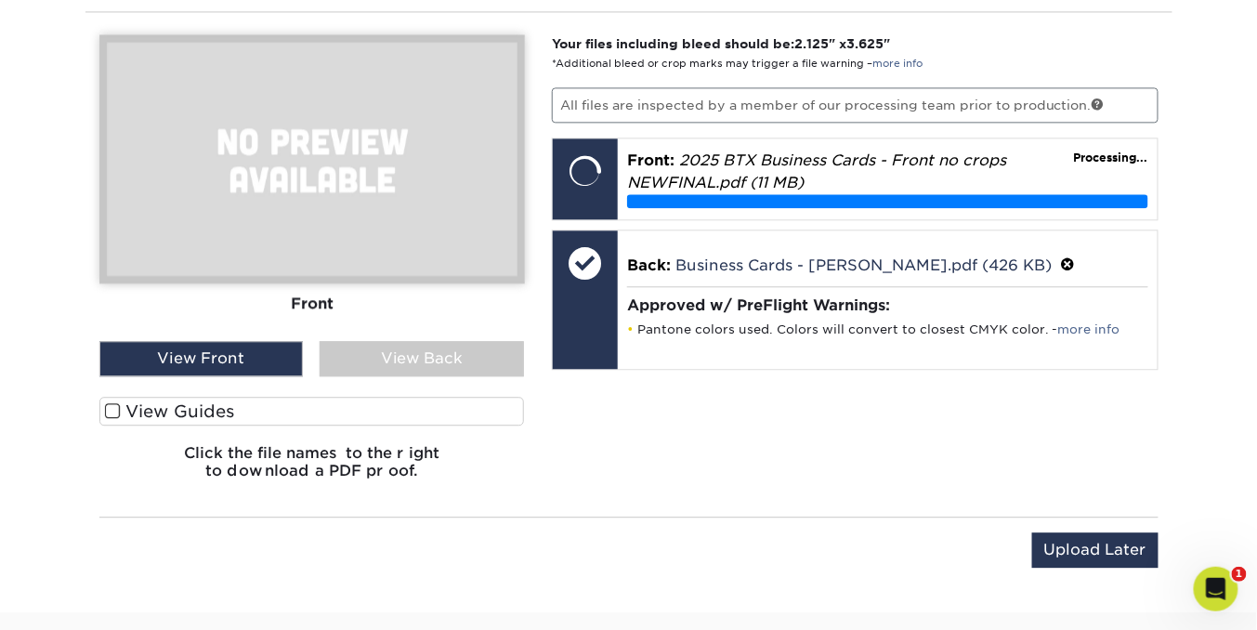
click at [244, 358] on div "View Front" at bounding box center [201, 358] width 204 height 35
click at [410, 355] on div "View Back" at bounding box center [422, 358] width 204 height 35
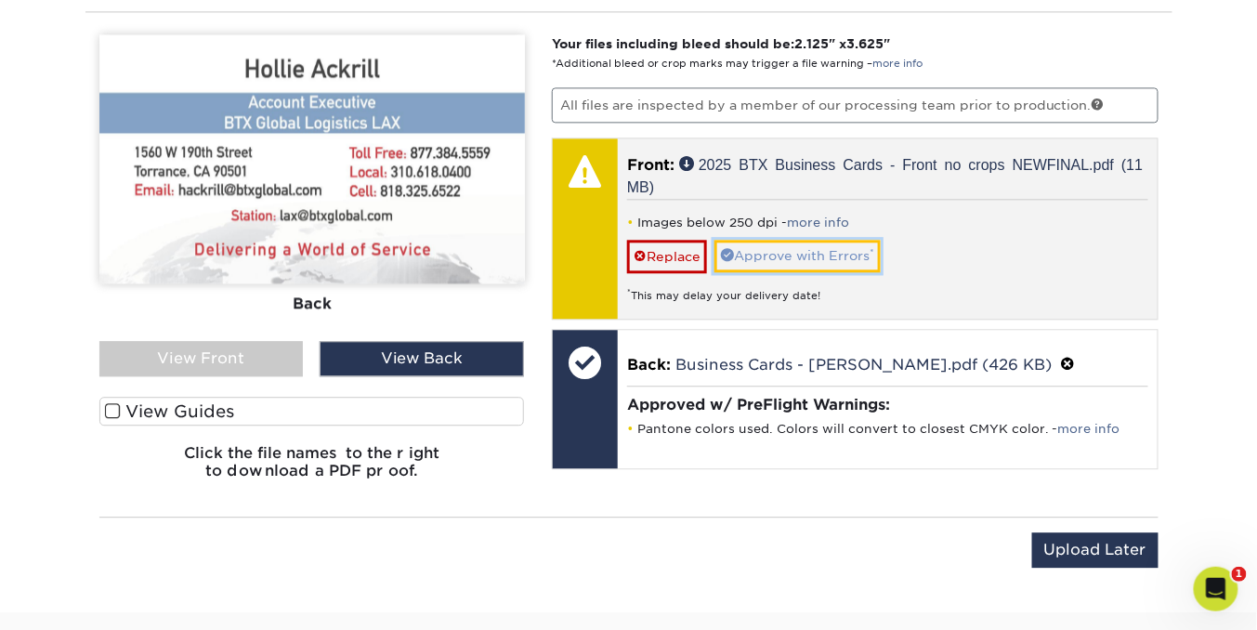
click at [795, 254] on link "Approve with Errors *" at bounding box center [797, 256] width 166 height 32
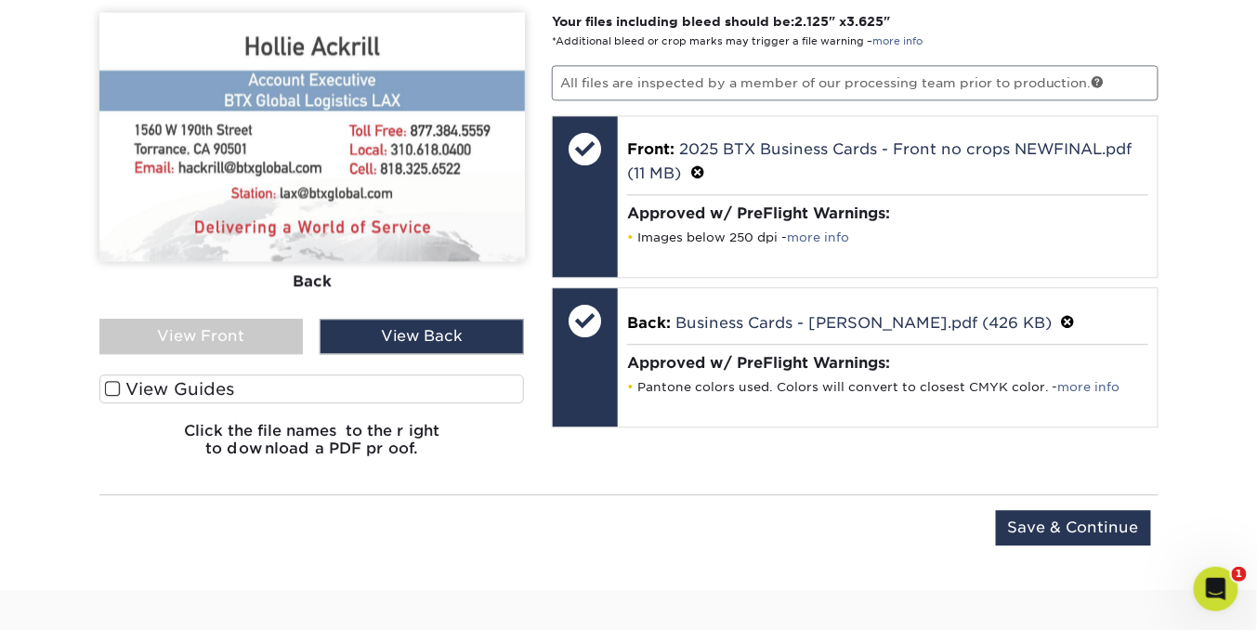
scroll to position [1435, 0]
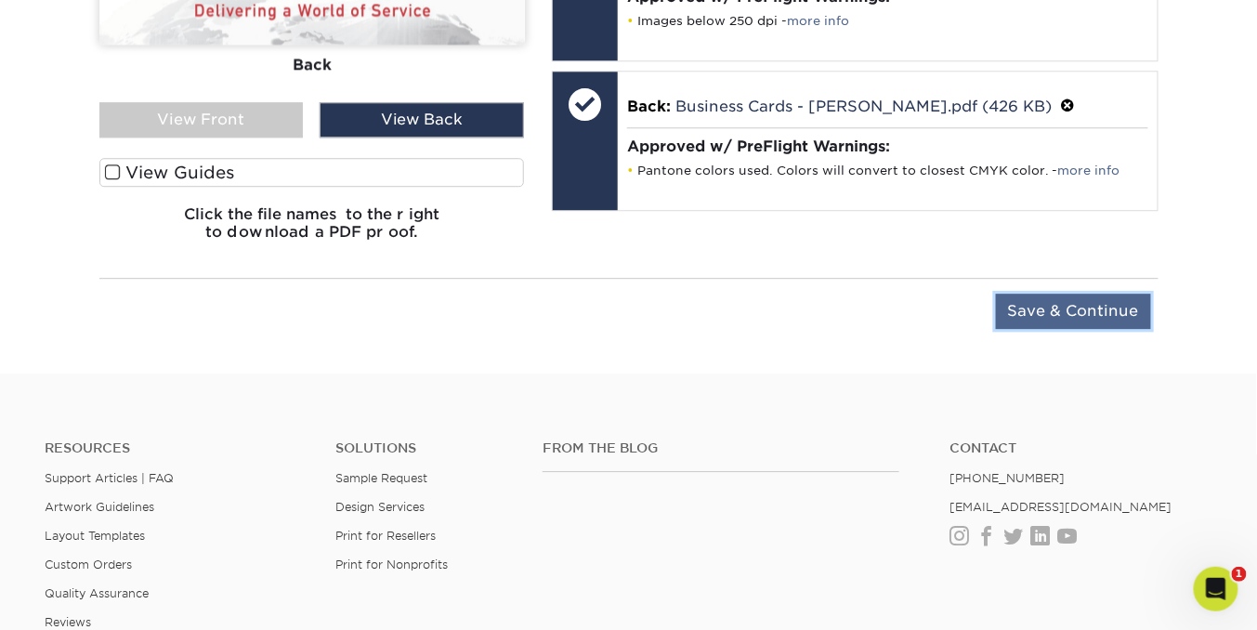
click at [1052, 308] on input "Save & Continue" at bounding box center [1073, 311] width 155 height 35
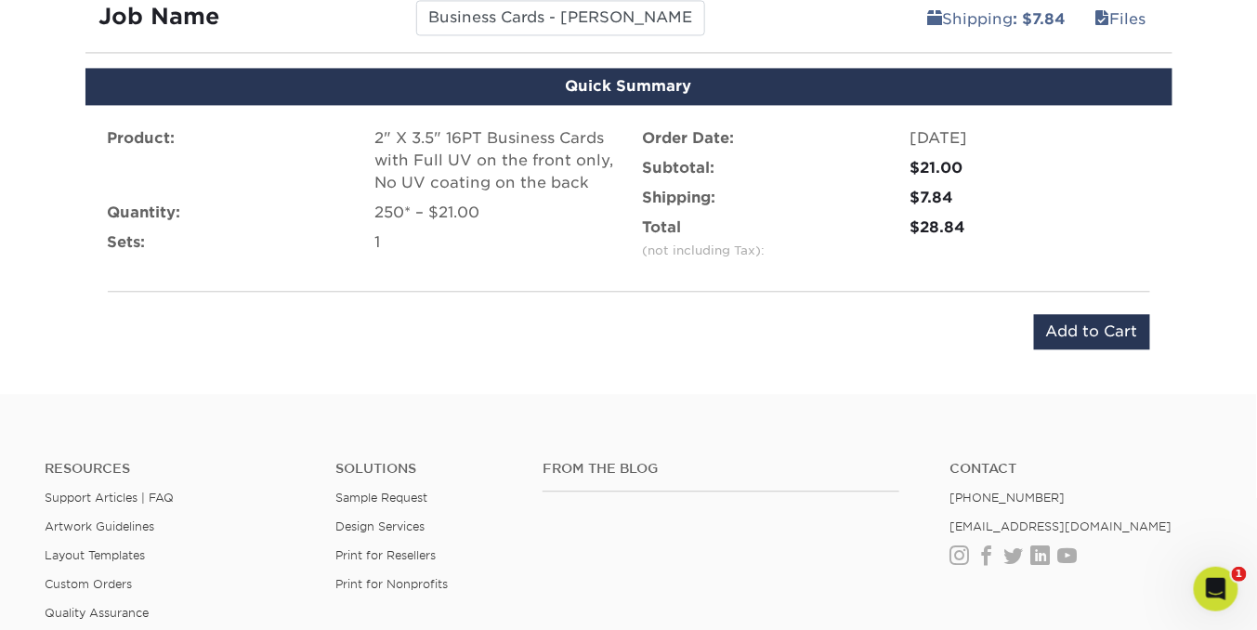
scroll to position [1145, 0]
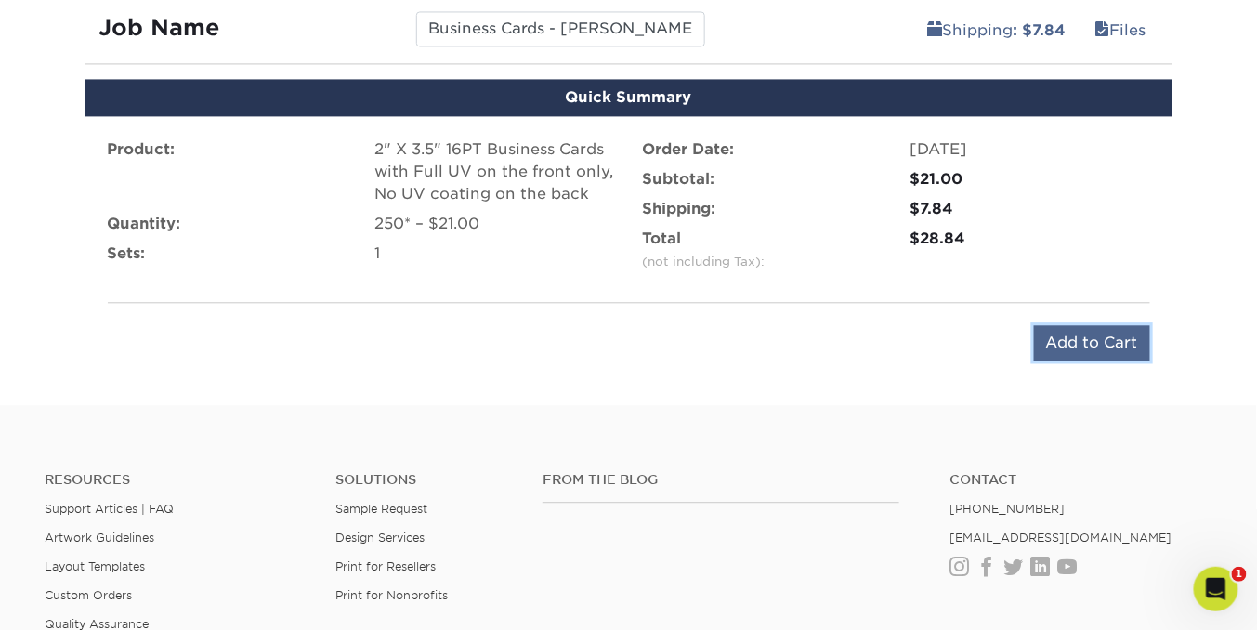
click at [1067, 341] on input "Add to Cart" at bounding box center [1092, 342] width 116 height 35
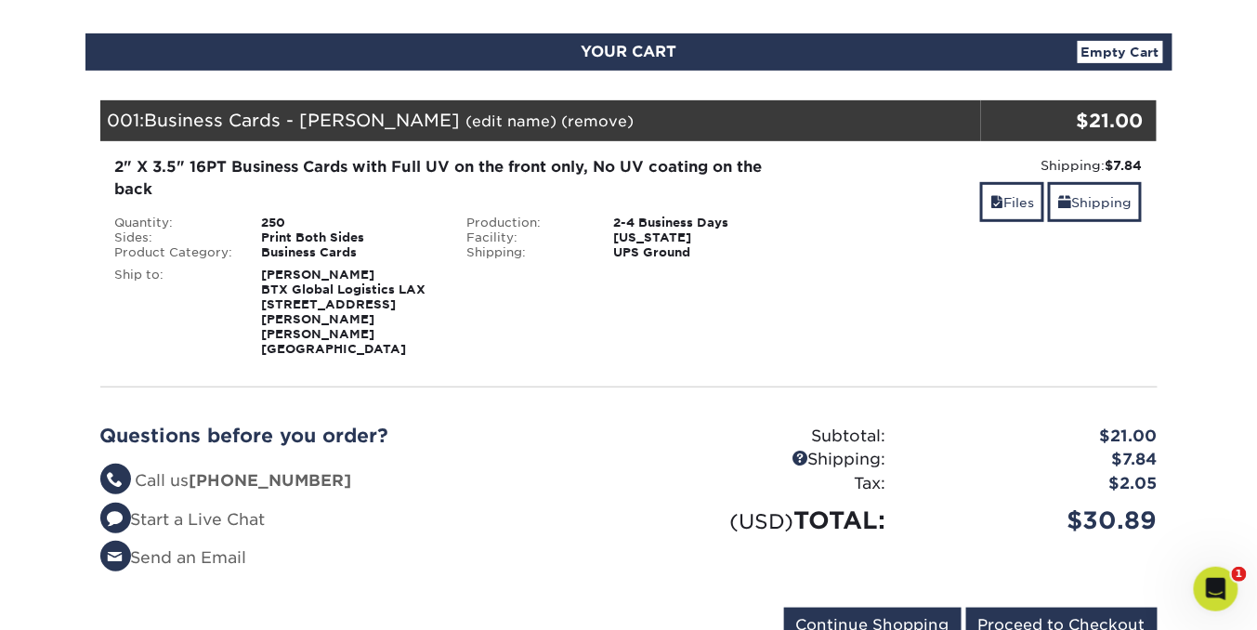
scroll to position [215, 0]
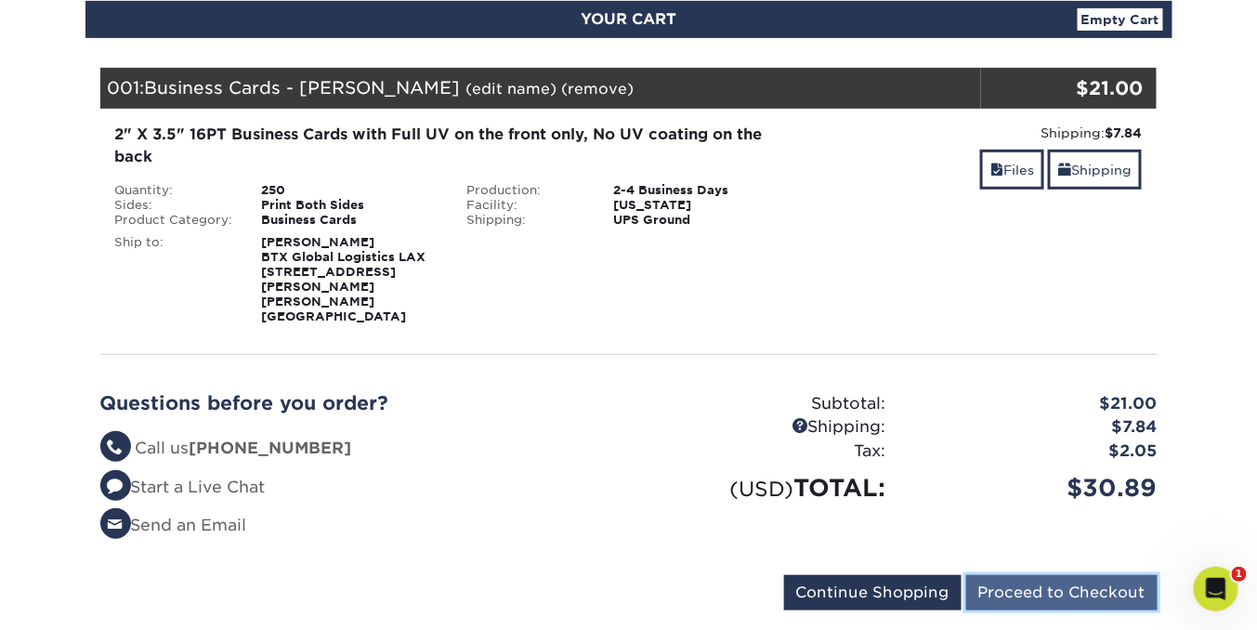
click at [1050, 575] on input "Proceed to Checkout" at bounding box center [1061, 592] width 191 height 35
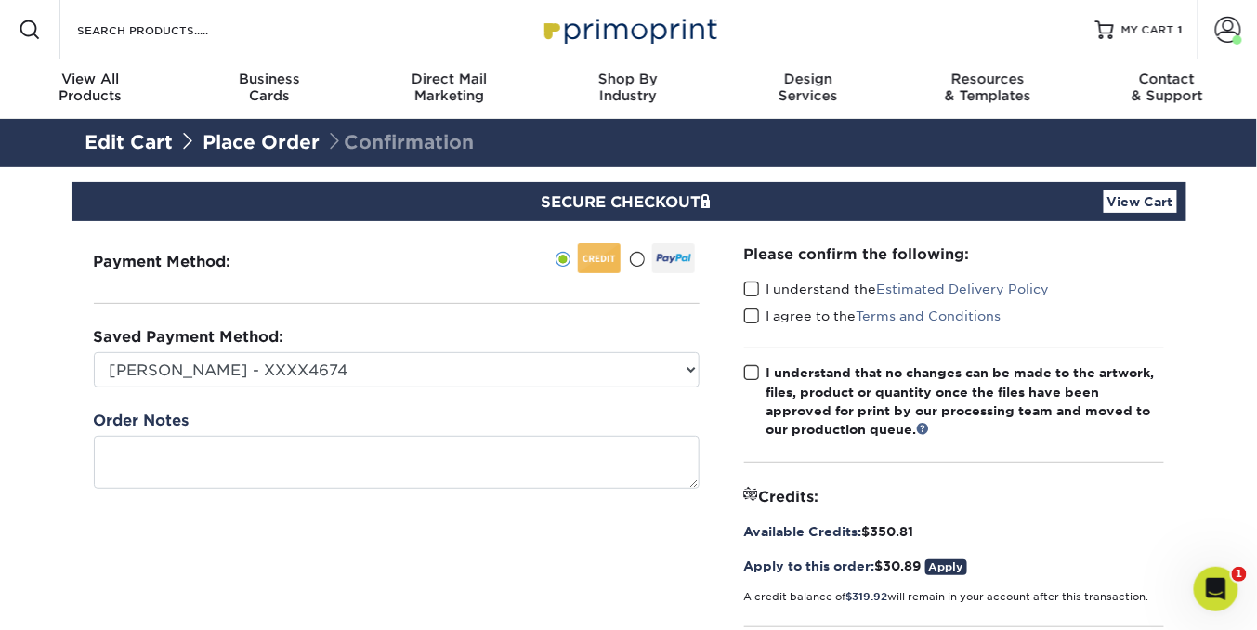
click at [752, 285] on span at bounding box center [752, 290] width 16 height 18
click at [0, 0] on input "I understand the Estimated Delivery Policy" at bounding box center [0, 0] width 0 height 0
click at [753, 314] on span at bounding box center [752, 317] width 16 height 18
click at [0, 0] on input "I agree to the Terms and Conditions" at bounding box center [0, 0] width 0 height 0
click at [747, 370] on span at bounding box center [752, 373] width 16 height 18
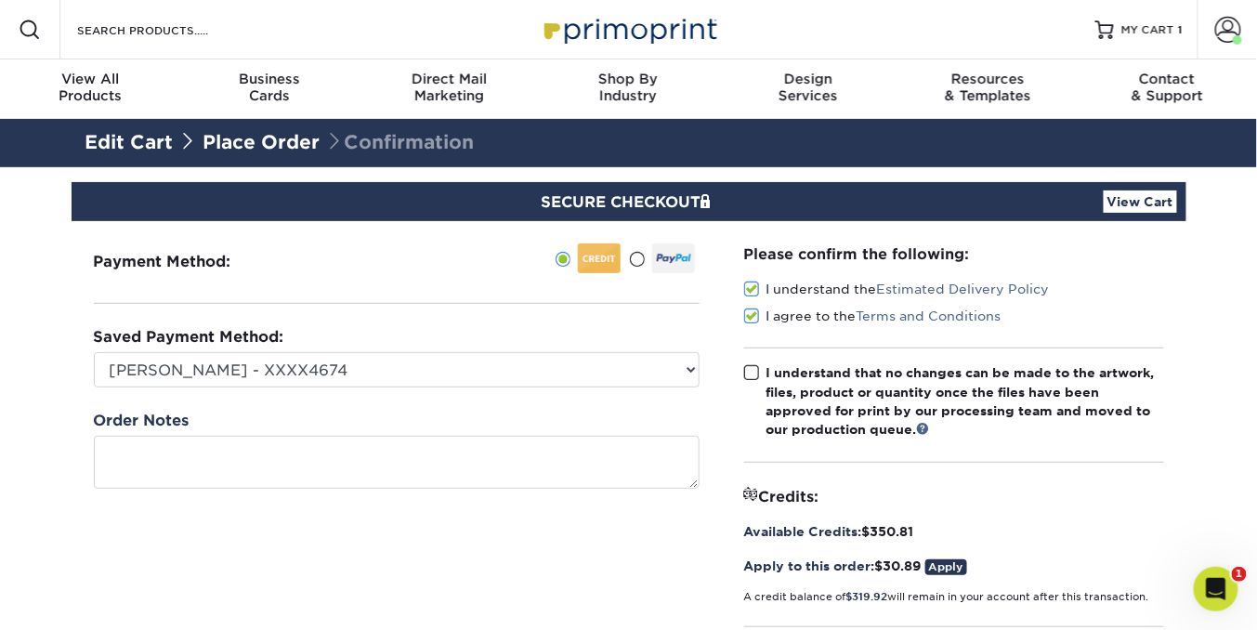
click at [0, 0] on input "I understand that no changes can be made to the artwork, files, product or quan…" at bounding box center [0, 0] width 0 height 0
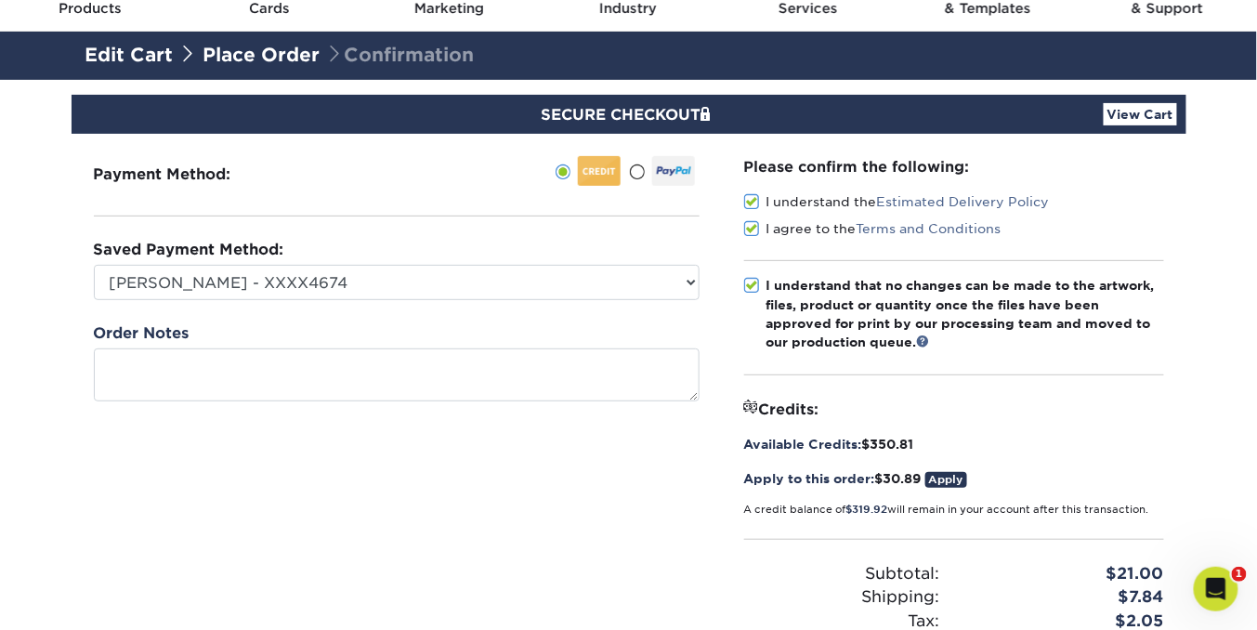
scroll to position [286, 0]
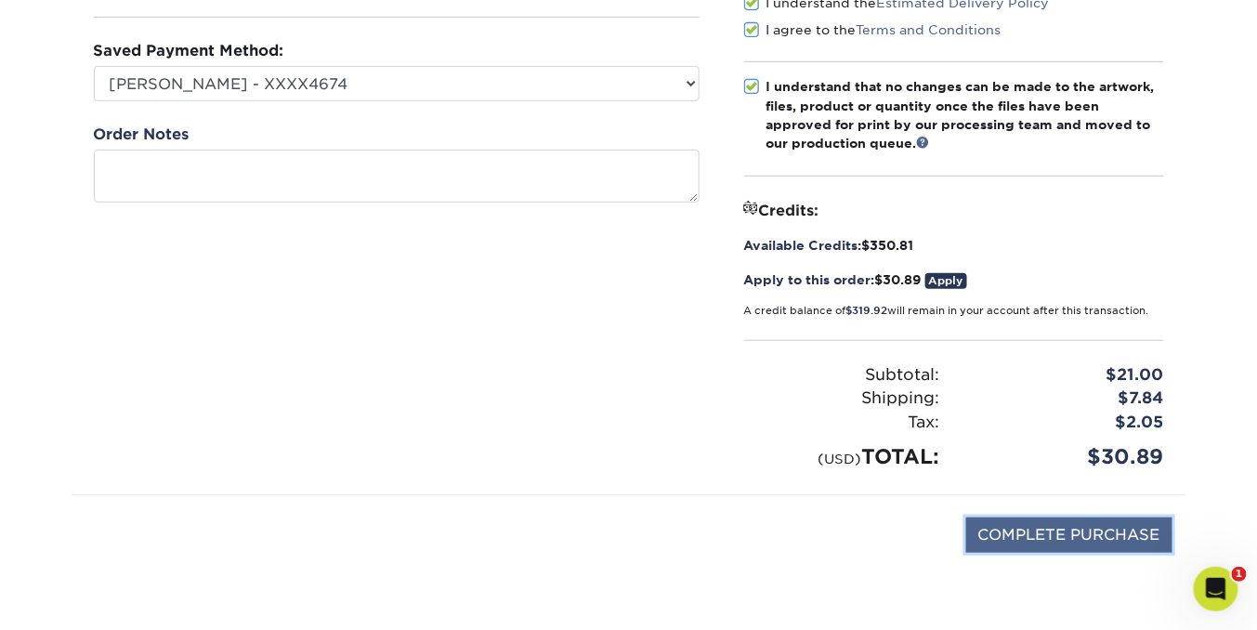
click at [1094, 528] on input "COMPLETE PURCHASE" at bounding box center [1069, 534] width 206 height 35
type input "PROCESSING, PLEASE WAIT..."
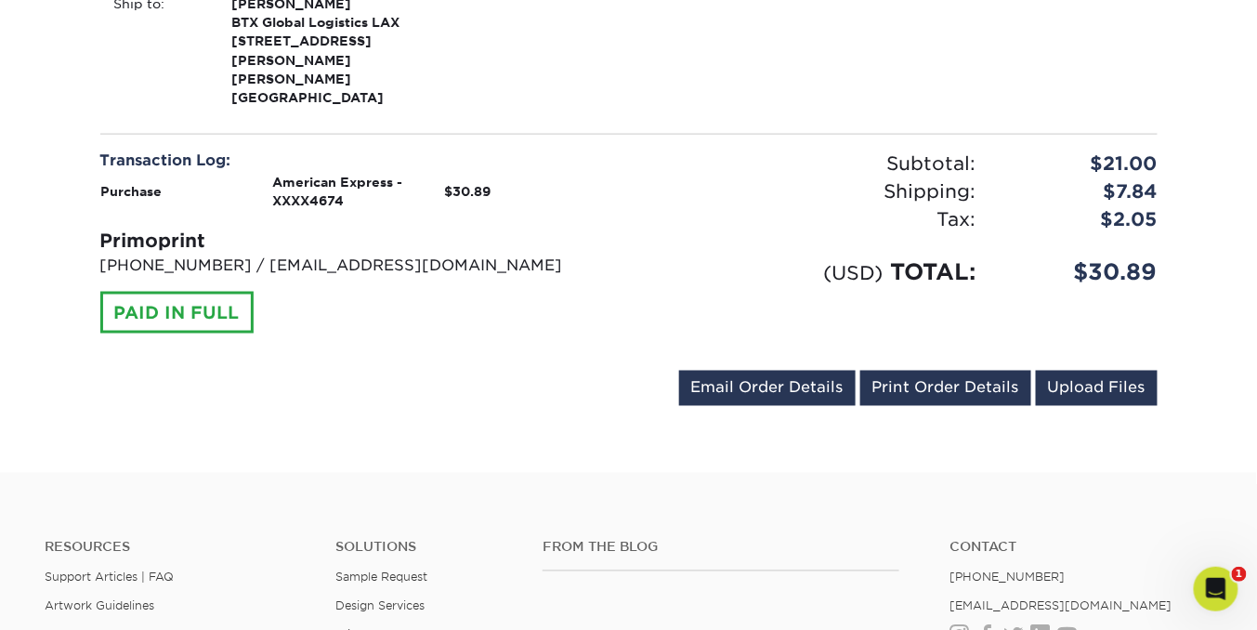
scroll to position [698, 0]
click at [942, 370] on link "Print Order Details" at bounding box center [945, 387] width 171 height 35
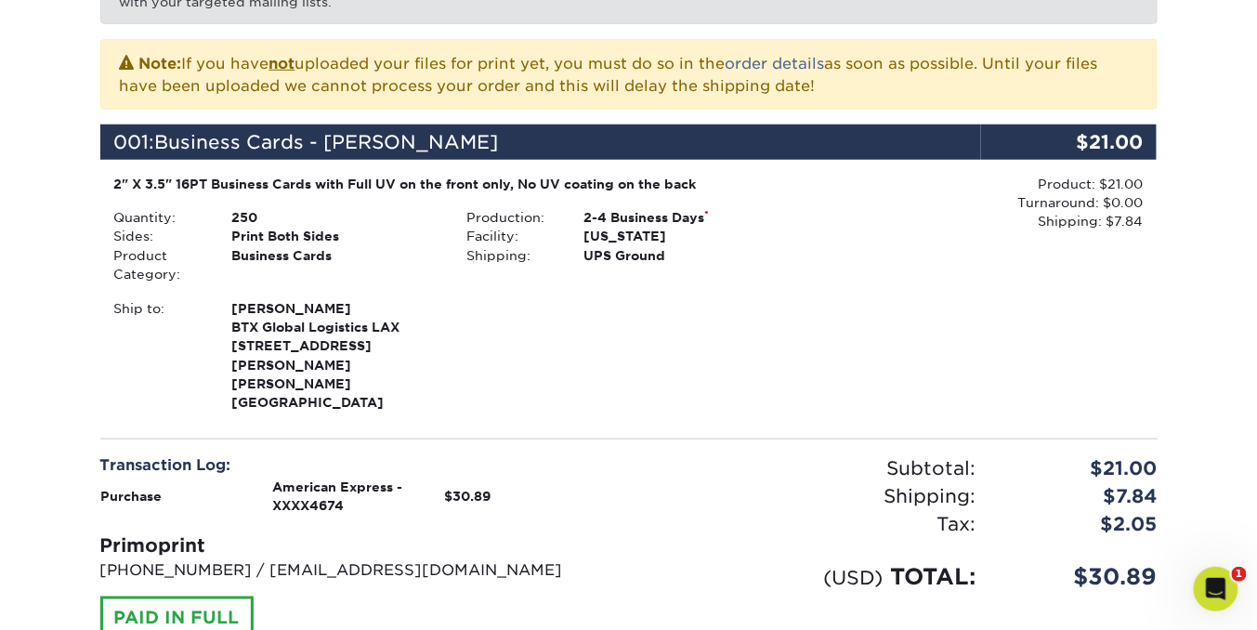
scroll to position [0, 0]
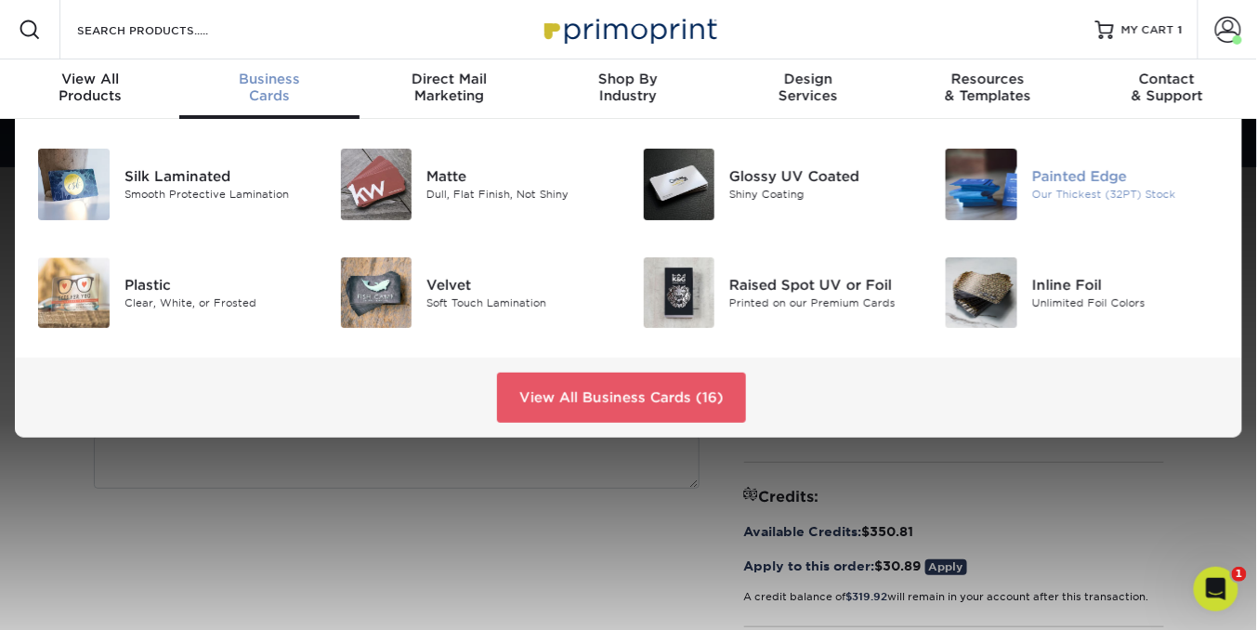
click at [991, 179] on img at bounding box center [982, 185] width 72 height 72
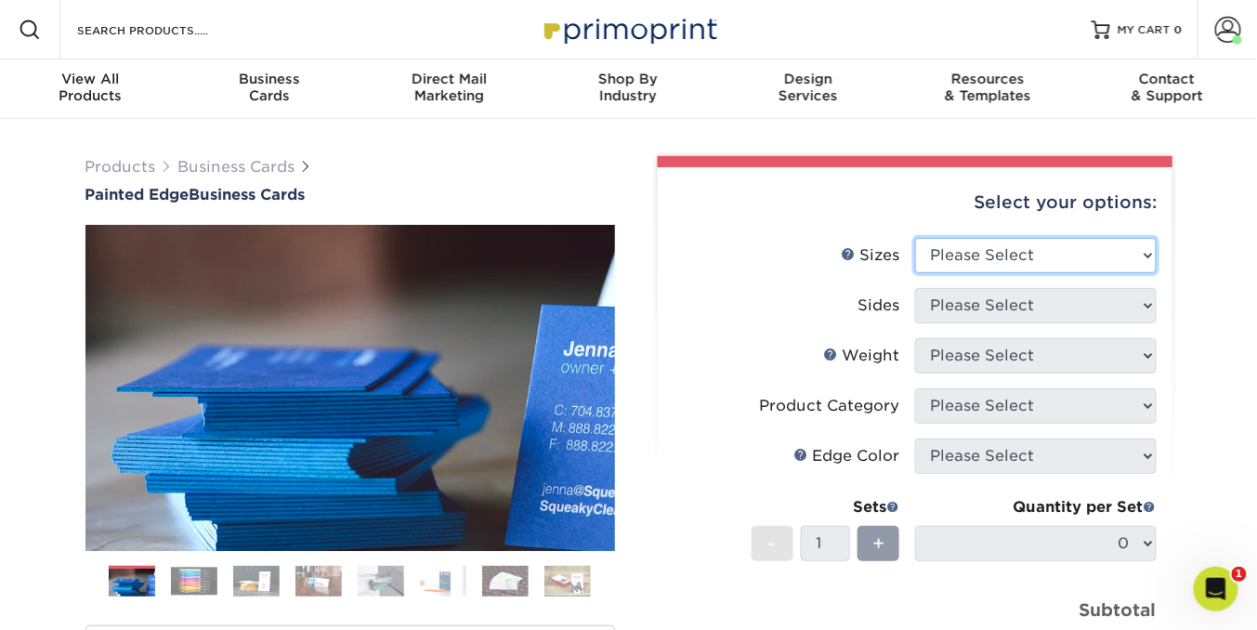
click at [1147, 254] on select "Please Select 2" x 3.5" - Standard 2.125" x 3.375" - European 2.5" x 2.5" - Squ…" at bounding box center [1036, 255] width 242 height 35
select select "2.00x3.50"
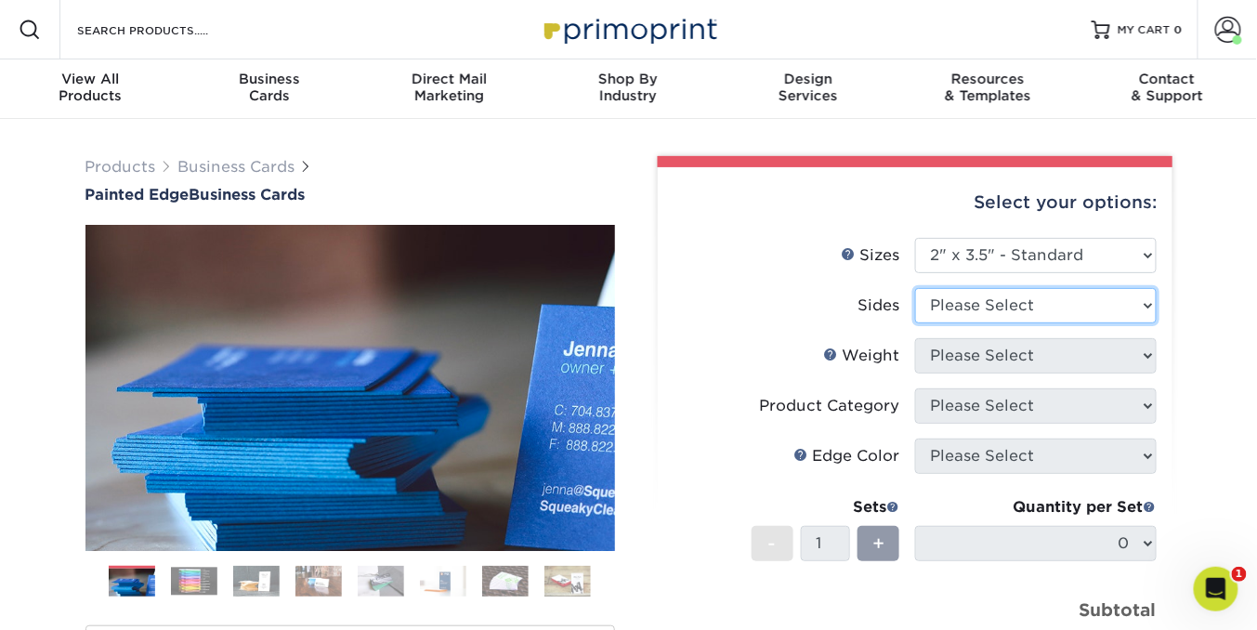
click at [1145, 305] on select "Please Select Print Both Sides Print Front Only" at bounding box center [1036, 305] width 242 height 35
select select "13abbda7-1d64-4f25-8bb2-c179b224825d"
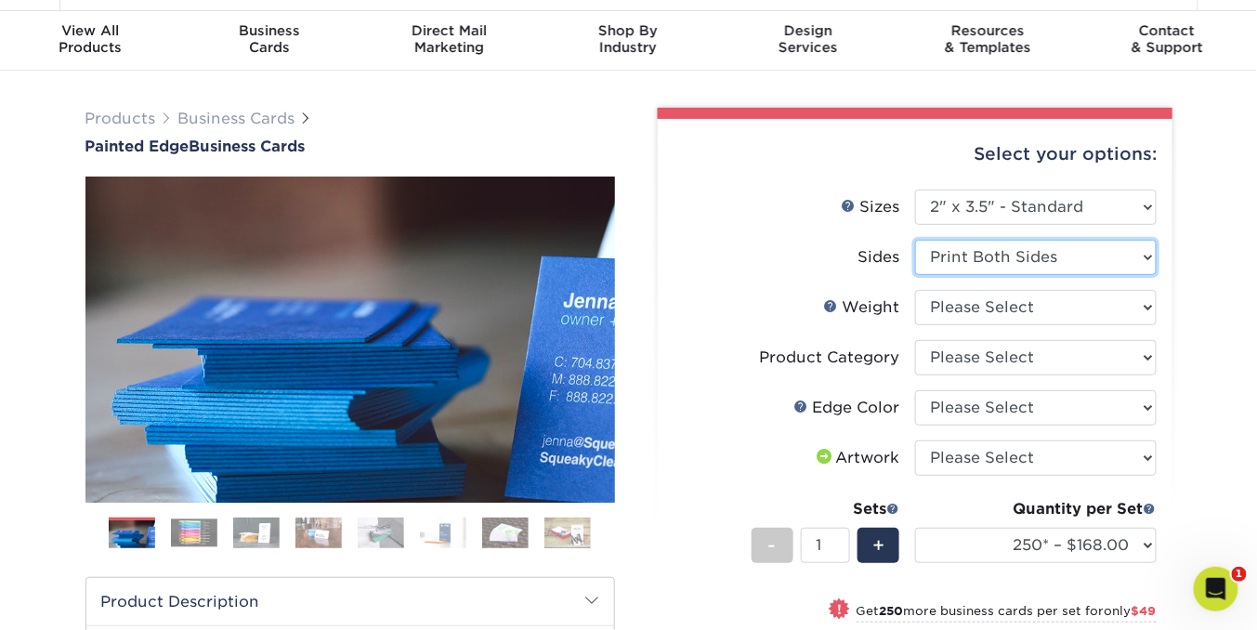
scroll to position [48, 0]
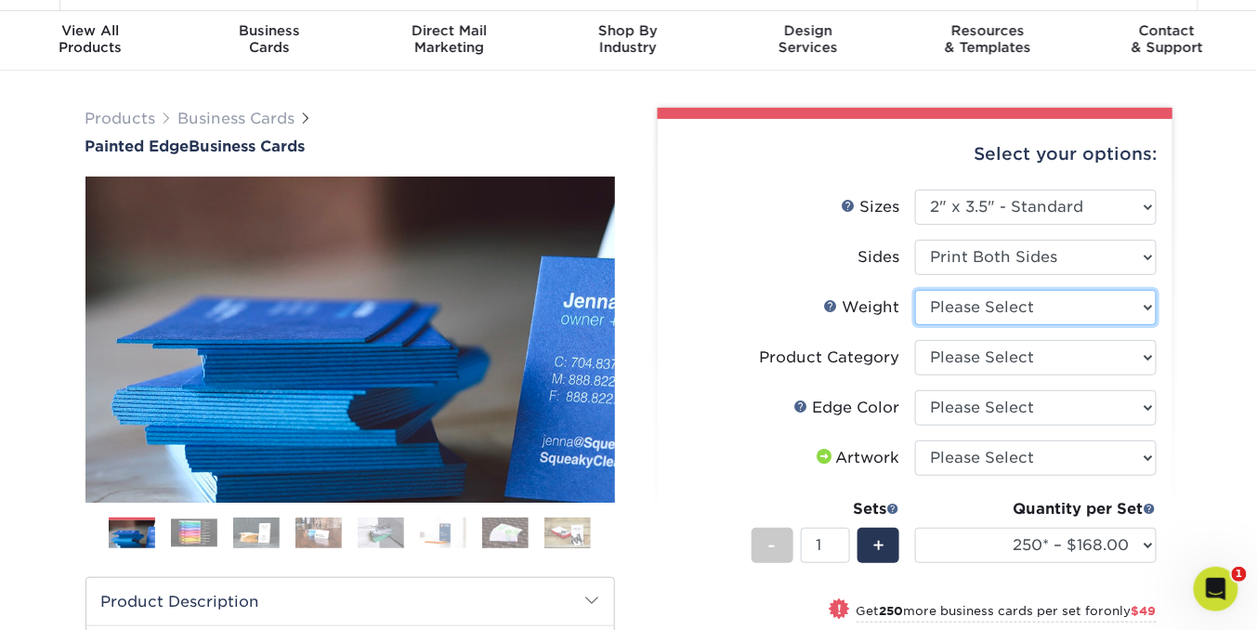
click at [1145, 305] on select "Please Select 32PTUC" at bounding box center [1036, 307] width 242 height 35
select select "32PTUC"
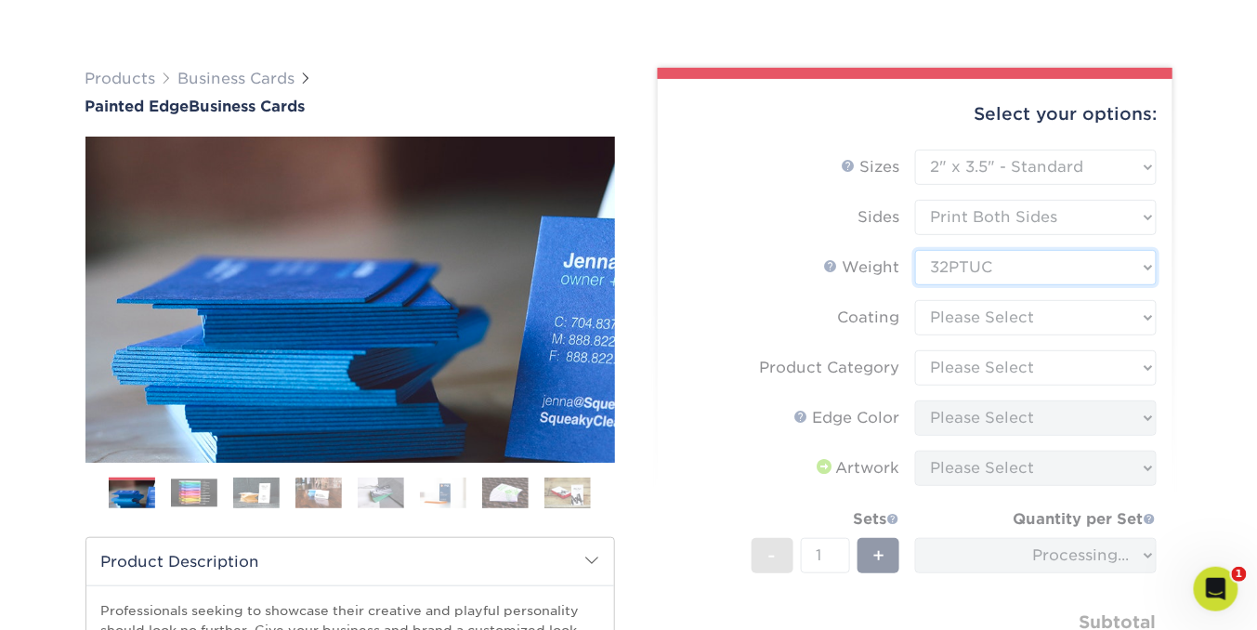
scroll to position [160, 0]
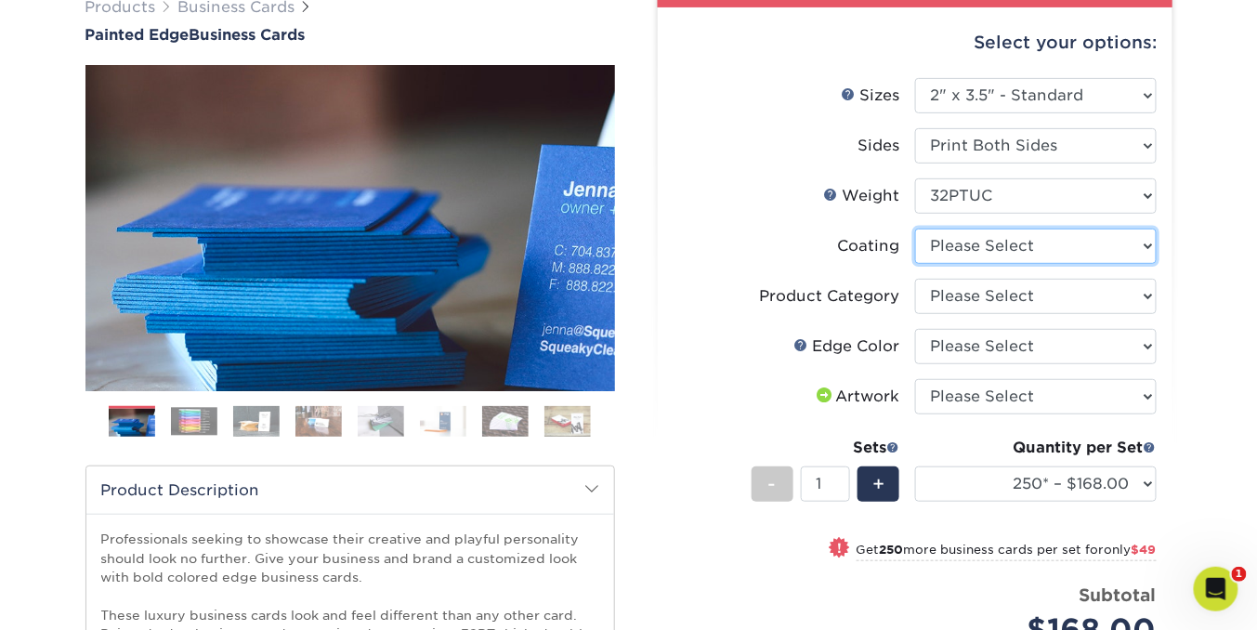
click at [1110, 248] on select at bounding box center [1036, 246] width 242 height 35
select select "3e7618de-abca-4bda-9f97-8b9129e913d8"
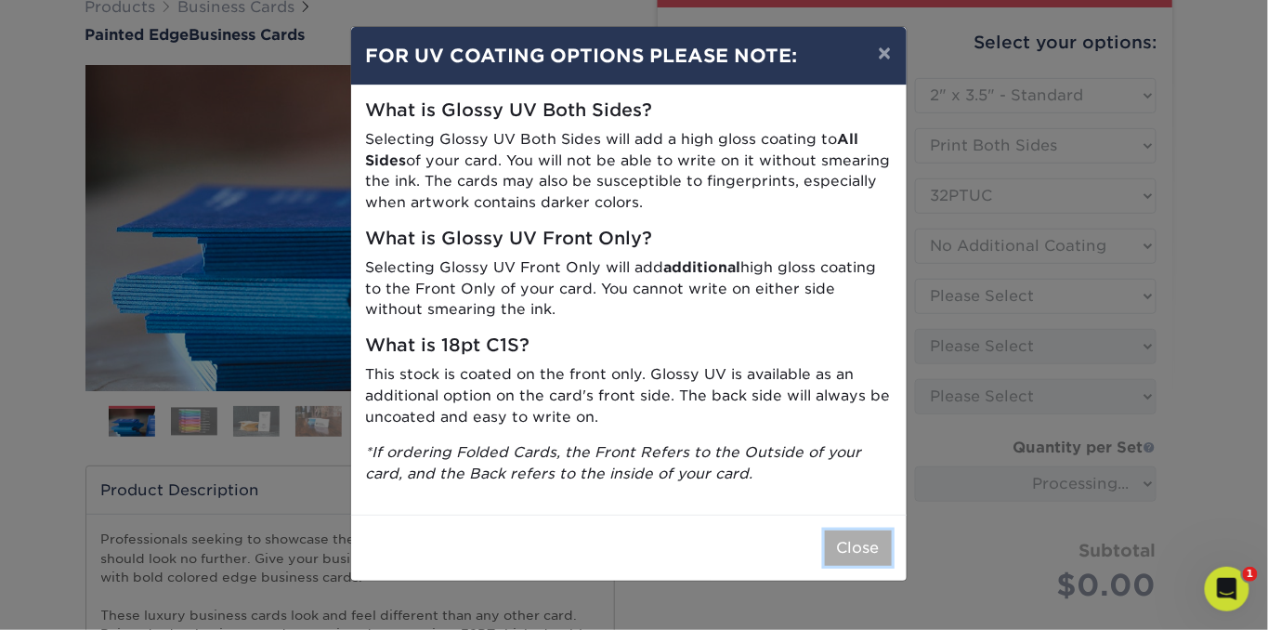
click at [853, 534] on button "Close" at bounding box center [858, 547] width 67 height 35
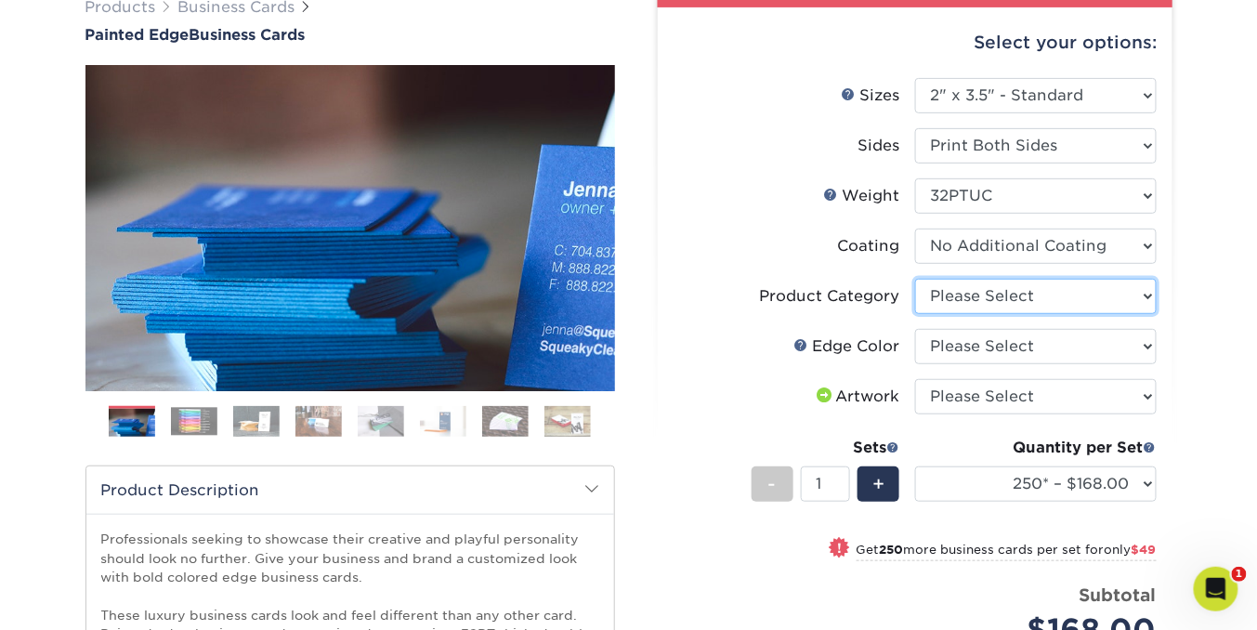
click at [1130, 290] on select "Please Select Business Cards" at bounding box center [1036, 296] width 242 height 35
select select "3b5148f1-0588-4f88-a218-97bcfdce65c1"
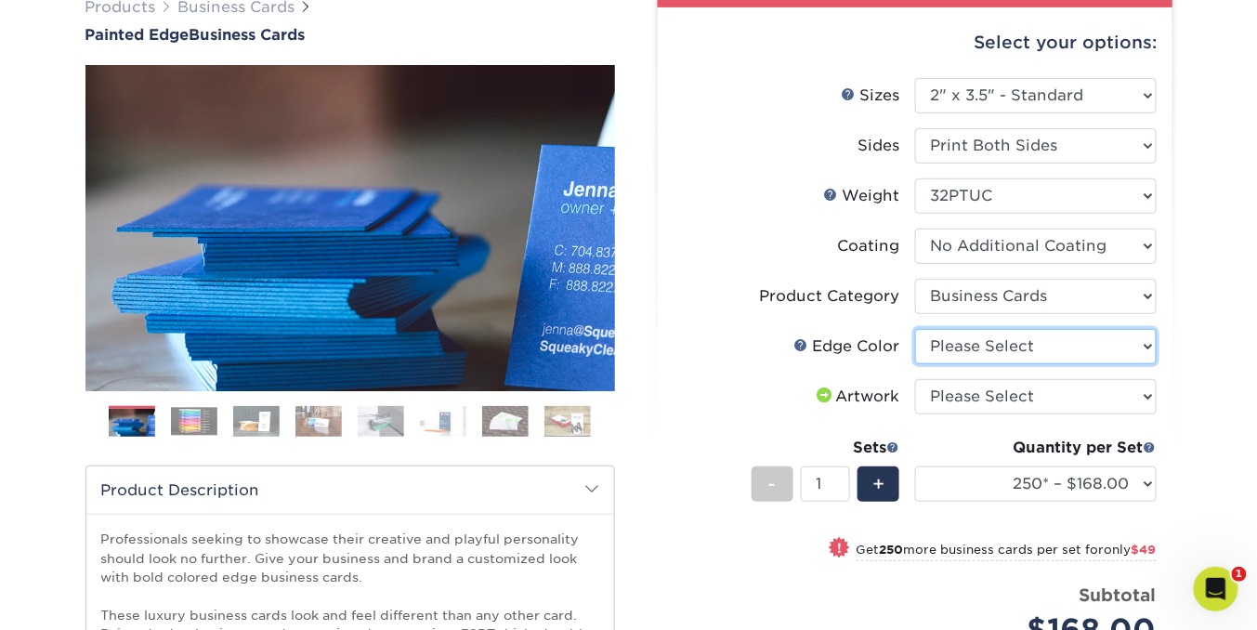
click at [1125, 347] on select "Please Select Charcoal Black Brown Blue Pearlescent Blue Pearlescent Gold Pearl…" at bounding box center [1036, 346] width 242 height 35
select select "1ae850e6-61c5-45b7-a71d-f488378c5a25"
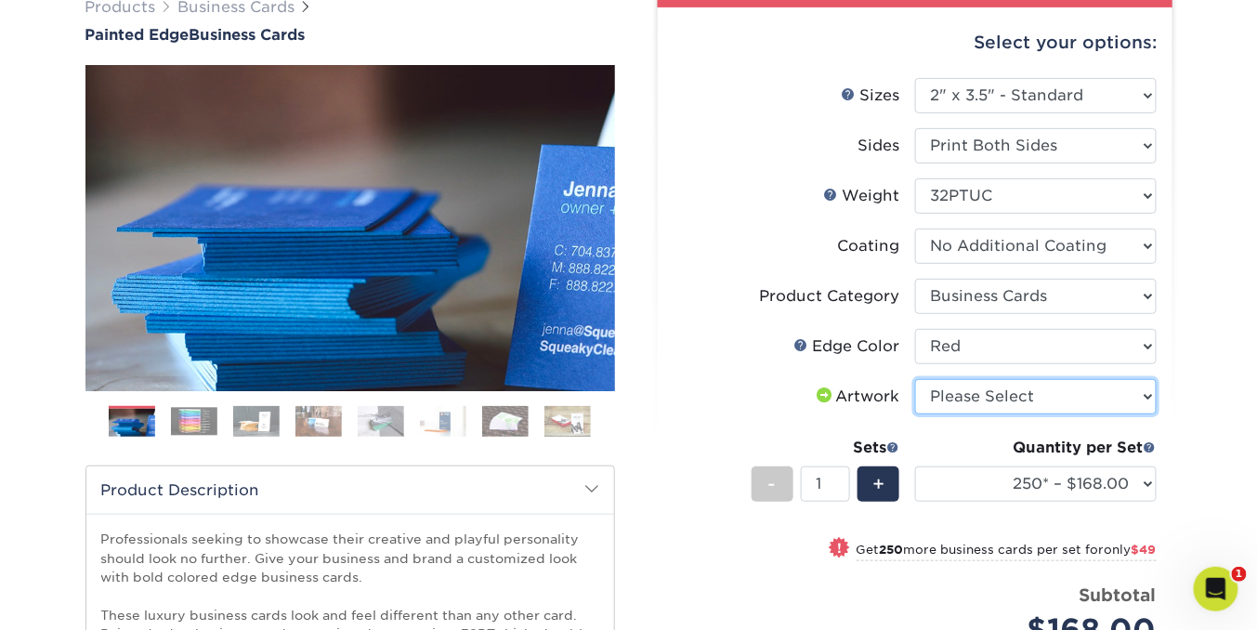
click at [1144, 394] on select "Please Select I will upload files I need a design - $100" at bounding box center [1036, 396] width 242 height 35
select select "upload"
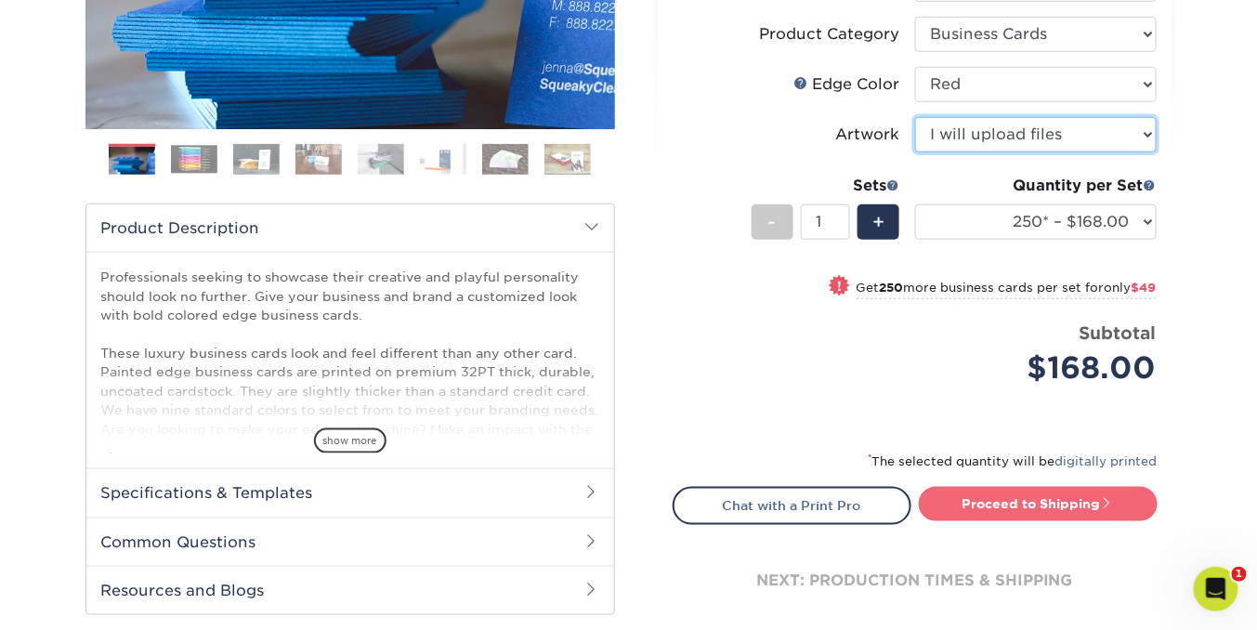
scroll to position [504, 0]
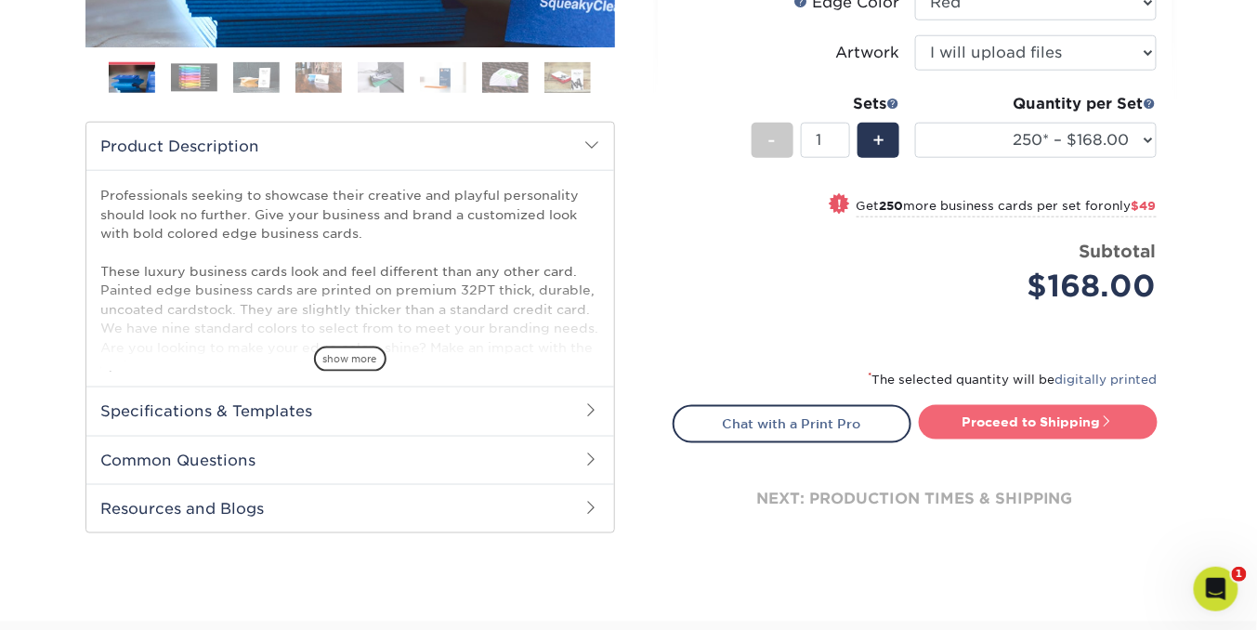
click at [1066, 421] on link "Proceed to Shipping" at bounding box center [1038, 421] width 239 height 33
type input "Set 1"
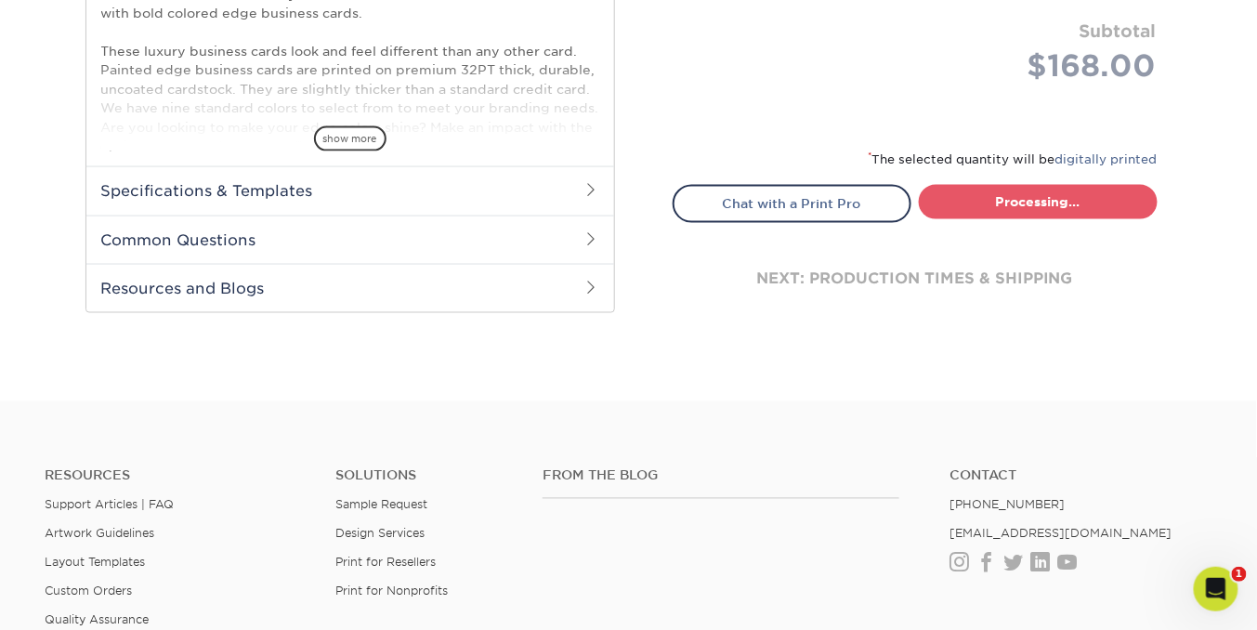
select select "b1d50ed3-fc81-464d-a1d8-d1915fbce704"
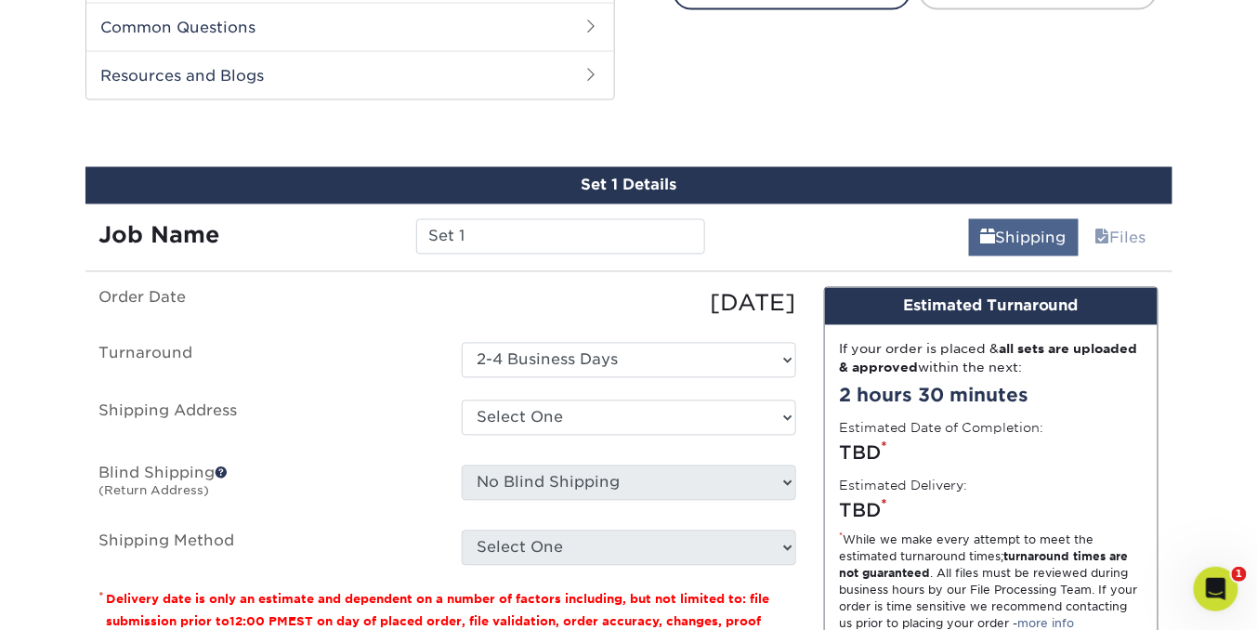
scroll to position [959, 0]
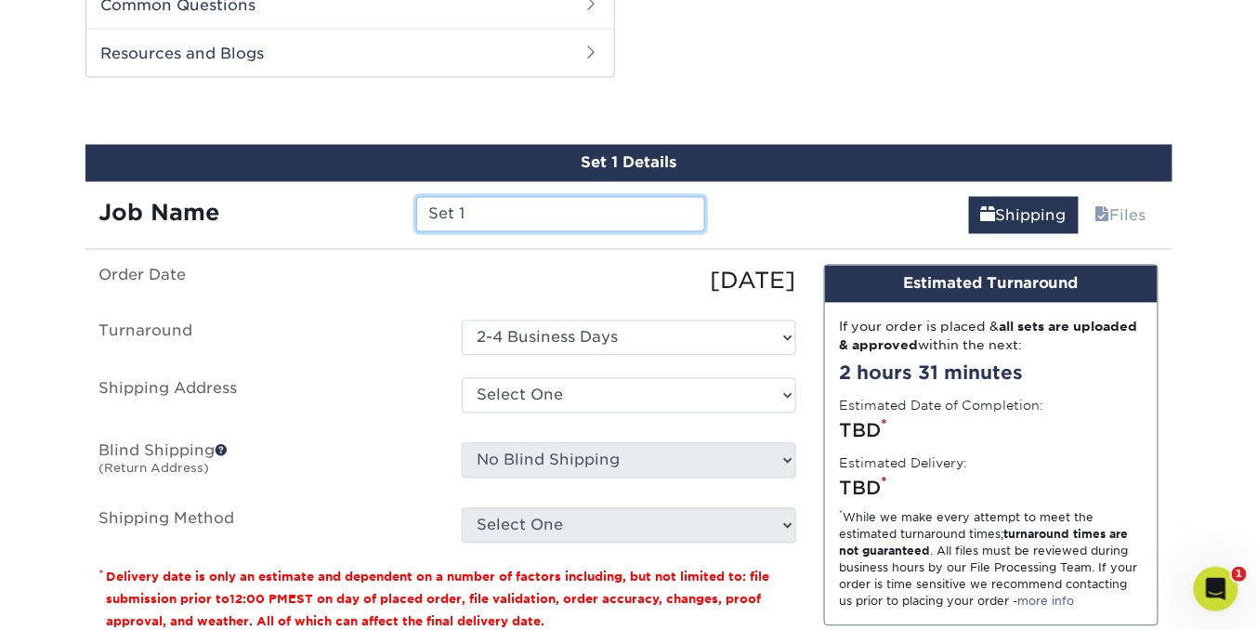
click at [522, 216] on input "Set 1" at bounding box center [560, 214] width 289 height 35
drag, startPoint x: 479, startPoint y: 210, endPoint x: 385, endPoint y: 210, distance: 94.8
click at [385, 210] on div "Job Name Set 1" at bounding box center [402, 214] width 635 height 35
type input "Business Cards - Paul Sansone"
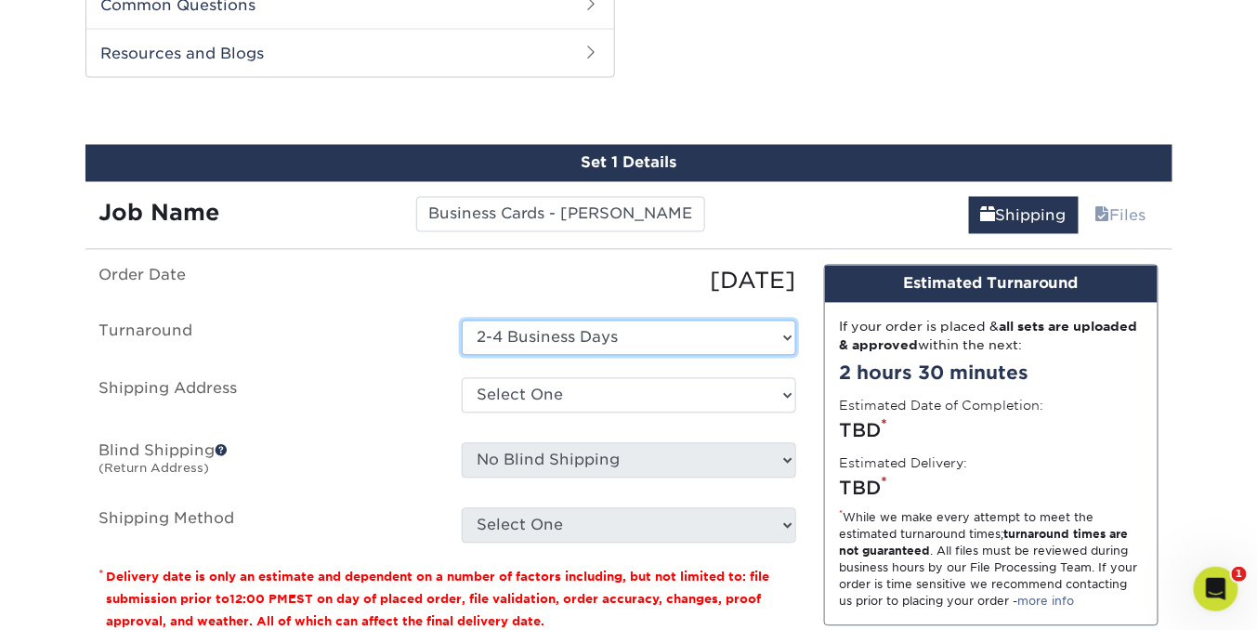
click at [728, 327] on select "Select One 2-4 Business Days" at bounding box center [629, 338] width 334 height 35
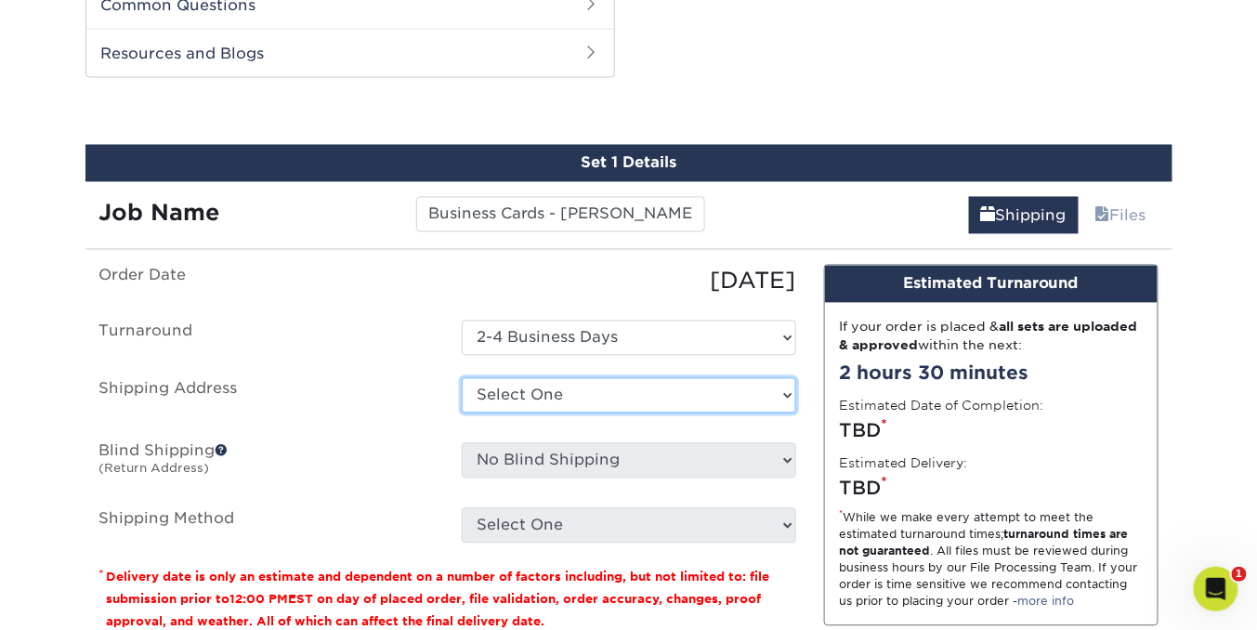
click at [769, 392] on select "Select One Andrea Brown Home Address 2020 Air Cargo Hotel - Nashville Amanda Du…" at bounding box center [629, 395] width 334 height 35
select select "285214"
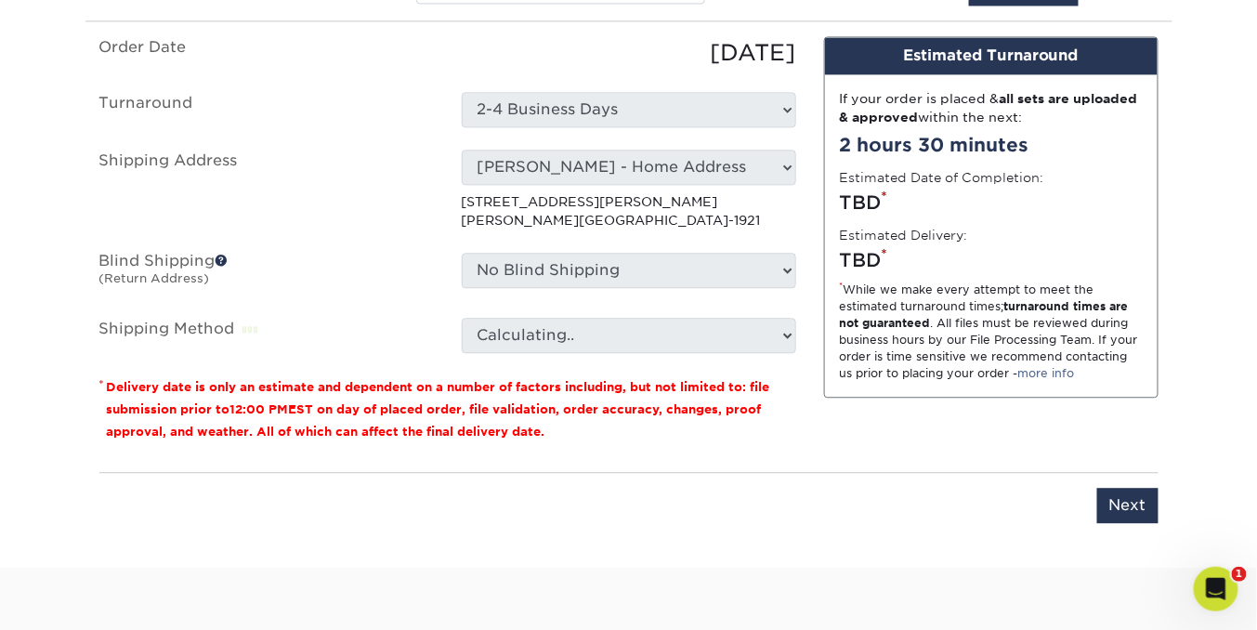
scroll to position [1196, 0]
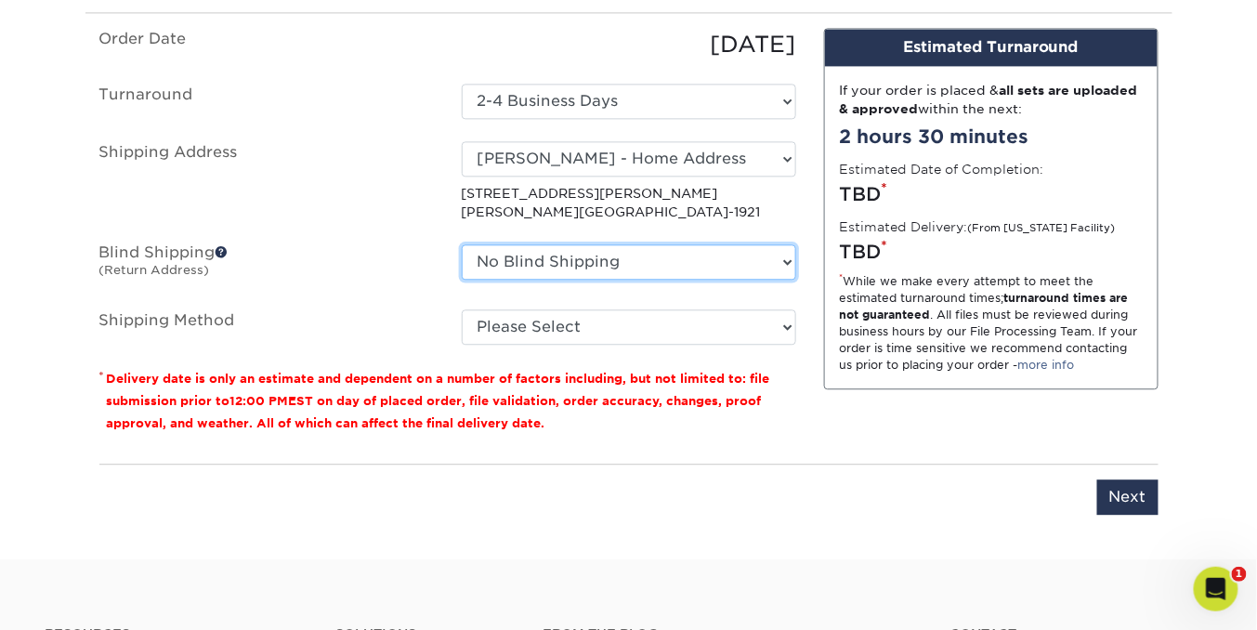
click at [784, 254] on select "No Blind Shipping Andrea Brown Home Address 2020 Air Cargo Hotel - Nashville Am…" at bounding box center [629, 261] width 334 height 35
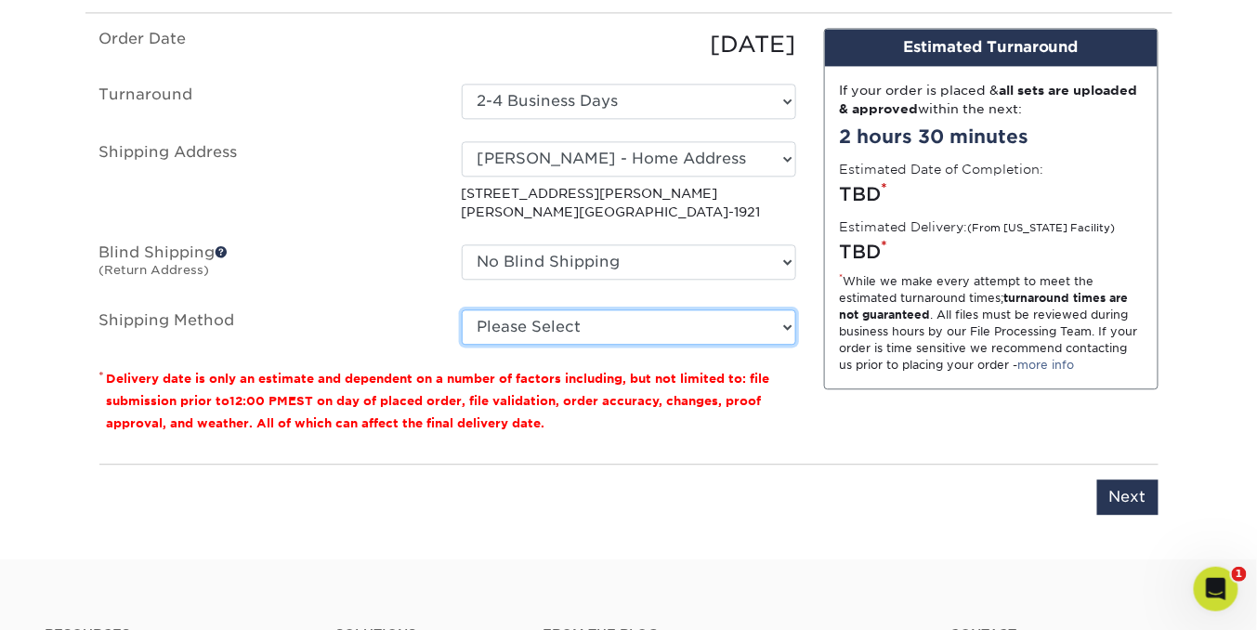
click at [781, 323] on select "Please Select Ground Shipping (+$7.84) 3 Day Shipping Service (+$20.04) 2 Day A…" at bounding box center [629, 326] width 334 height 35
select select "03"
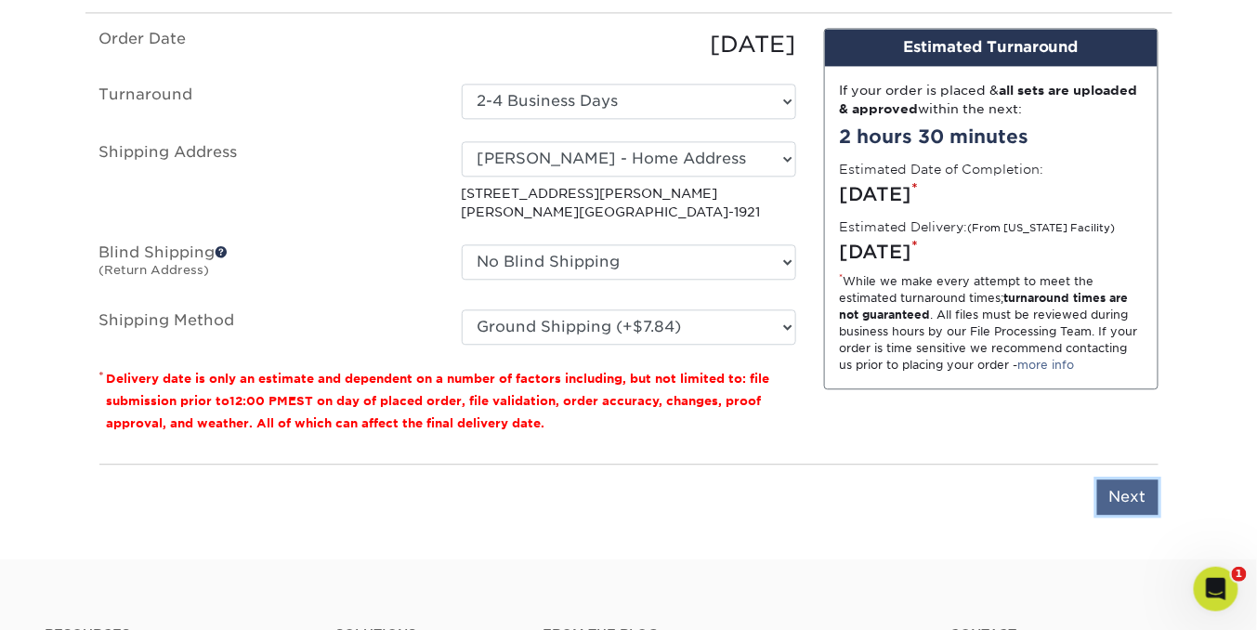
click at [1119, 487] on input "Next" at bounding box center [1127, 496] width 61 height 35
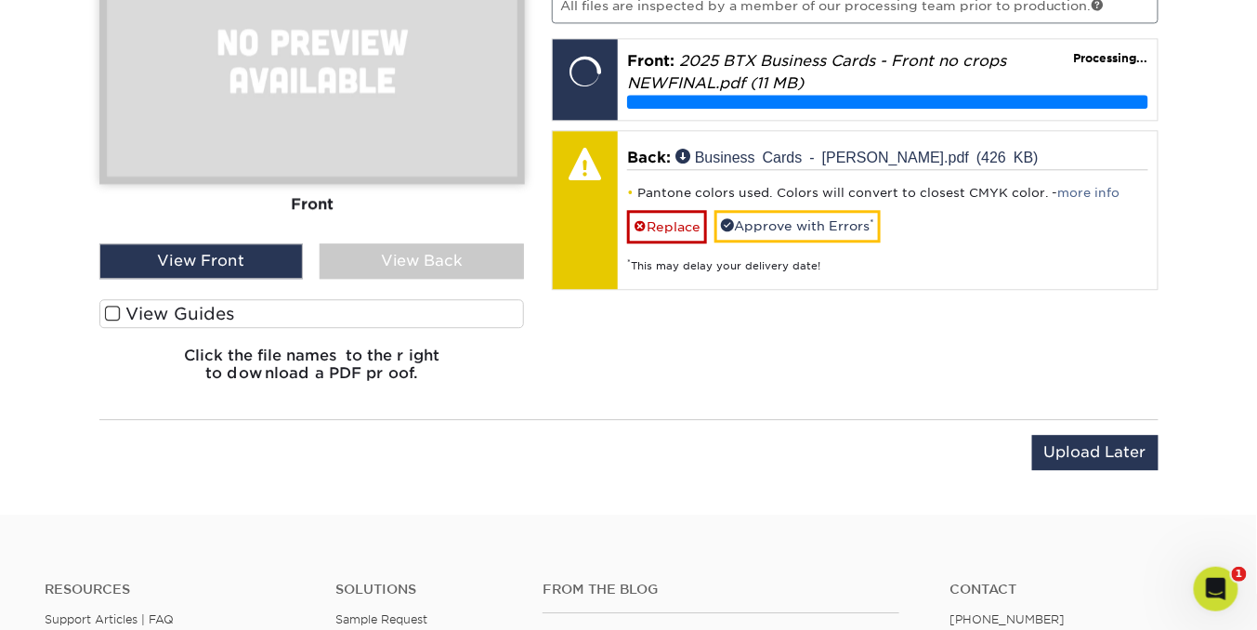
scroll to position [1295, 0]
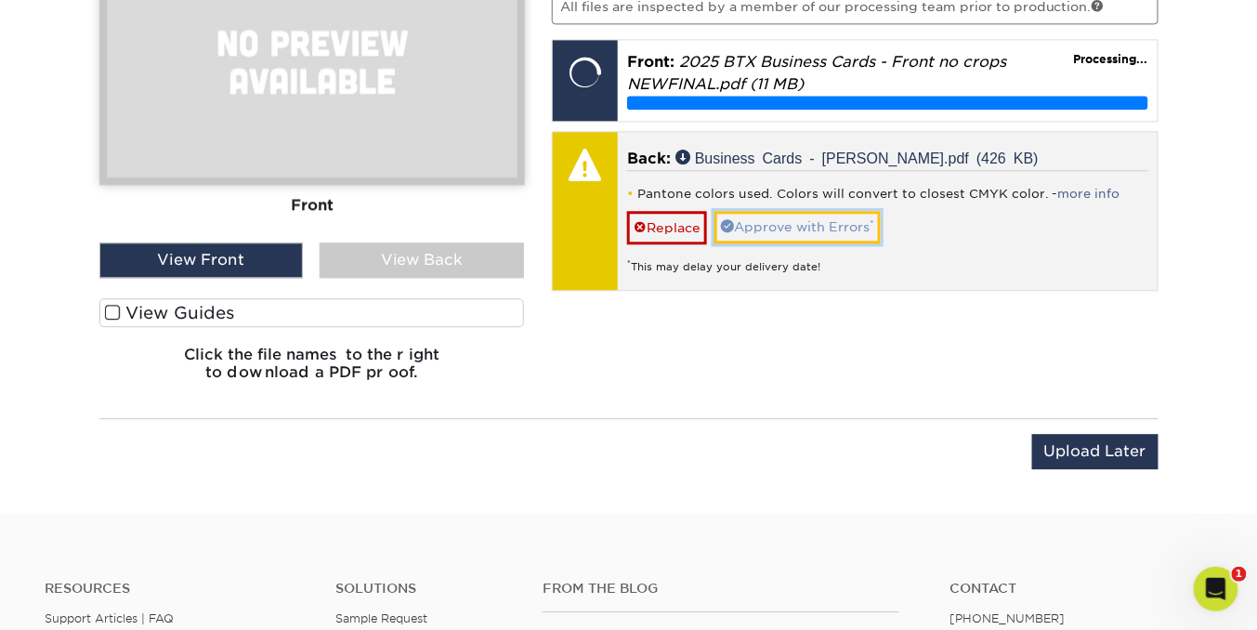
click at [754, 224] on link "Approve with Errors *" at bounding box center [797, 227] width 166 height 32
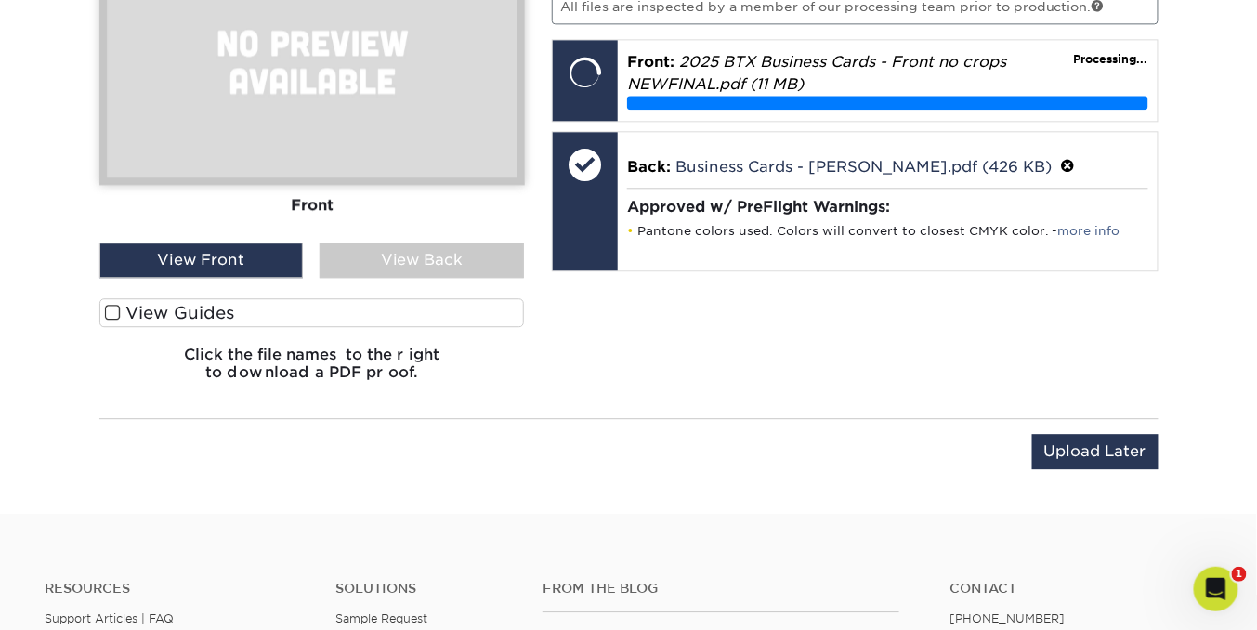
click at [418, 257] on div "View Back" at bounding box center [422, 259] width 204 height 35
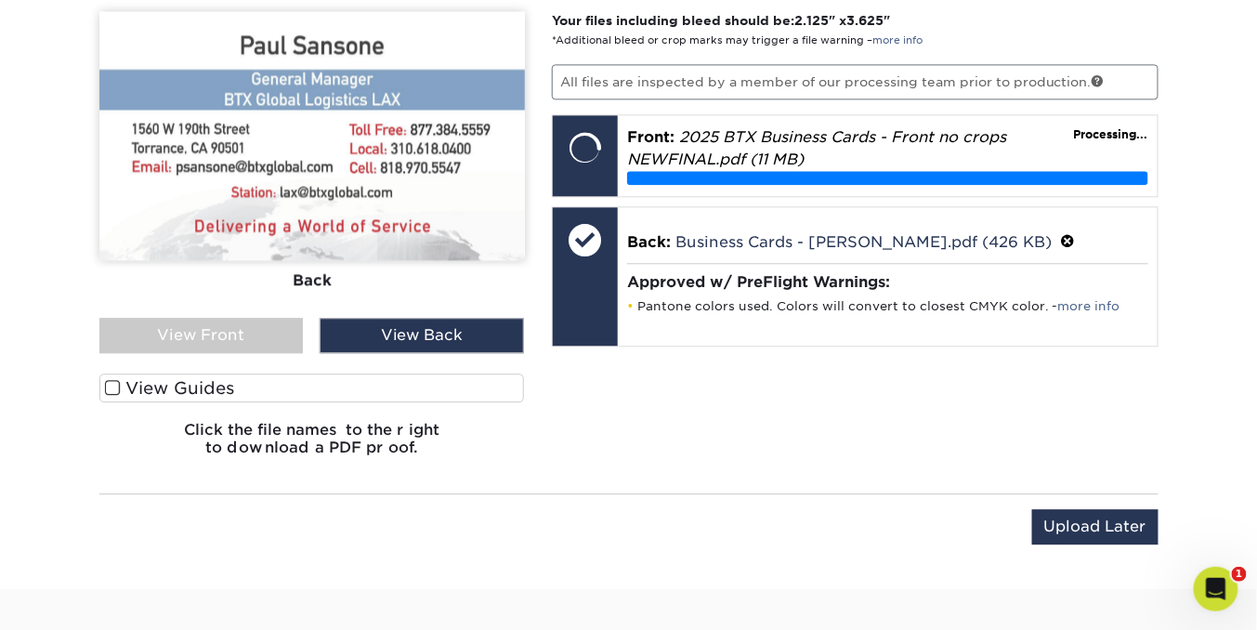
scroll to position [1217, 0]
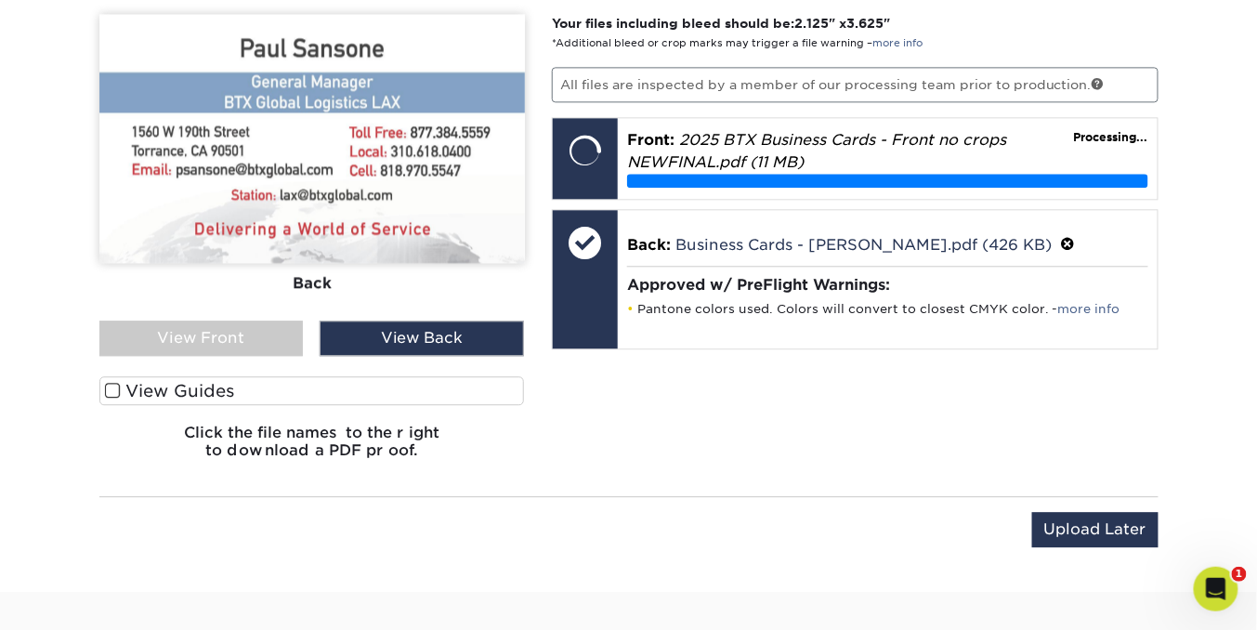
click at [414, 328] on div "View Back" at bounding box center [422, 338] width 204 height 35
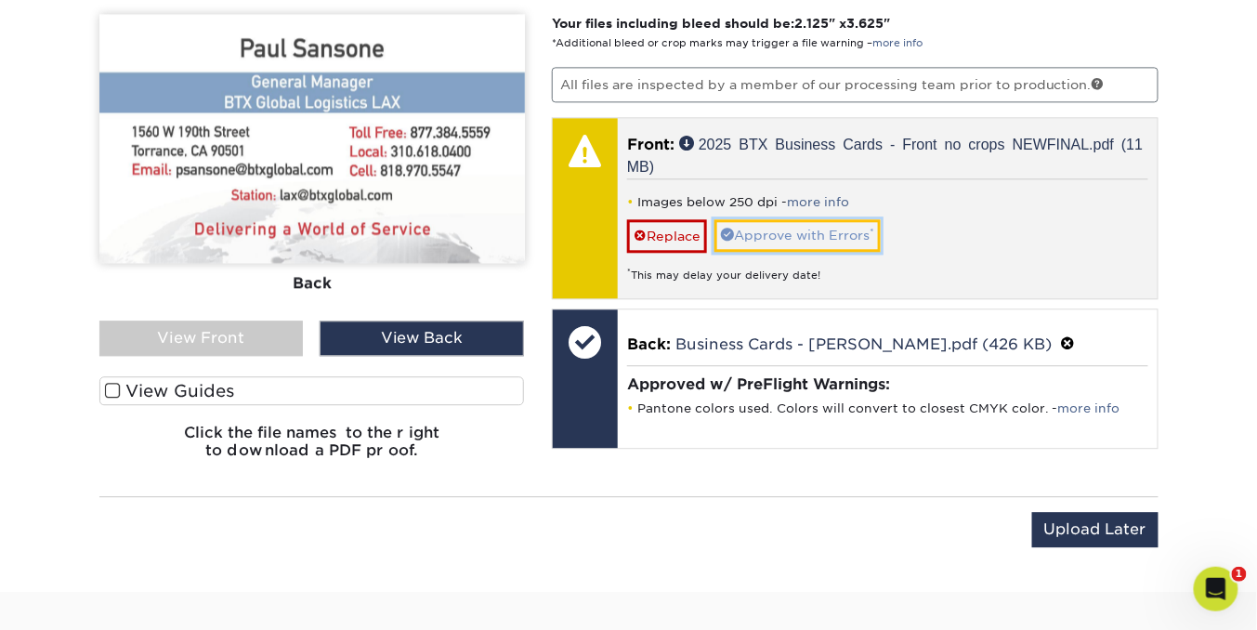
click at [740, 231] on link "Approve with Errors *" at bounding box center [797, 235] width 166 height 32
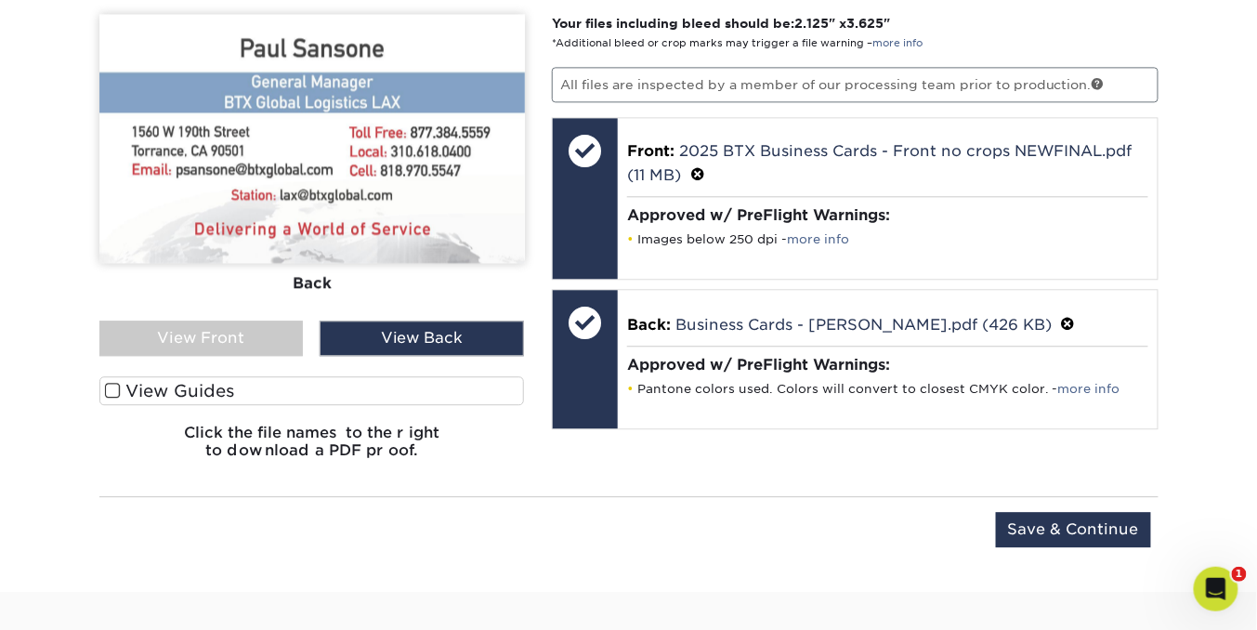
click at [245, 335] on div "View Front" at bounding box center [201, 338] width 204 height 35
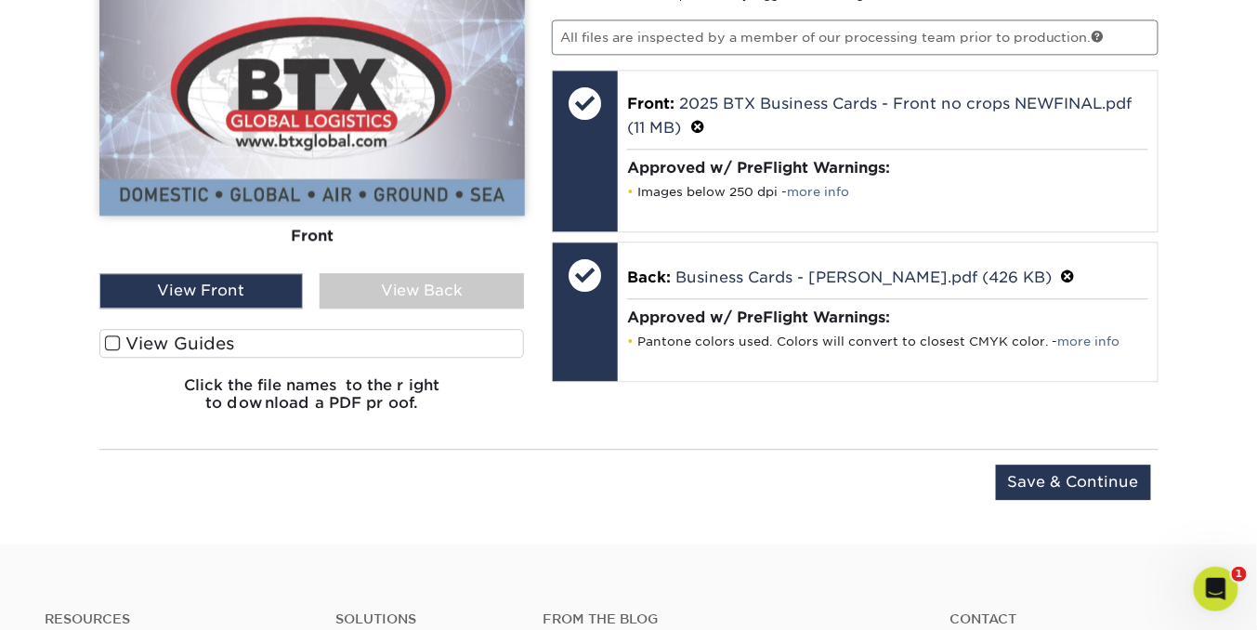
scroll to position [1312, 0]
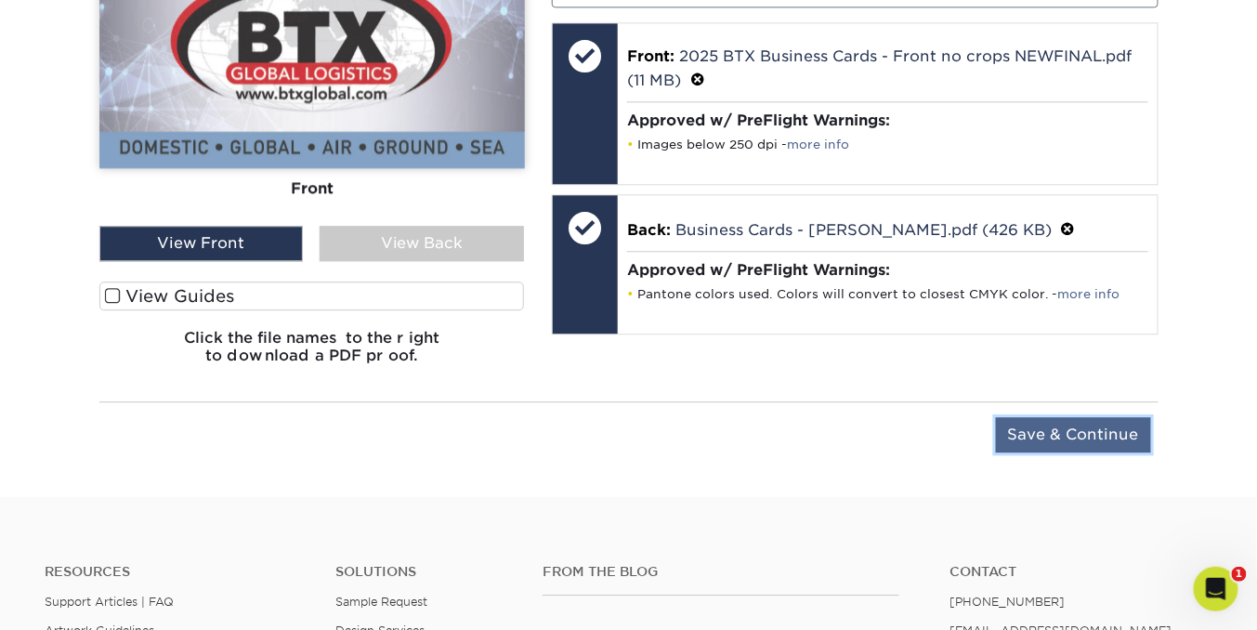
click at [1096, 436] on input "Save & Continue" at bounding box center [1073, 434] width 155 height 35
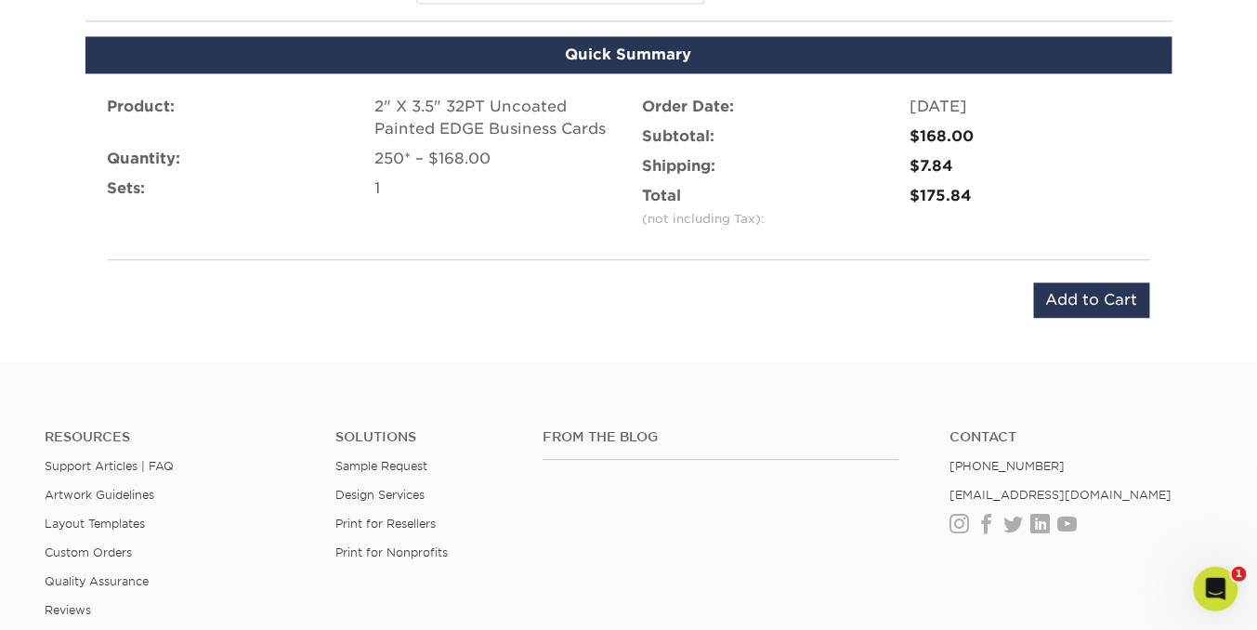
scroll to position [1036, 0]
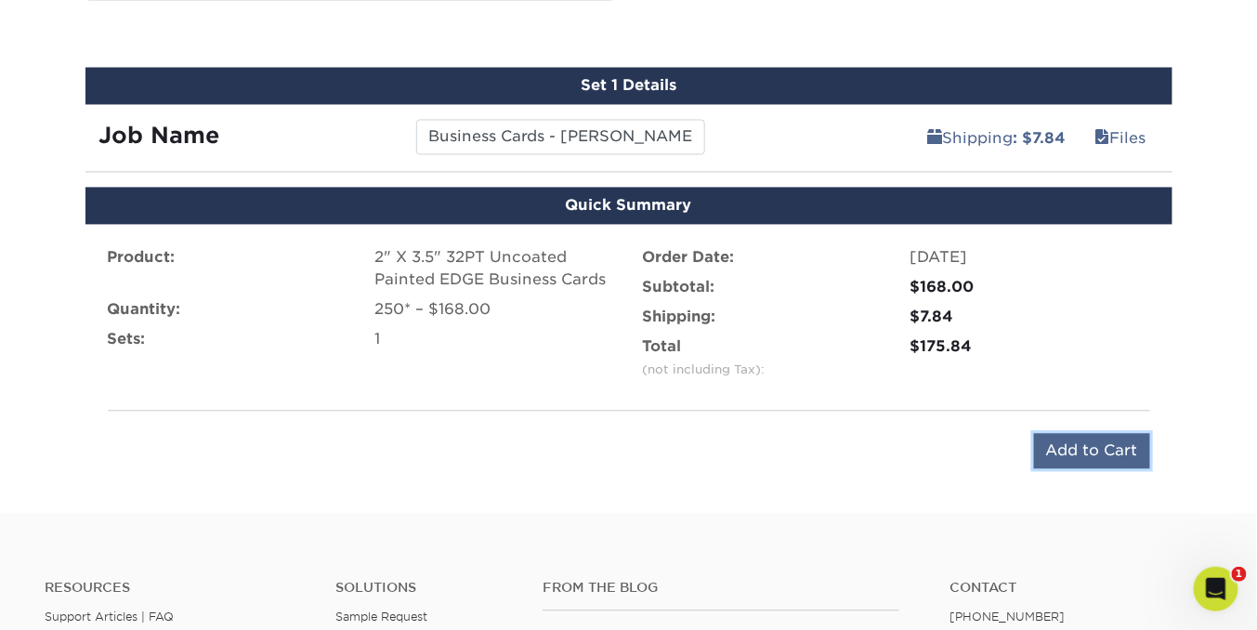
click at [1082, 449] on input "Add to Cart" at bounding box center [1092, 451] width 116 height 35
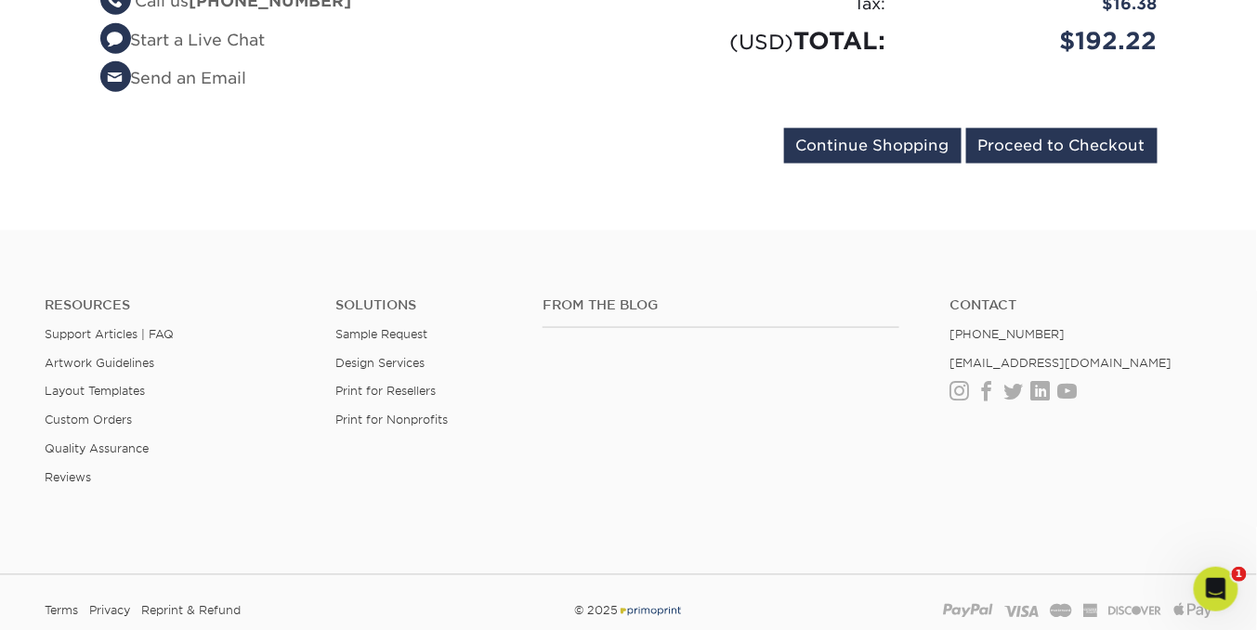
scroll to position [487, 0]
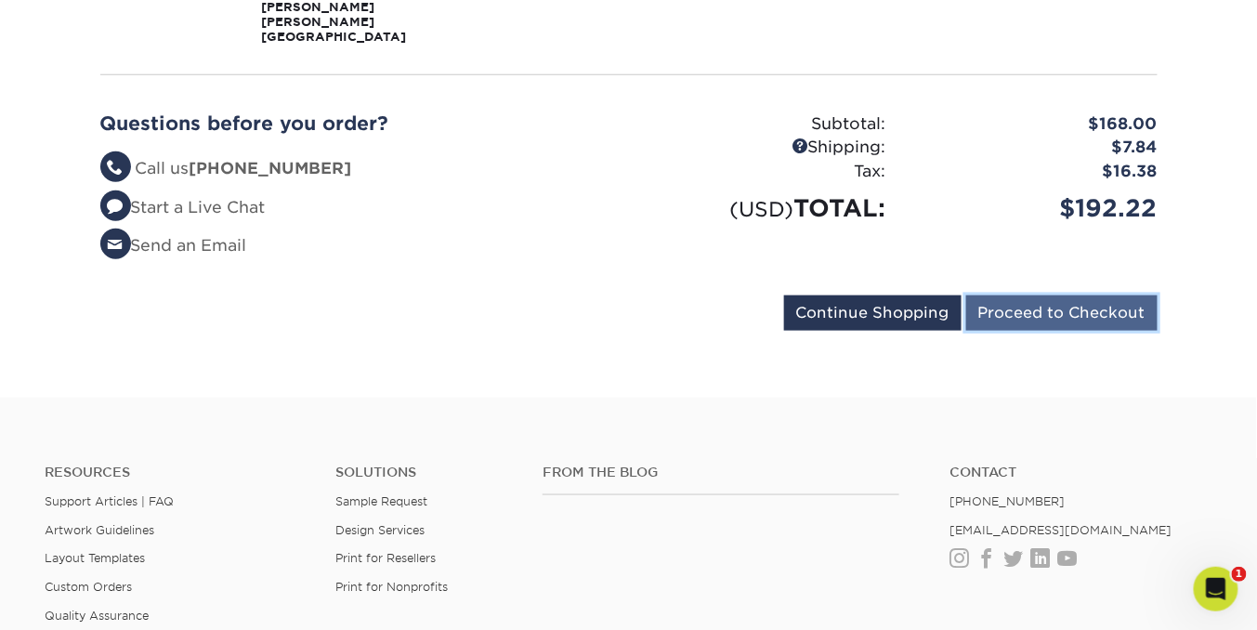
click at [1065, 295] on input "Proceed to Checkout" at bounding box center [1061, 312] width 191 height 35
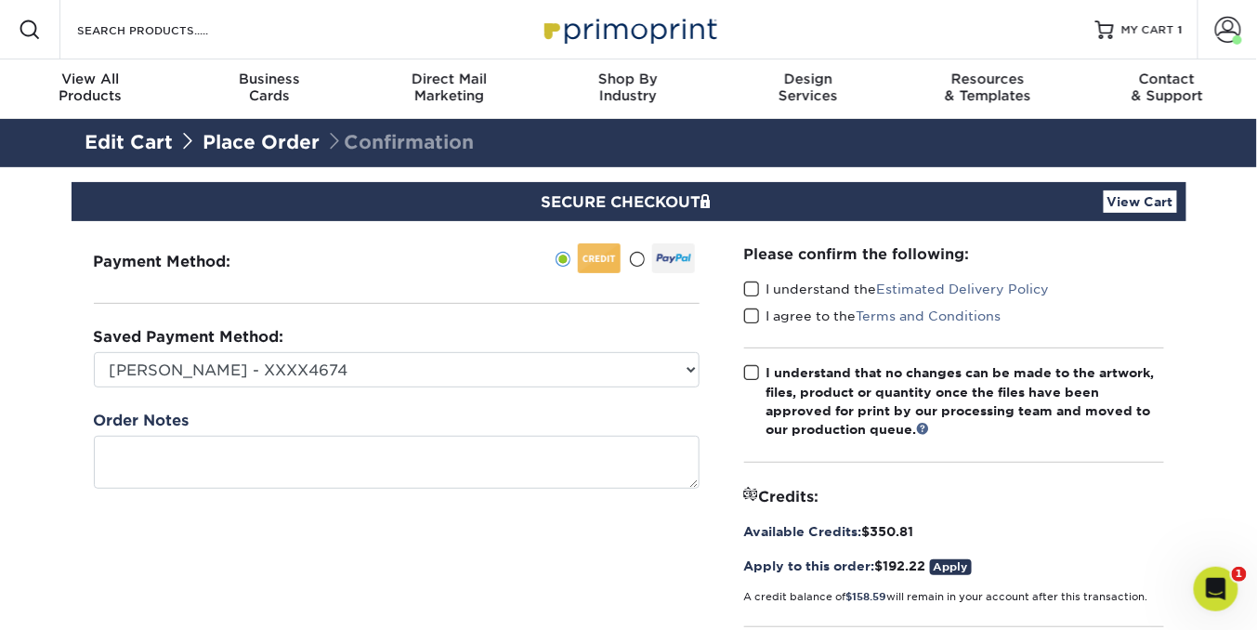
click at [753, 285] on span at bounding box center [752, 290] width 16 height 18
click at [0, 0] on input "I understand the Estimated Delivery Policy" at bounding box center [0, 0] width 0 height 0
click at [753, 313] on span at bounding box center [752, 317] width 16 height 18
click at [0, 0] on input "I agree to the Terms and Conditions" at bounding box center [0, 0] width 0 height 0
drag, startPoint x: 749, startPoint y: 373, endPoint x: 734, endPoint y: 370, distance: 15.3
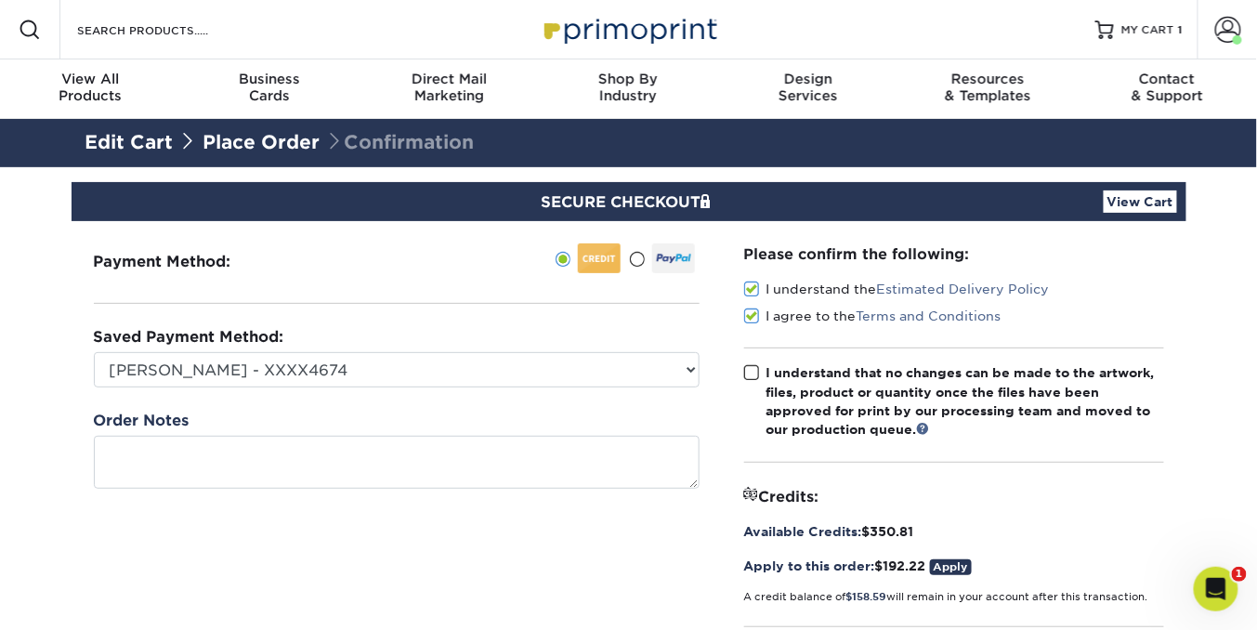
click at [749, 373] on span at bounding box center [752, 373] width 16 height 18
click at [0, 0] on input "I understand that no changes can be made to the artwork, files, product or quan…" at bounding box center [0, 0] width 0 height 0
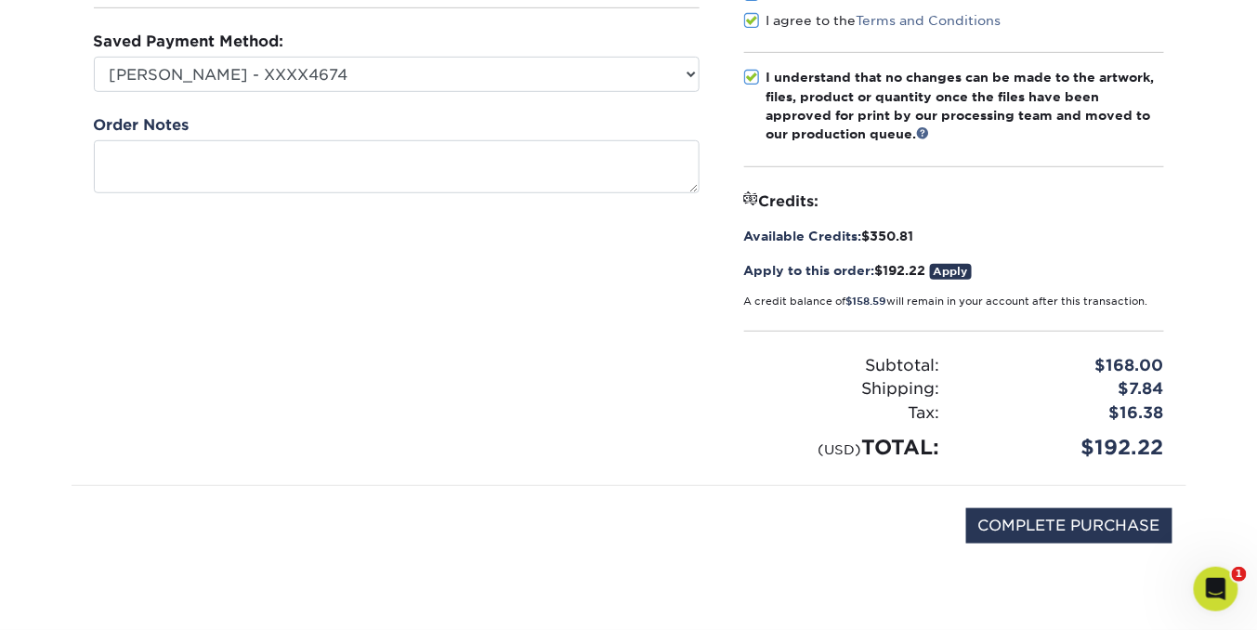
scroll to position [396, 0]
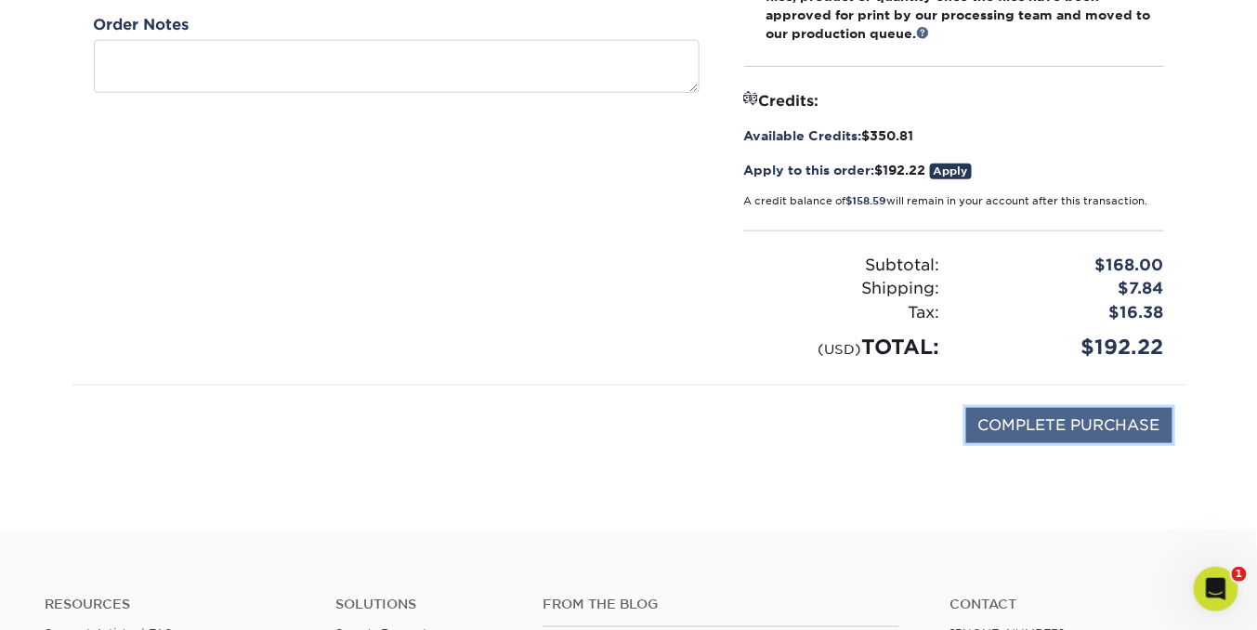
click at [1061, 416] on input "COMPLETE PURCHASE" at bounding box center [1069, 425] width 206 height 35
type input "PROCESSING, PLEASE WAIT..."
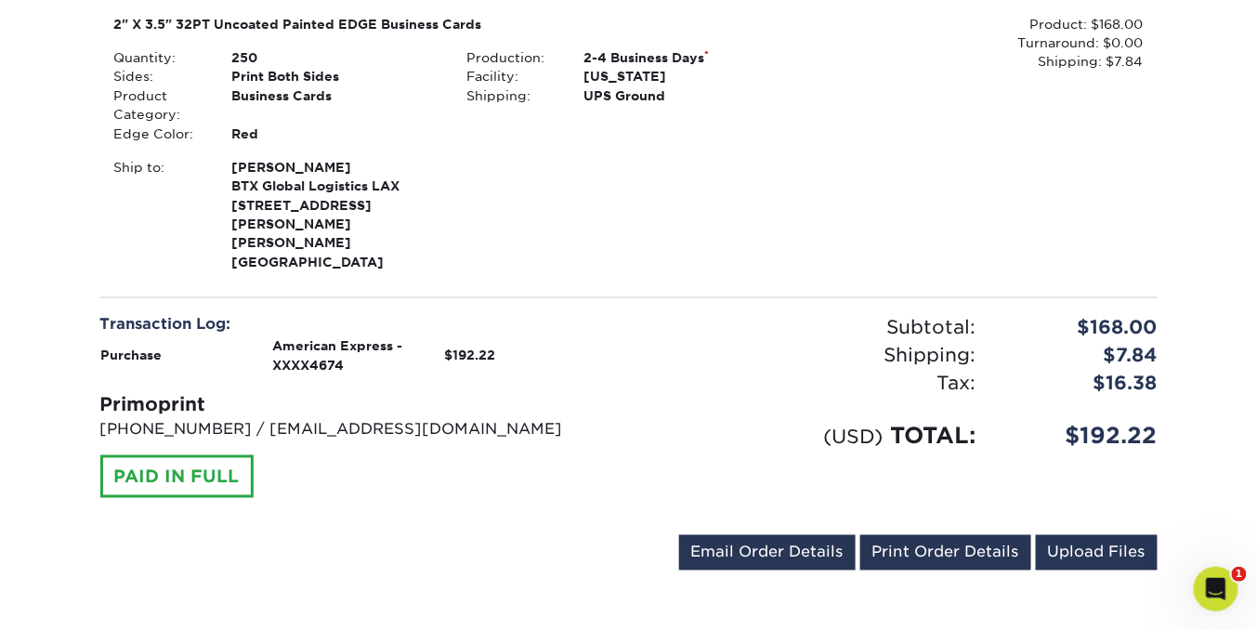
scroll to position [839, 0]
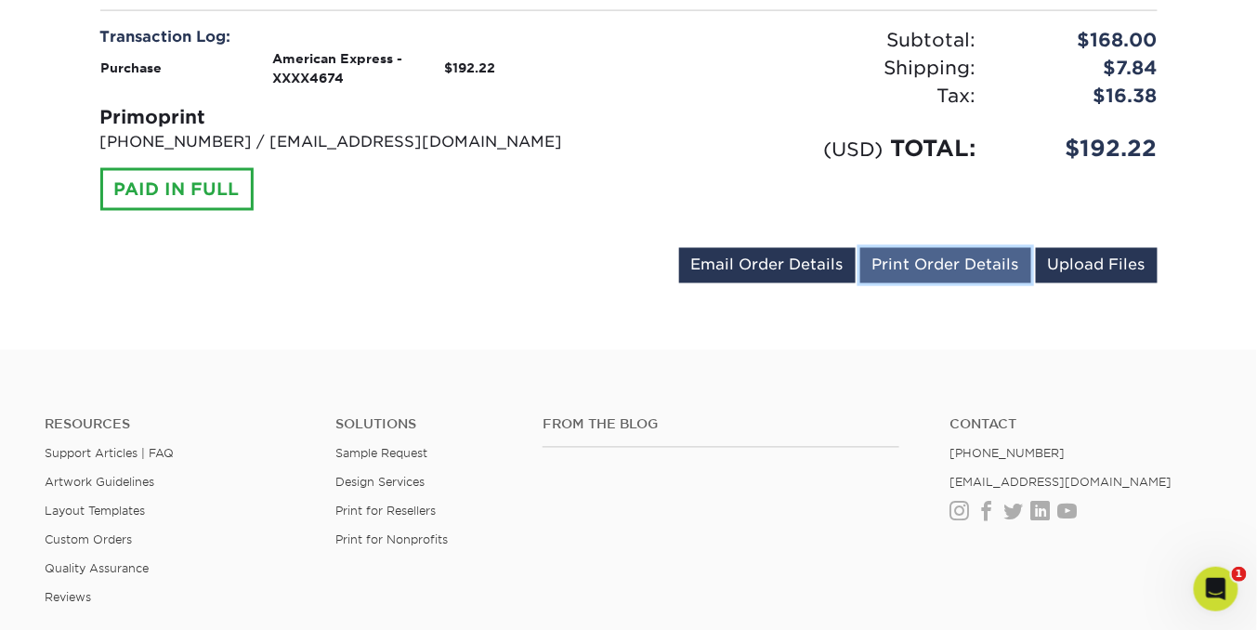
click at [936, 248] on link "Print Order Details" at bounding box center [945, 265] width 171 height 35
